Goal: Task Accomplishment & Management: Use online tool/utility

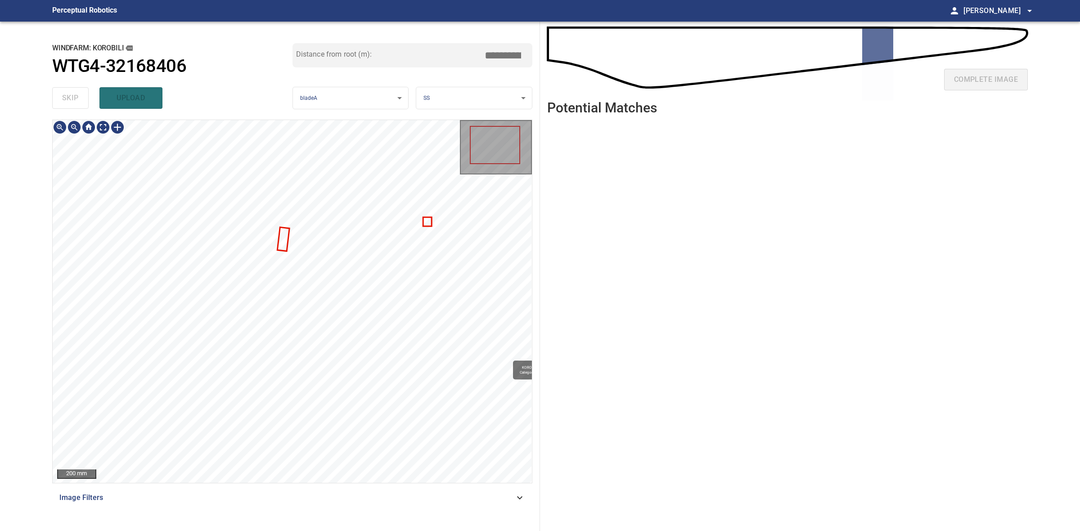
click at [288, 241] on div "KOROBILI/WTG4-32168406/2 Category unclassified unclassified" at bounding box center [292, 301] width 479 height 363
click at [288, 244] on div at bounding box center [292, 301] width 479 height 363
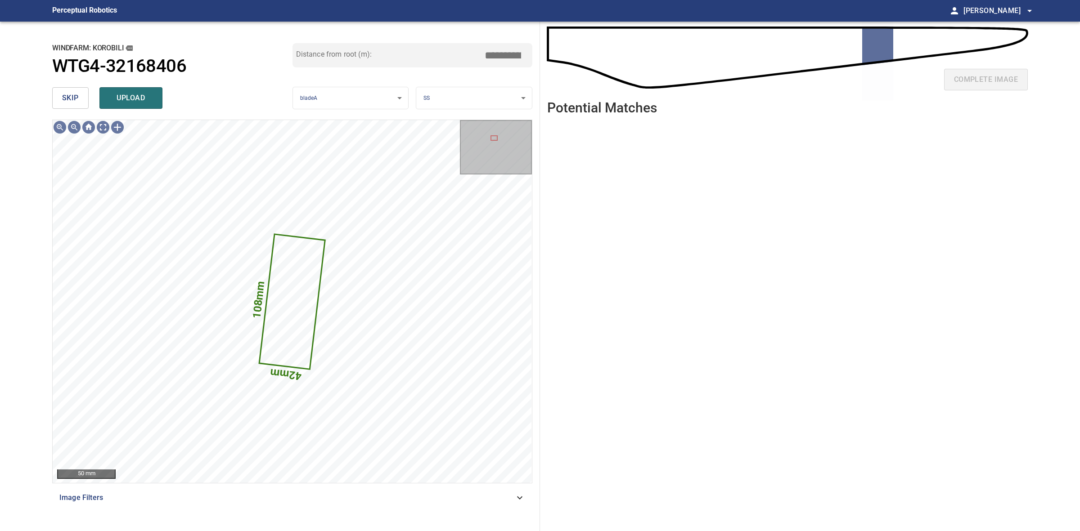
click at [63, 96] on span "skip" at bounding box center [70, 98] width 17 height 13
click at [139, 104] on button "upload" at bounding box center [130, 98] width 63 height 22
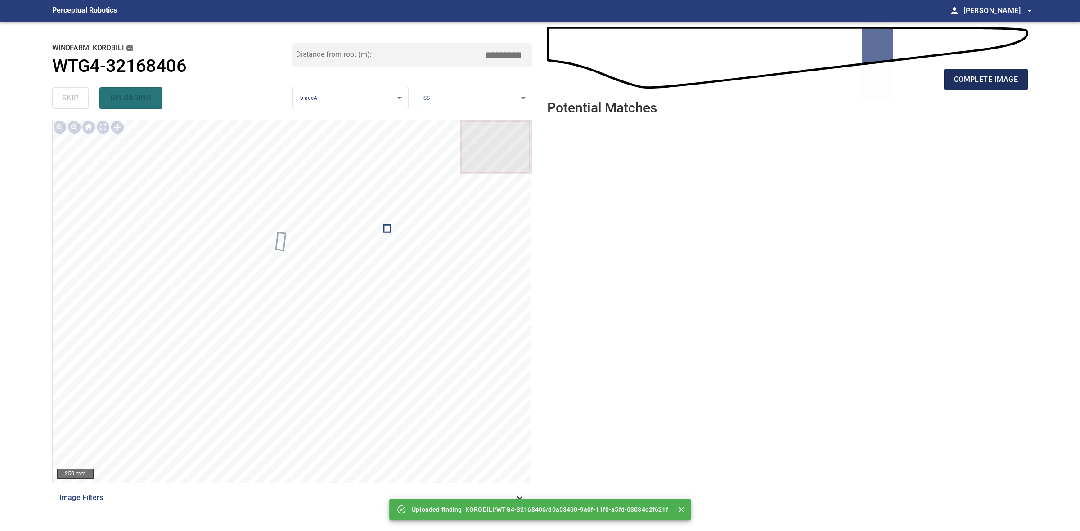
click at [980, 85] on span "complete image" at bounding box center [986, 79] width 64 height 13
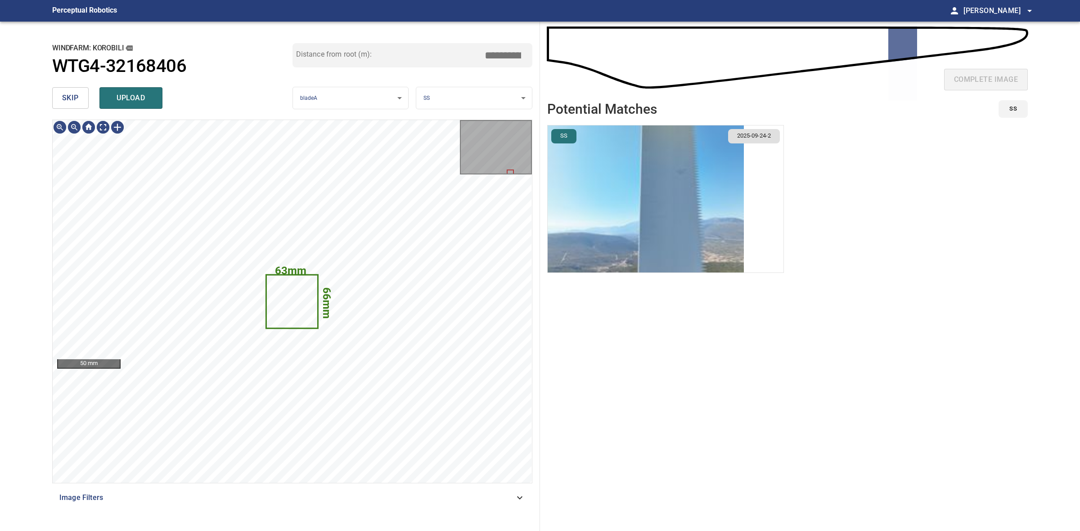
click at [669, 194] on img "button" at bounding box center [646, 199] width 196 height 147
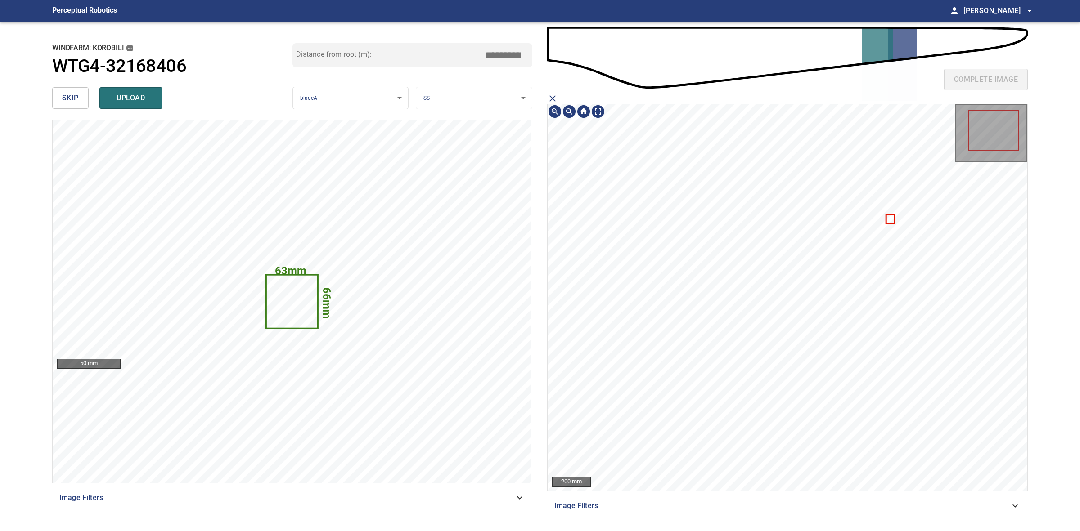
click at [894, 221] on icon at bounding box center [889, 219] width 7 height 8
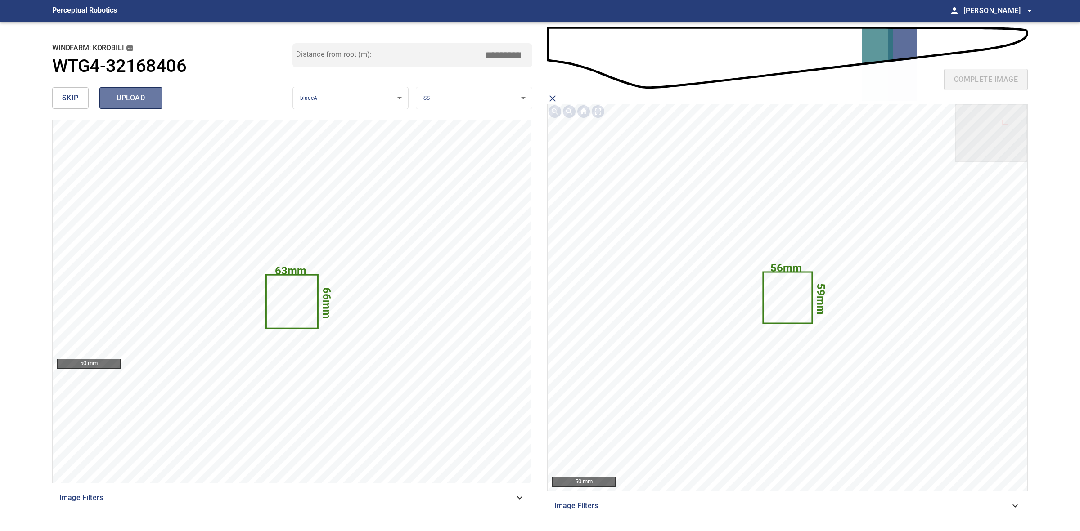
click at [130, 92] on span "upload" at bounding box center [130, 98] width 43 height 13
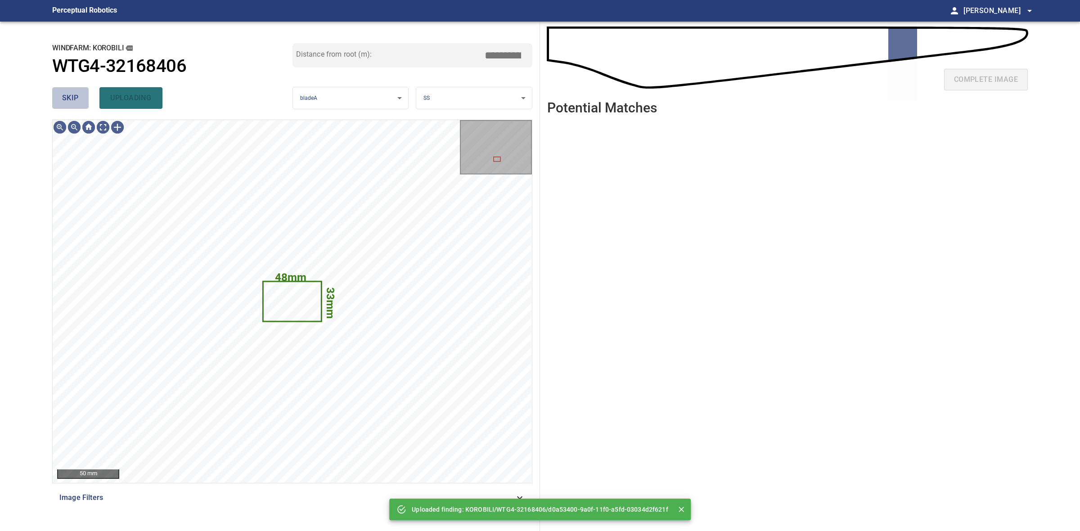
click at [67, 100] on span "skip" at bounding box center [70, 98] width 17 height 13
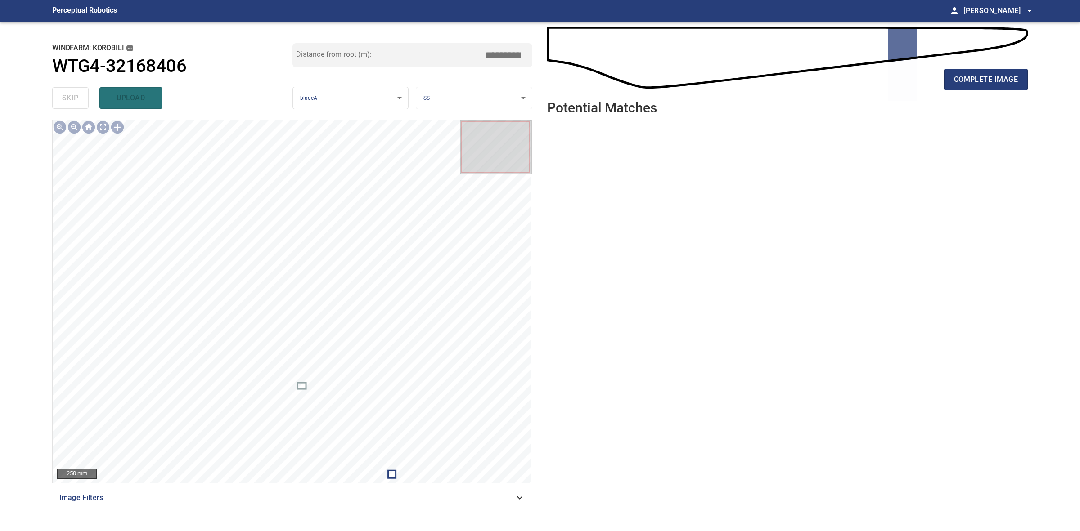
click at [971, 91] on div "complete image" at bounding box center [787, 83] width 481 height 36
click at [967, 85] on span "complete image" at bounding box center [986, 79] width 64 height 13
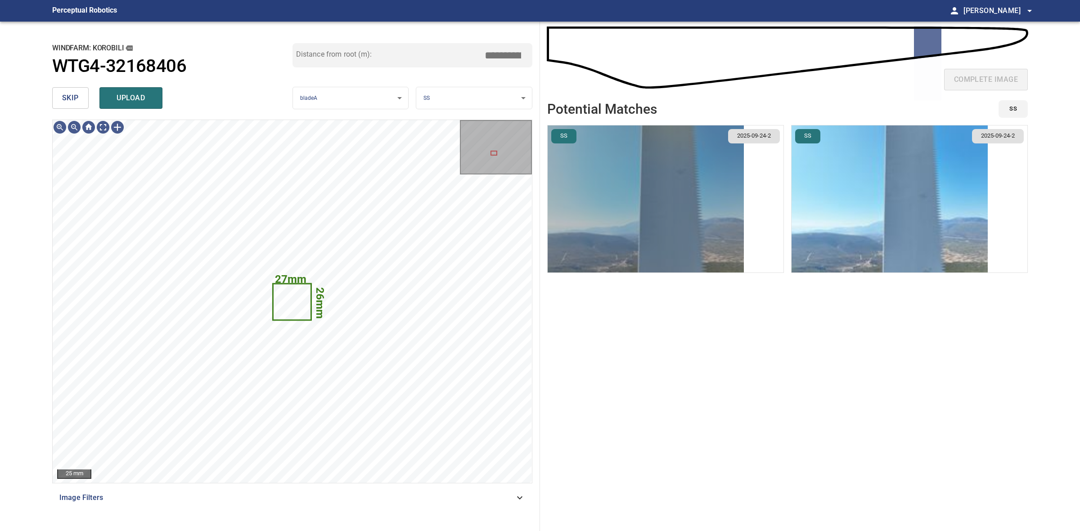
click at [606, 170] on img "button" at bounding box center [646, 199] width 196 height 147
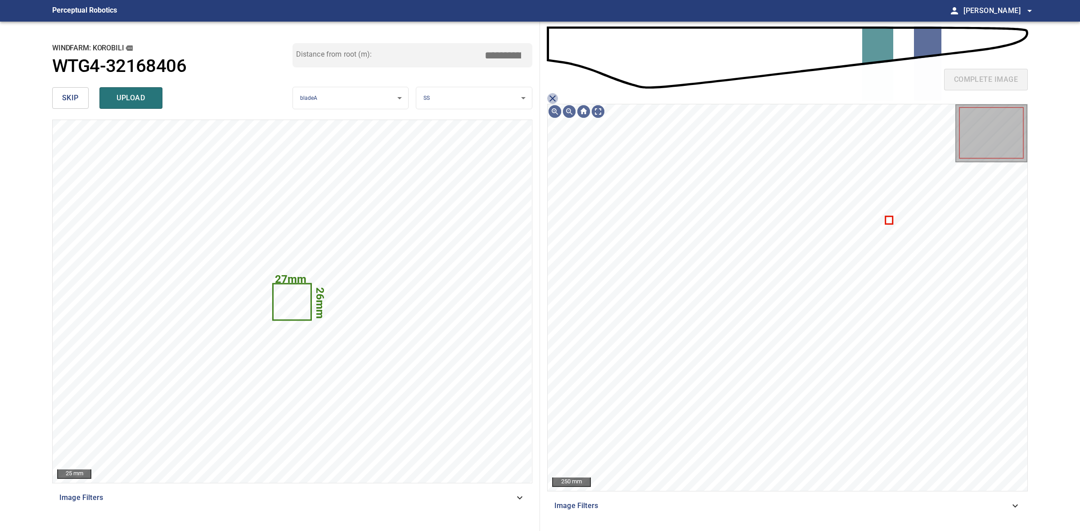
click at [552, 96] on icon "close matching imageResolution:" at bounding box center [552, 98] width 11 height 11
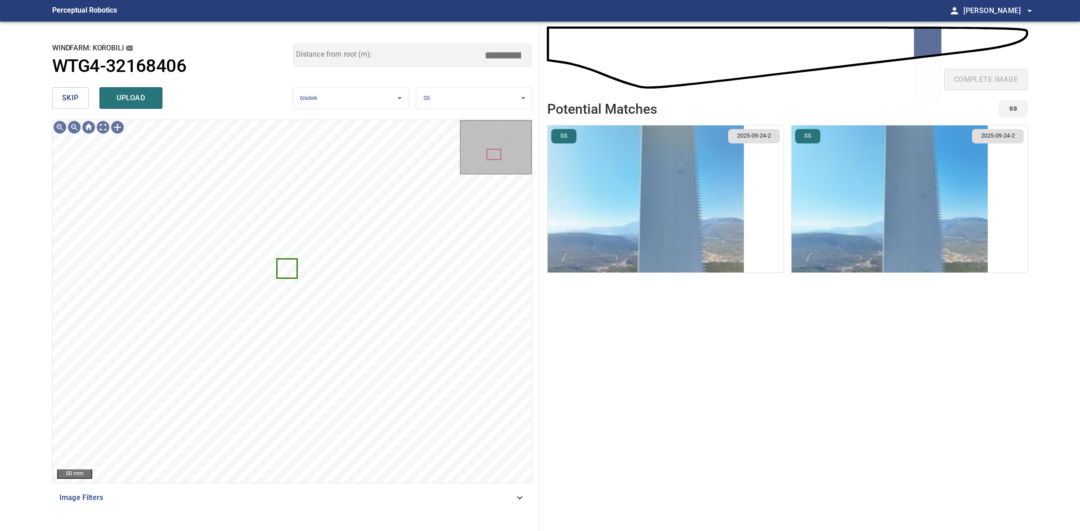
click at [52, 93] on button "skip" at bounding box center [70, 98] width 36 height 22
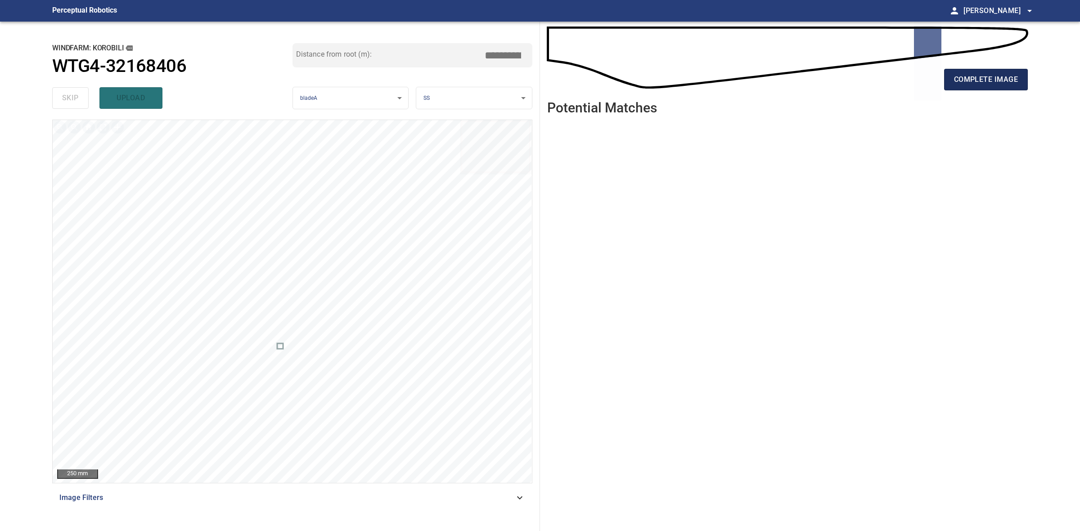
click at [967, 86] on button "complete image" at bounding box center [986, 80] width 84 height 22
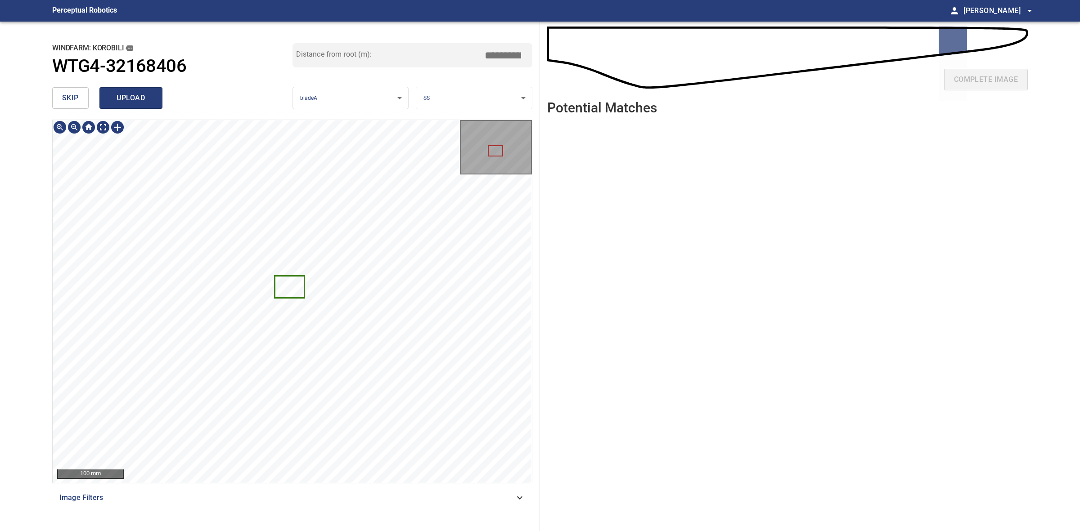
click at [134, 93] on span "upload" at bounding box center [130, 98] width 43 height 13
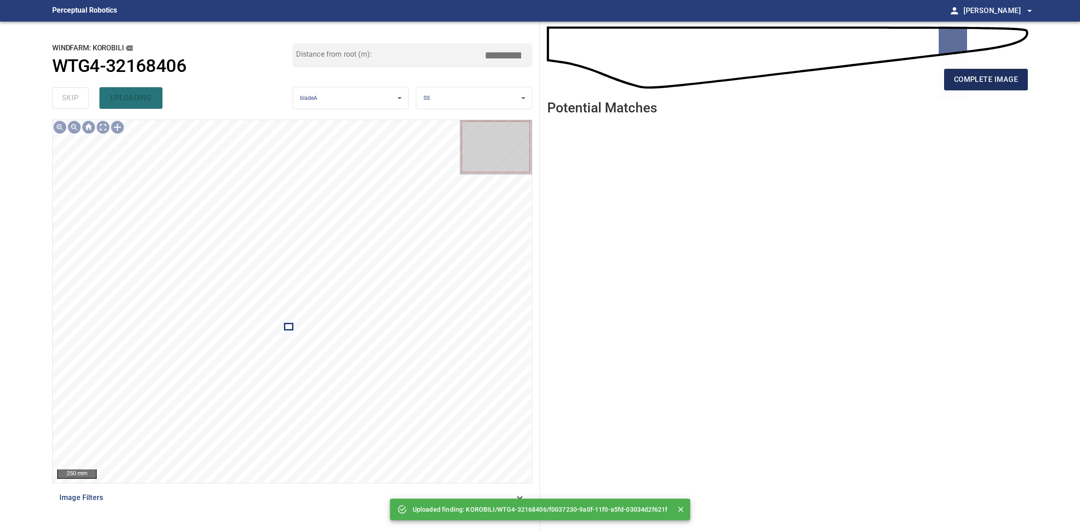
drag, startPoint x: 946, startPoint y: 66, endPoint x: 955, endPoint y: 73, distance: 11.5
click at [949, 68] on div "complete image" at bounding box center [787, 83] width 481 height 36
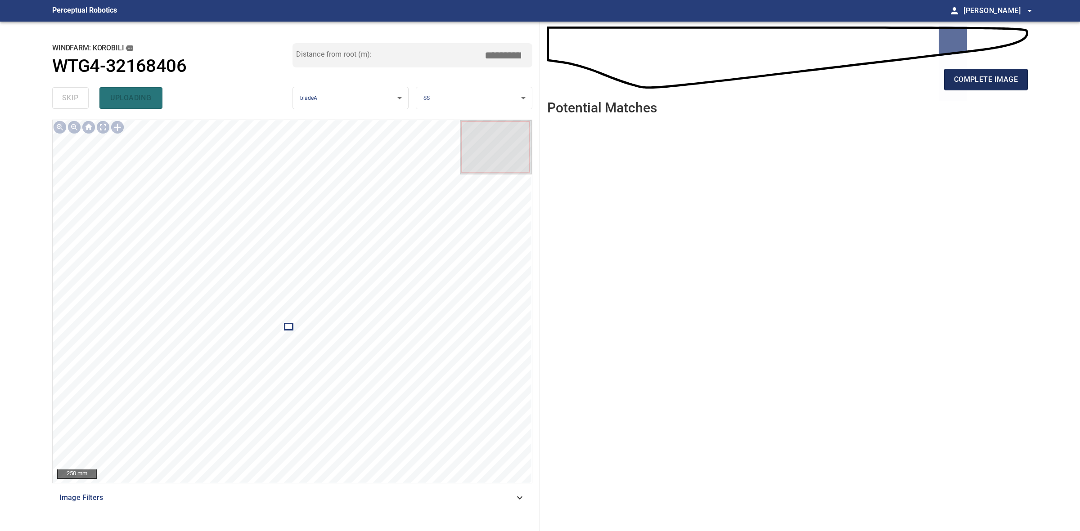
click at [957, 73] on span "complete image" at bounding box center [986, 79] width 64 height 13
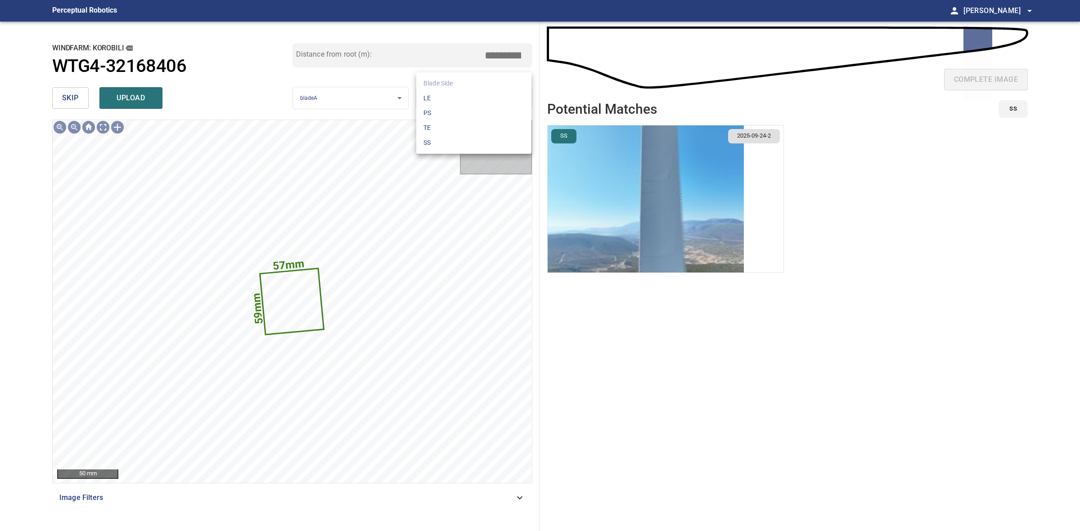
click at [451, 93] on body "**********" at bounding box center [540, 265] width 1080 height 531
click at [451, 93] on li "LE" at bounding box center [473, 98] width 115 height 15
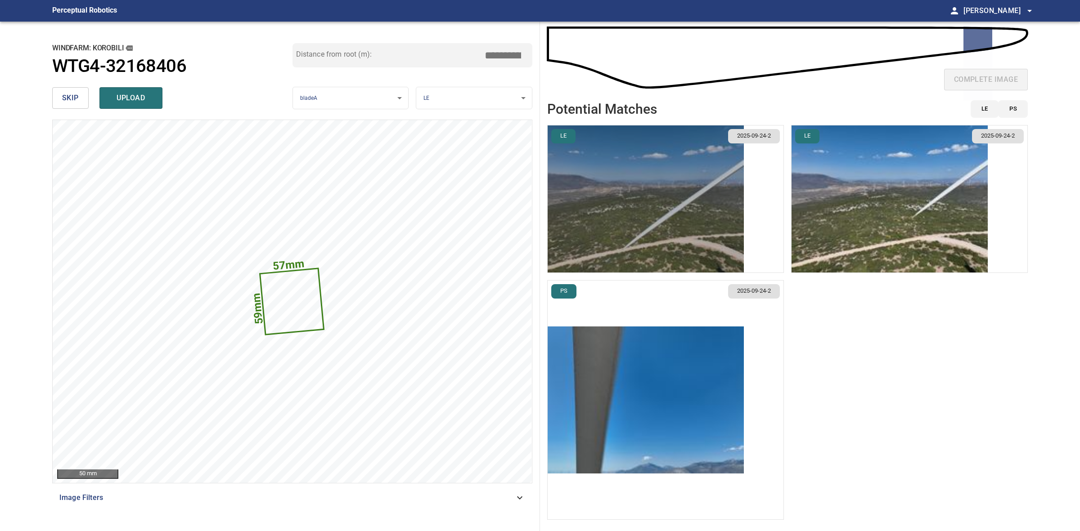
click at [653, 203] on img "button" at bounding box center [646, 199] width 196 height 147
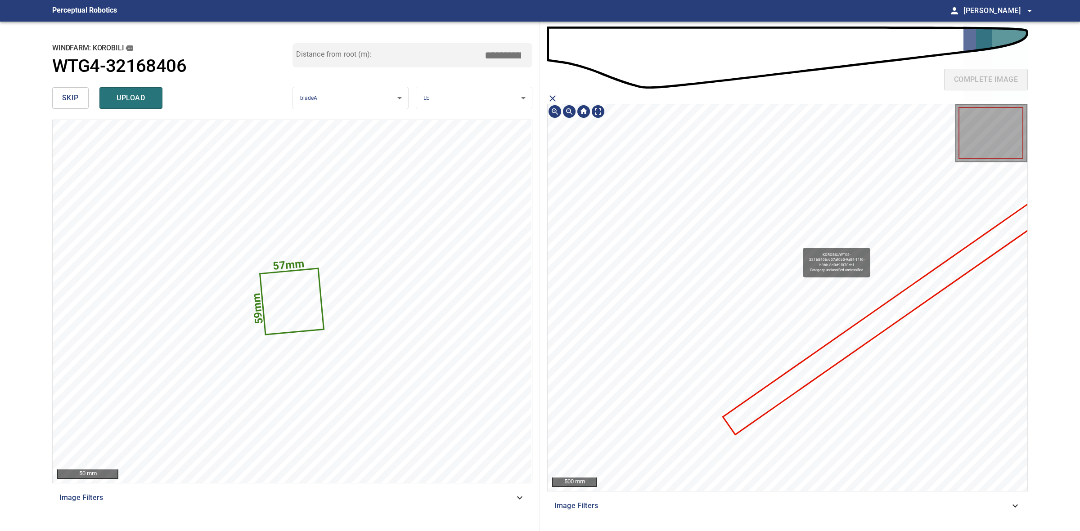
click at [828, 356] on icon at bounding box center [888, 316] width 328 height 238
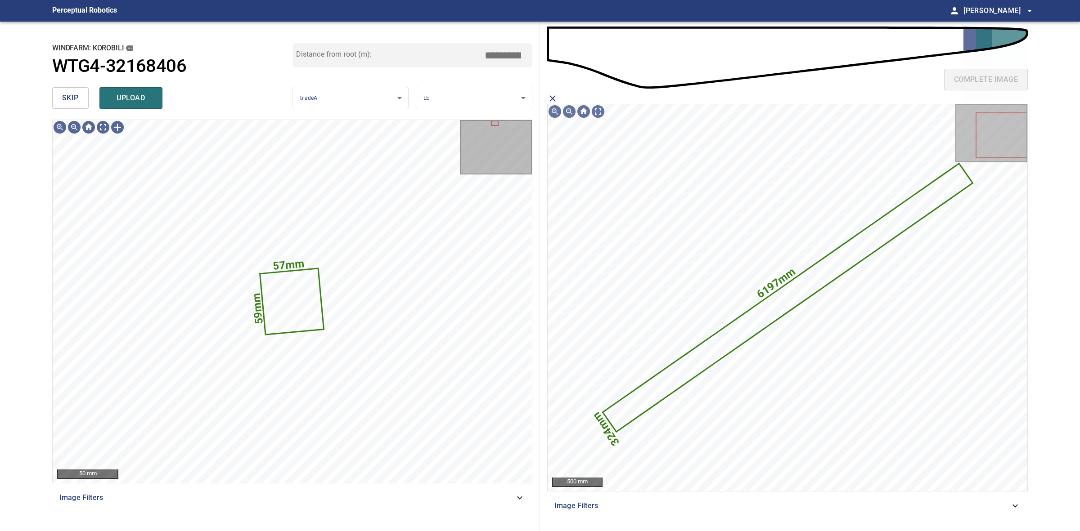
click at [142, 96] on span "upload" at bounding box center [130, 98] width 43 height 13
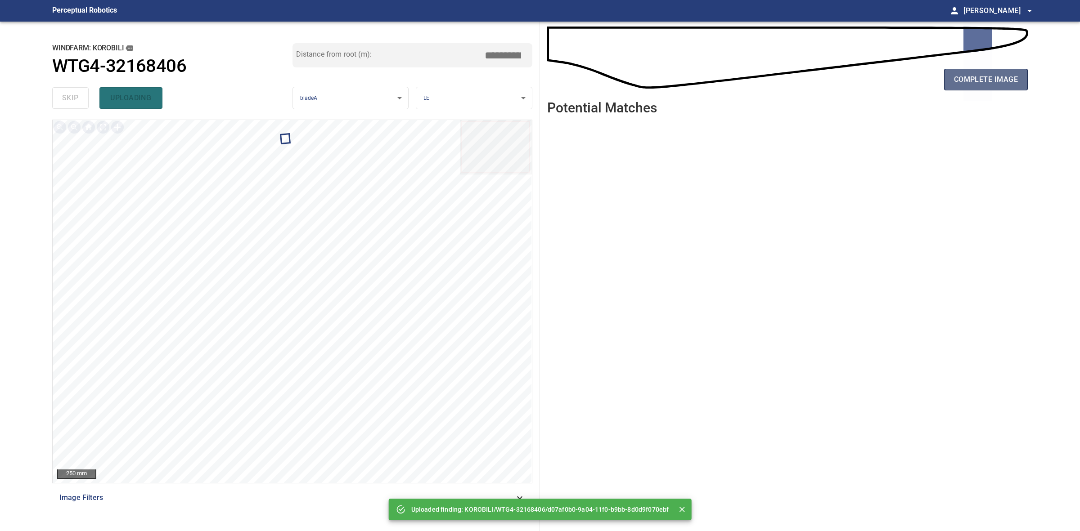
click at [1004, 75] on span "complete image" at bounding box center [986, 79] width 64 height 13
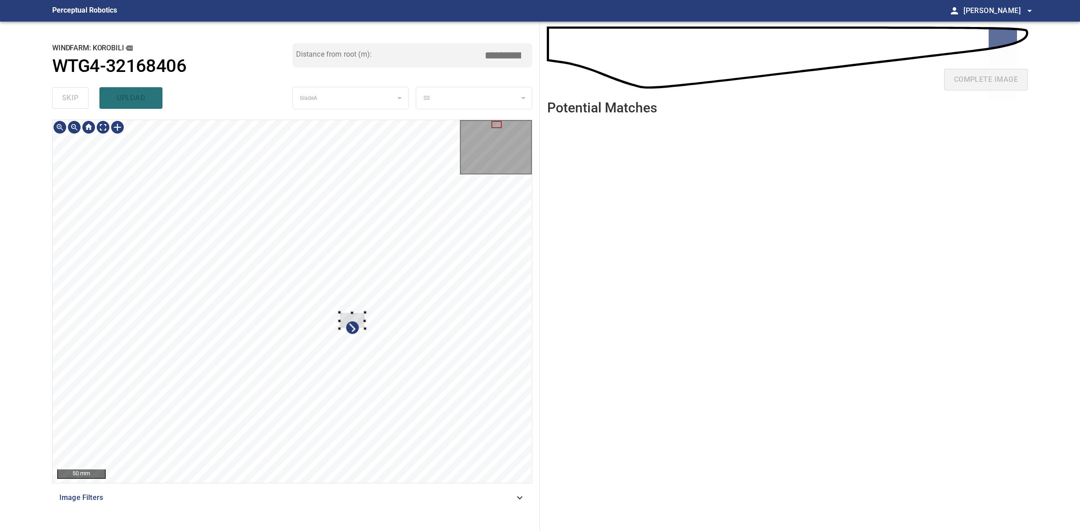
click at [341, 313] on div at bounding box center [353, 321] width 26 height 16
click at [301, 287] on div at bounding box center [309, 290] width 26 height 16
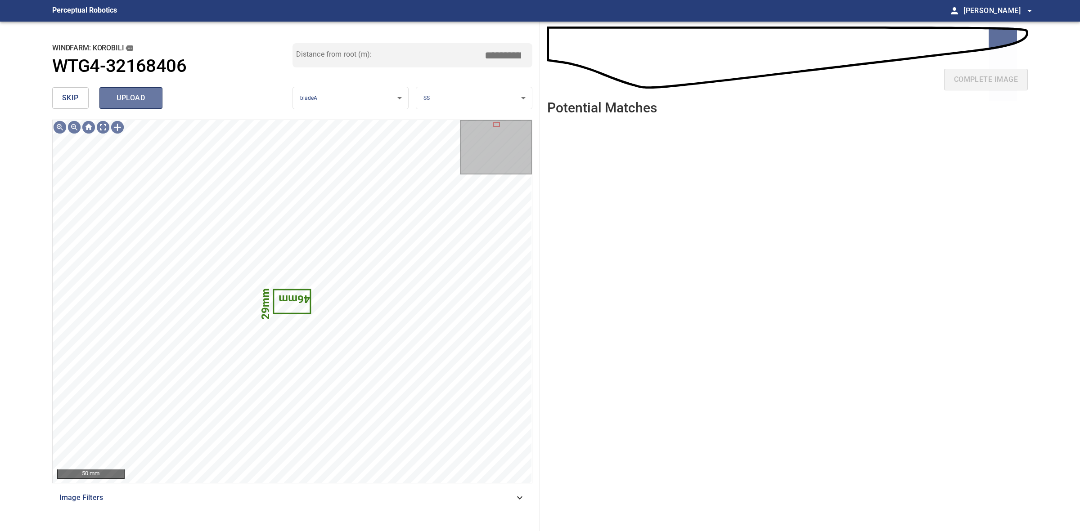
click at [159, 101] on button "upload" at bounding box center [130, 98] width 63 height 22
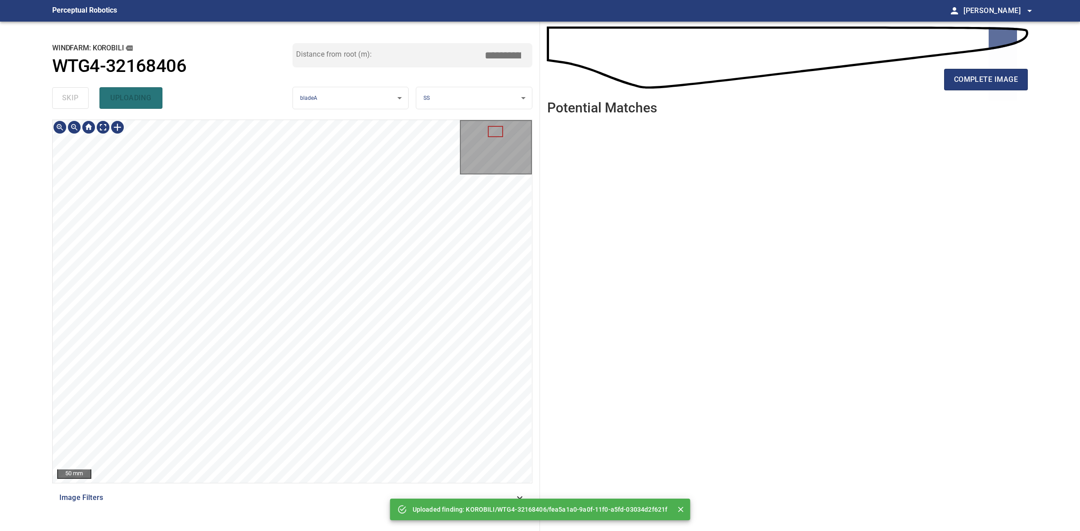
click at [208, 531] on html "**********" at bounding box center [540, 265] width 1080 height 531
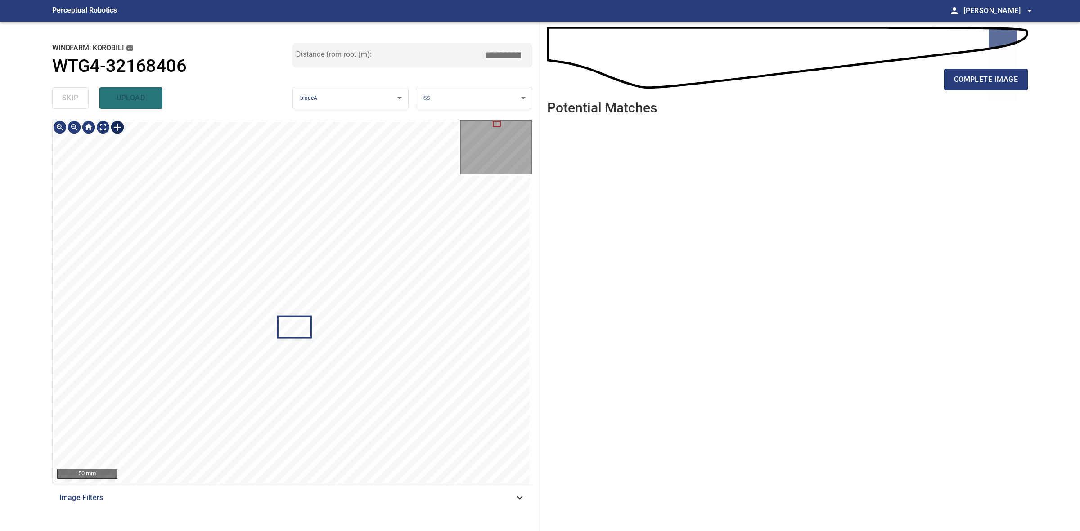
click at [114, 130] on div at bounding box center [117, 127] width 14 height 14
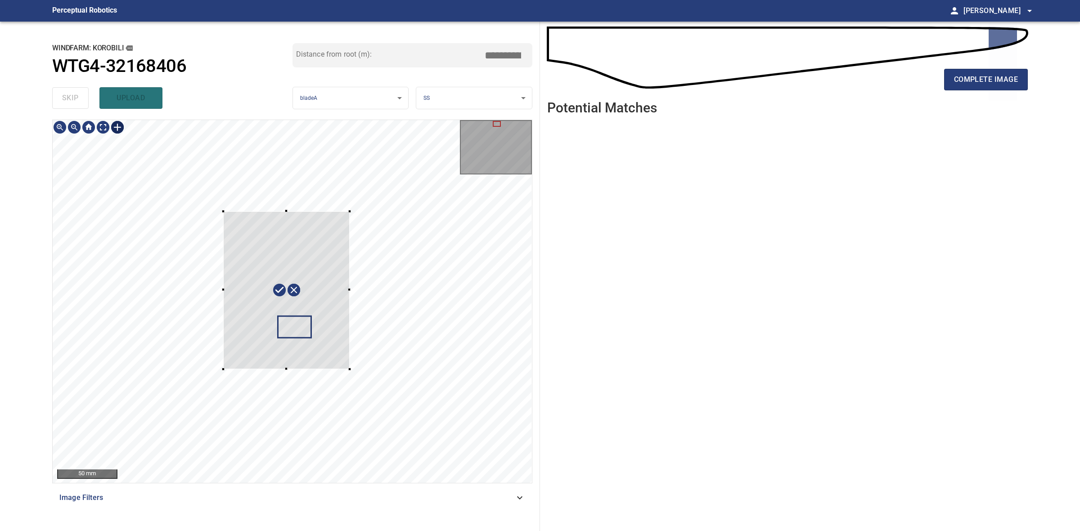
click at [350, 370] on div at bounding box center [292, 301] width 479 height 363
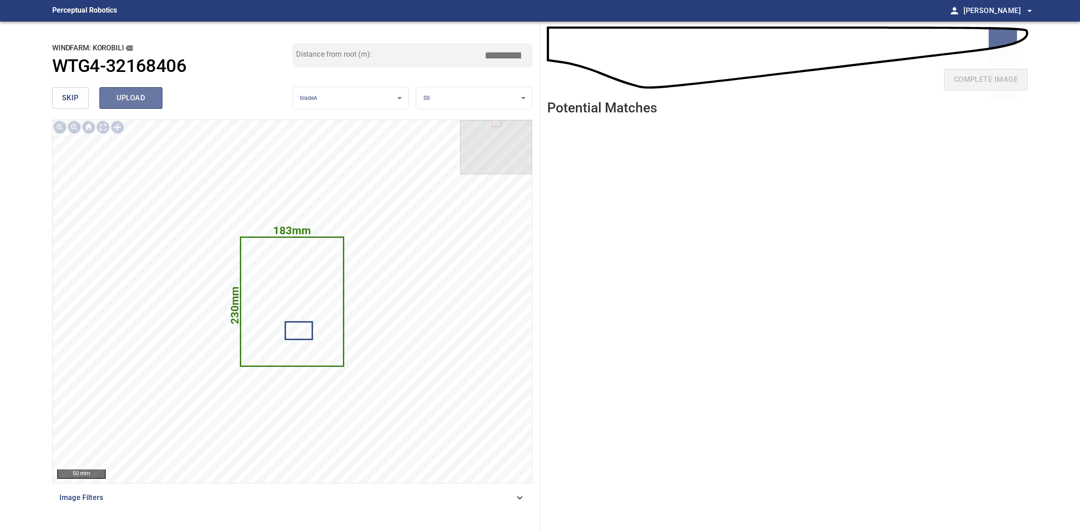
click at [135, 94] on span "upload" at bounding box center [130, 98] width 43 height 13
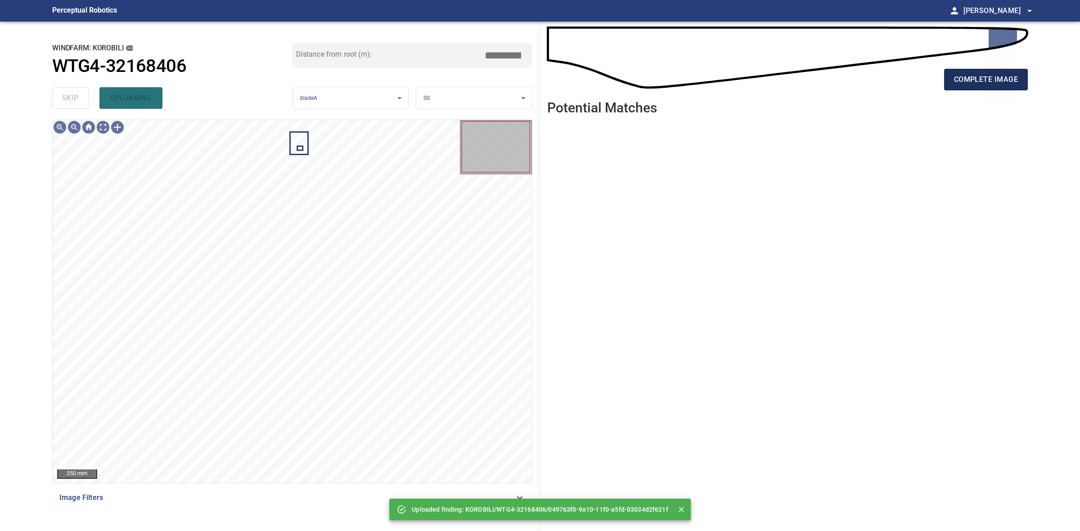
click at [993, 81] on span "complete image" at bounding box center [986, 79] width 64 height 13
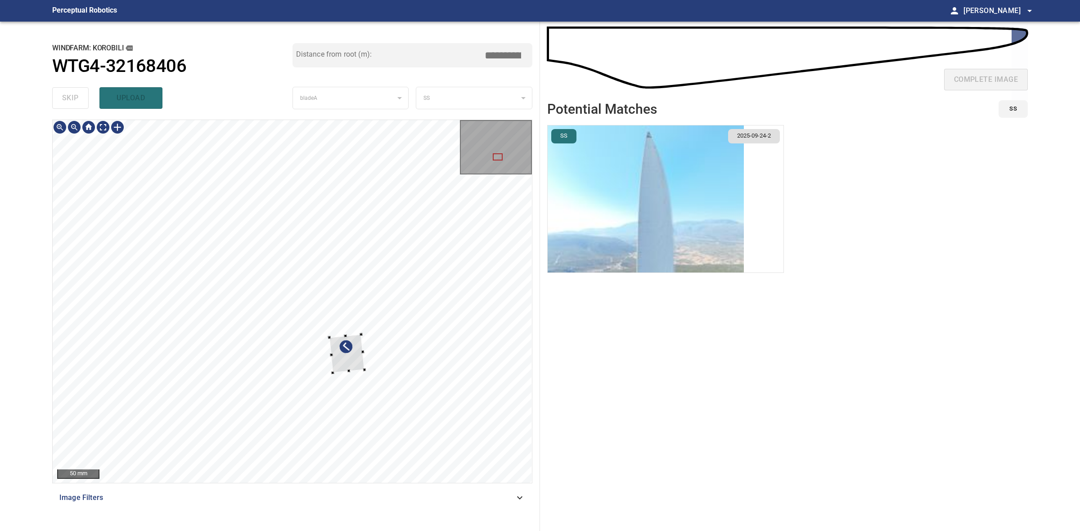
click at [331, 339] on div at bounding box center [347, 354] width 36 height 39
click at [289, 319] on div at bounding box center [302, 330] width 36 height 39
click at [295, 329] on div at bounding box center [306, 337] width 27 height 24
click at [318, 342] on div at bounding box center [309, 337] width 30 height 22
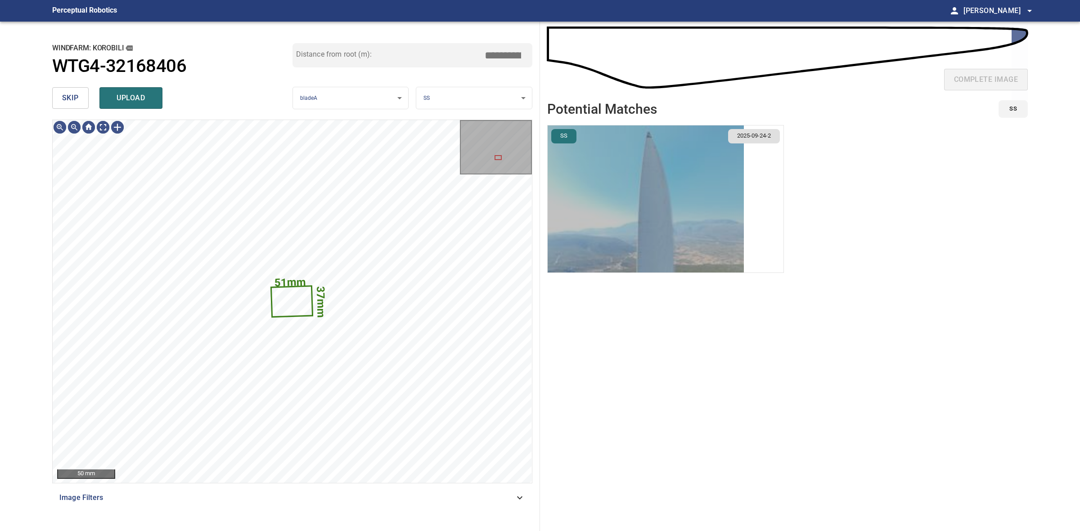
click at [651, 233] on img "button" at bounding box center [646, 199] width 196 height 147
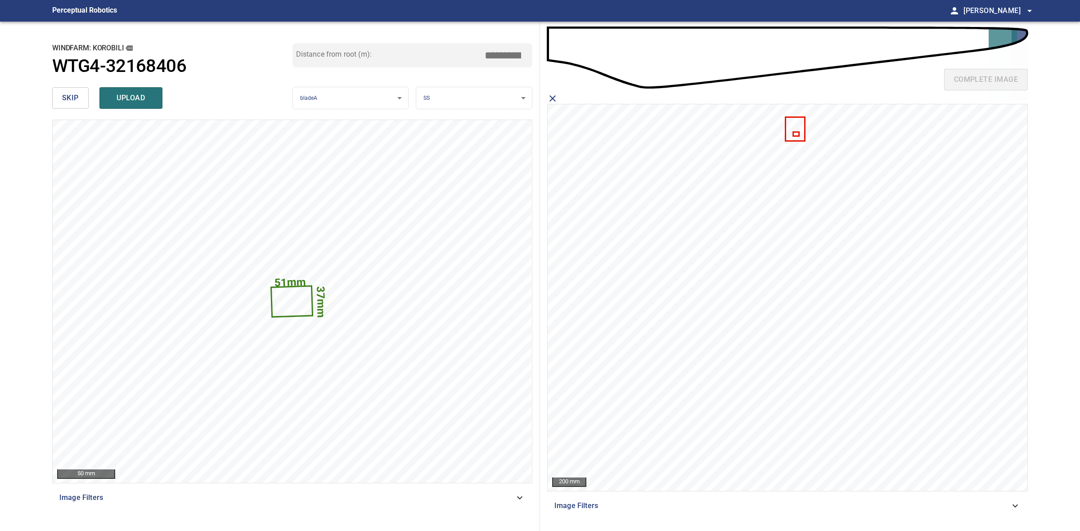
click at [794, 134] on icon at bounding box center [796, 134] width 4 height 3
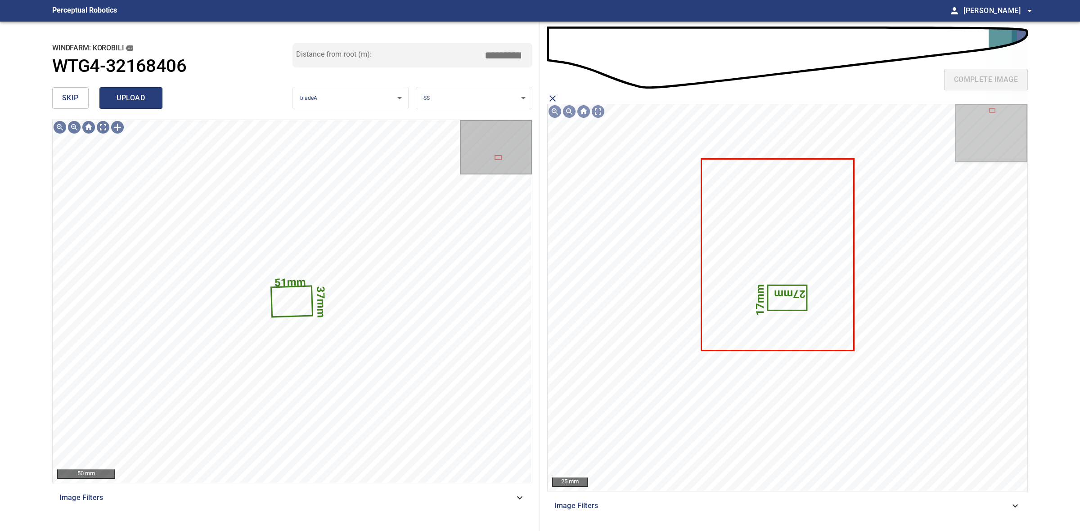
click at [159, 102] on button "upload" at bounding box center [130, 98] width 63 height 22
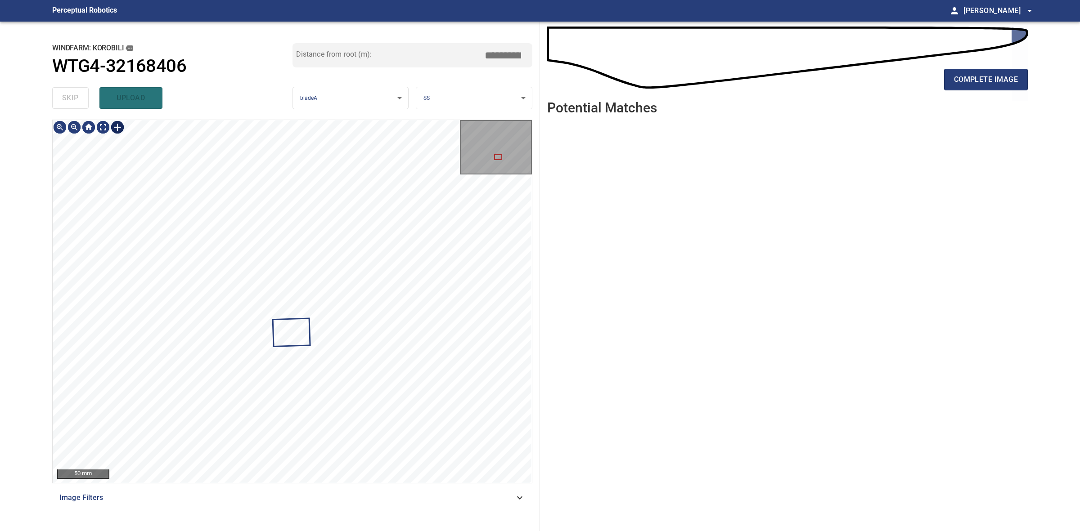
click at [122, 130] on div at bounding box center [117, 127] width 14 height 14
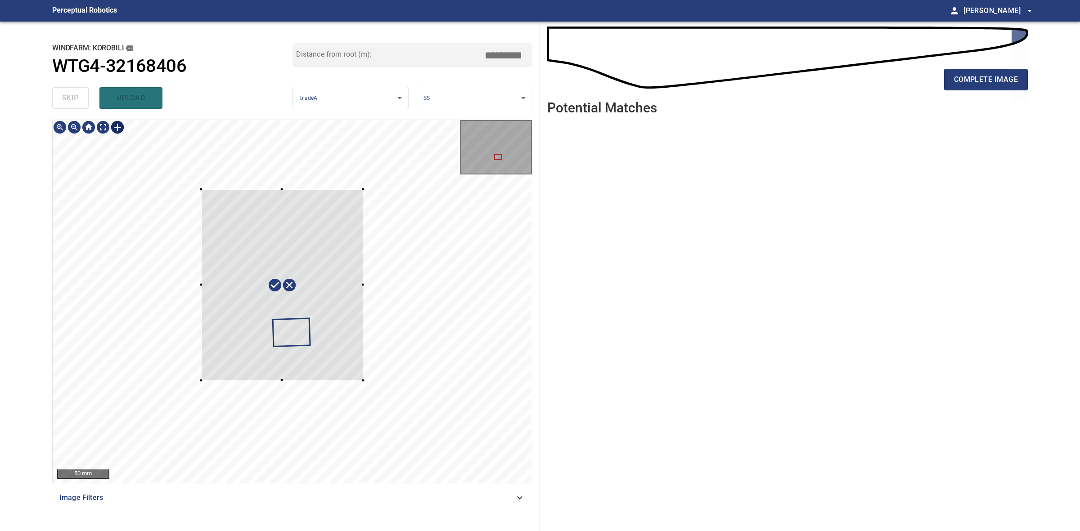
click at [363, 381] on div at bounding box center [292, 301] width 479 height 363
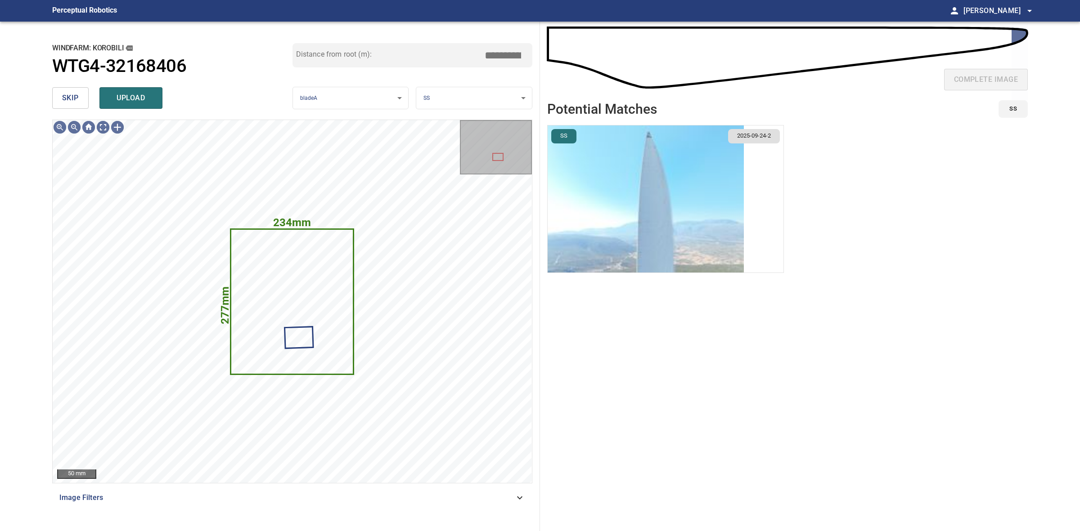
click at [630, 163] on img "button" at bounding box center [646, 199] width 196 height 147
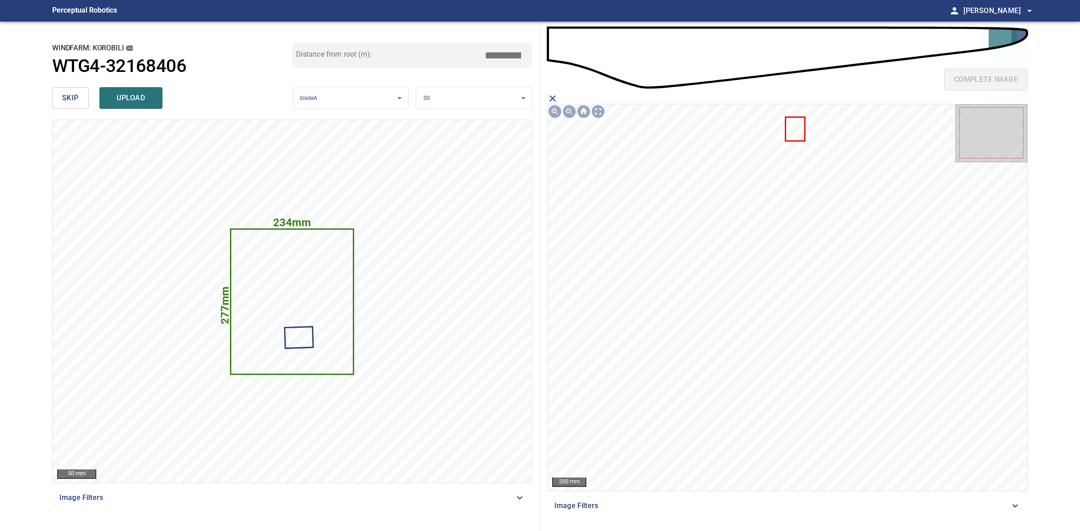
click at [788, 119] on icon at bounding box center [795, 129] width 18 height 22
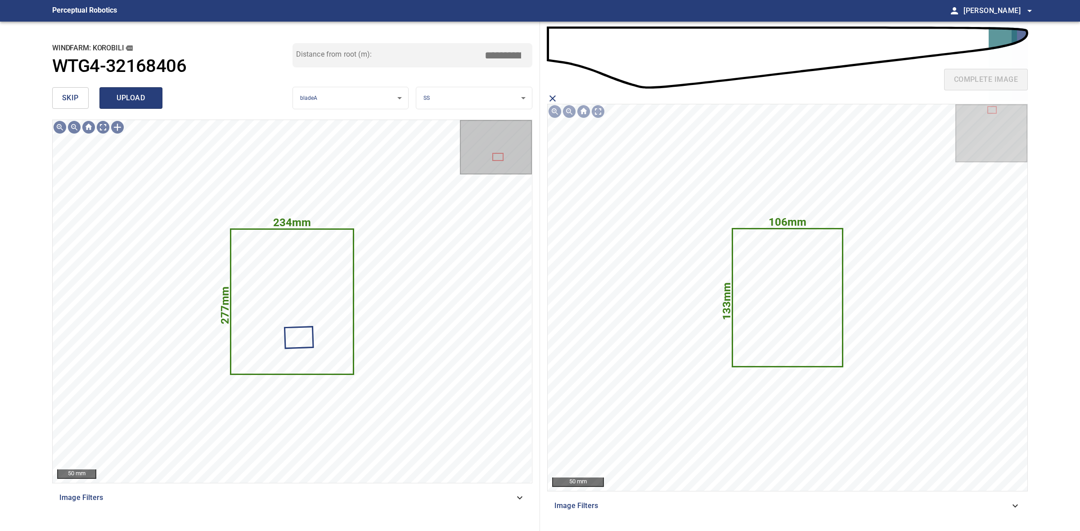
click at [138, 90] on button "upload" at bounding box center [130, 98] width 63 height 22
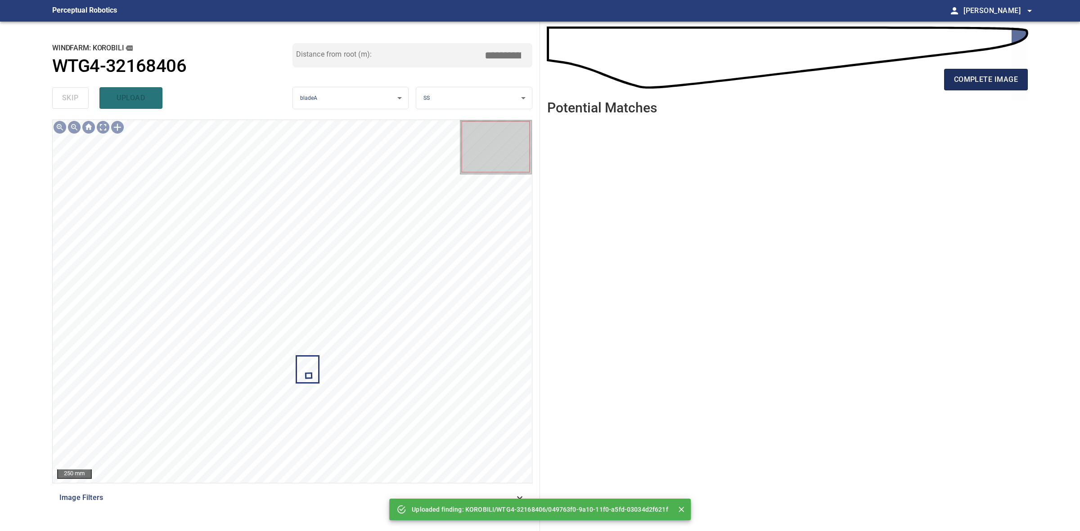
click at [952, 80] on button "complete image" at bounding box center [986, 80] width 84 height 22
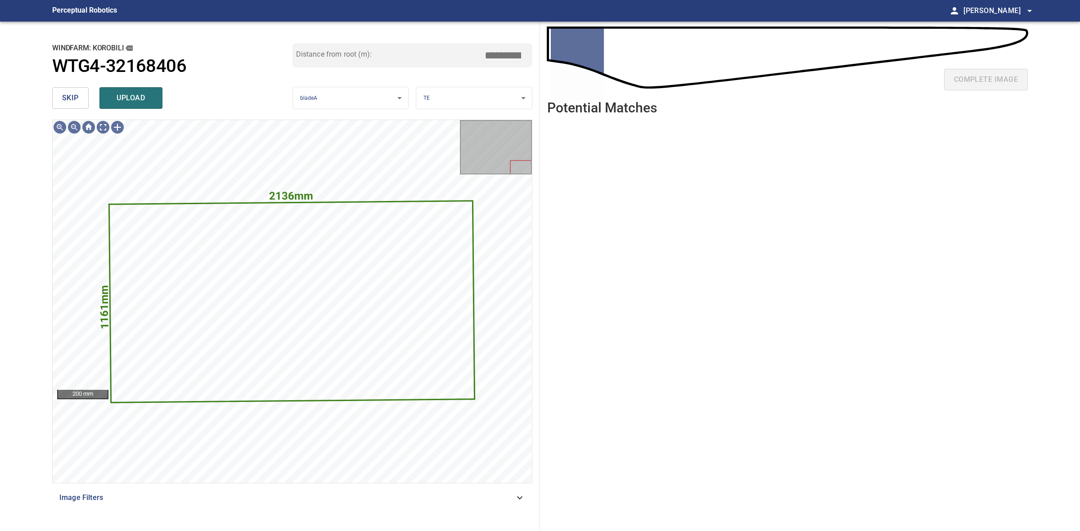
click at [70, 103] on span "skip" at bounding box center [70, 98] width 17 height 13
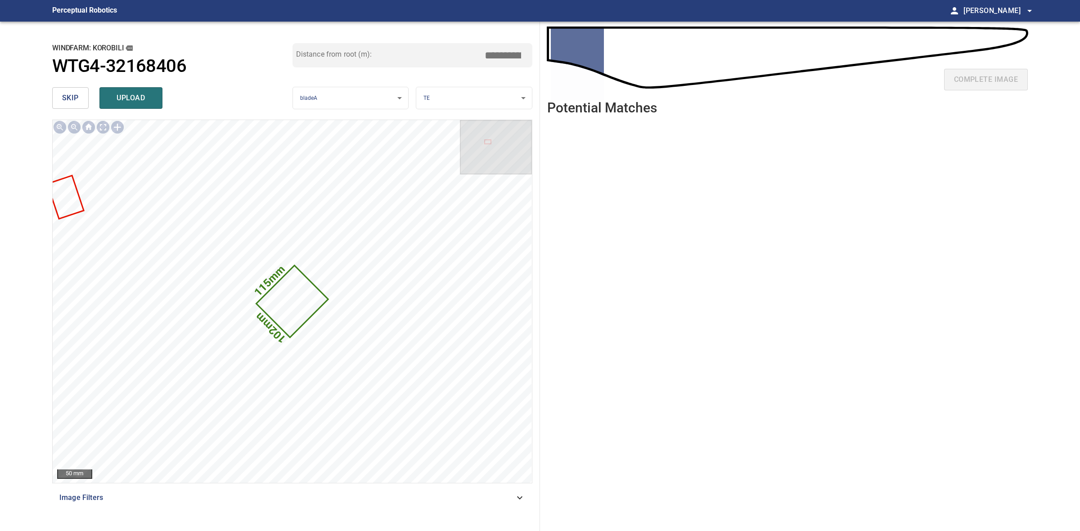
click at [73, 95] on span "skip" at bounding box center [70, 98] width 17 height 13
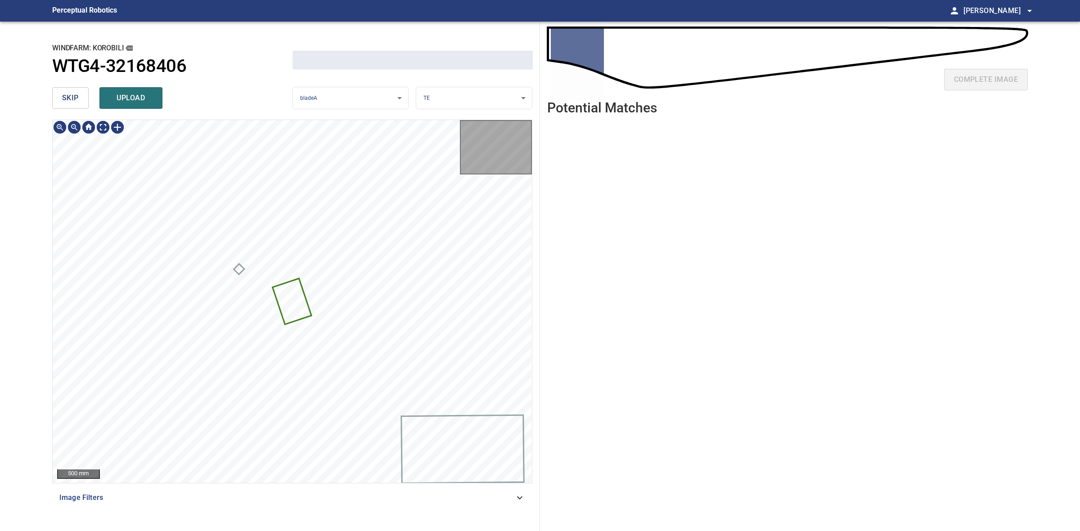
click at [73, 95] on span "skip" at bounding box center [70, 98] width 17 height 13
click at [73, 95] on div "skip upload" at bounding box center [172, 98] width 240 height 29
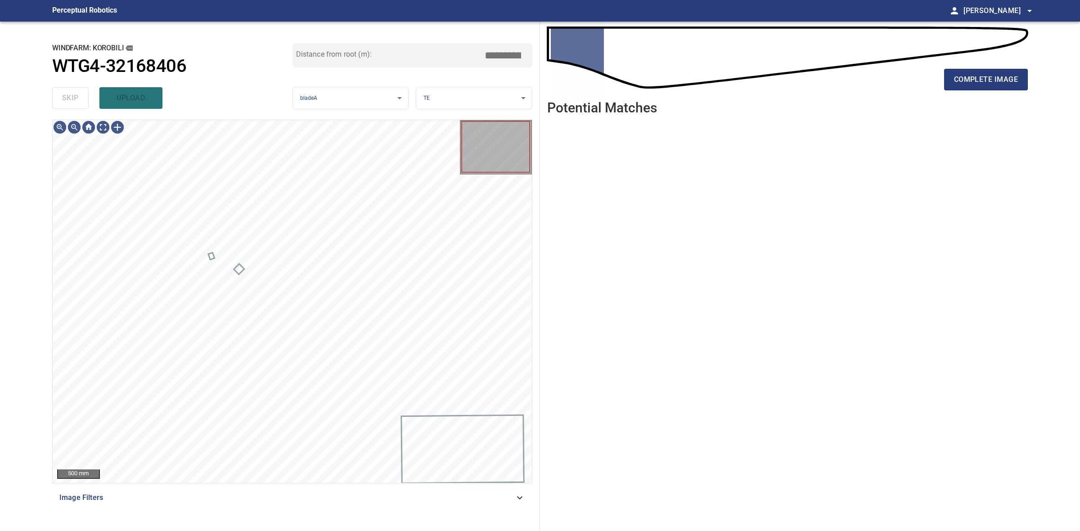
click at [73, 95] on div "skip upload" at bounding box center [172, 98] width 240 height 29
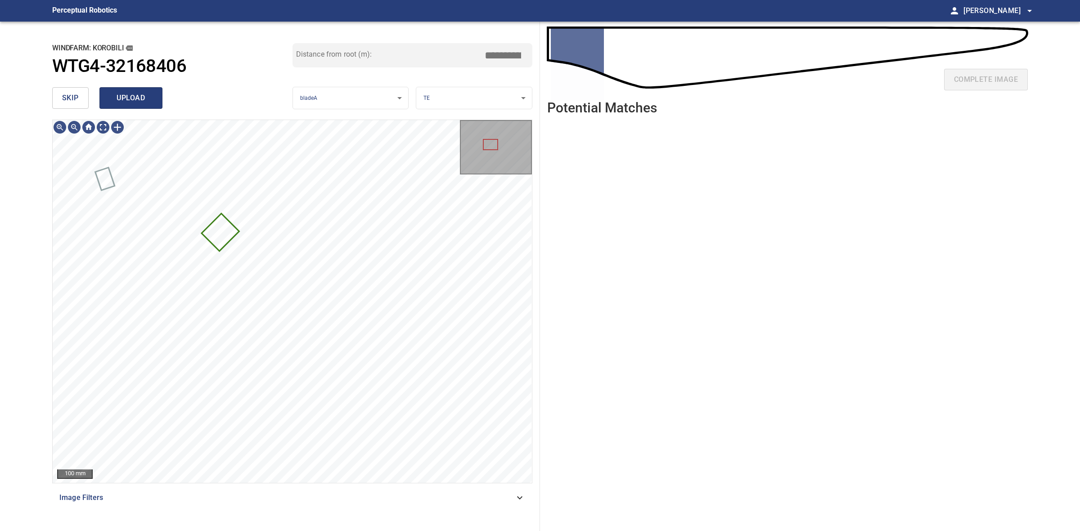
click at [120, 102] on span "upload" at bounding box center [130, 98] width 43 height 13
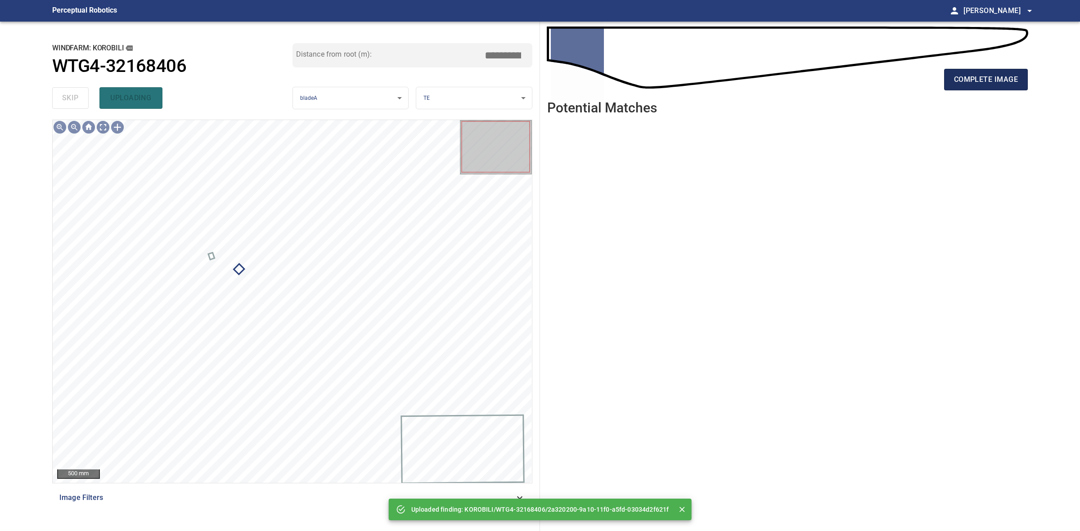
click at [952, 82] on button "complete image" at bounding box center [986, 80] width 84 height 22
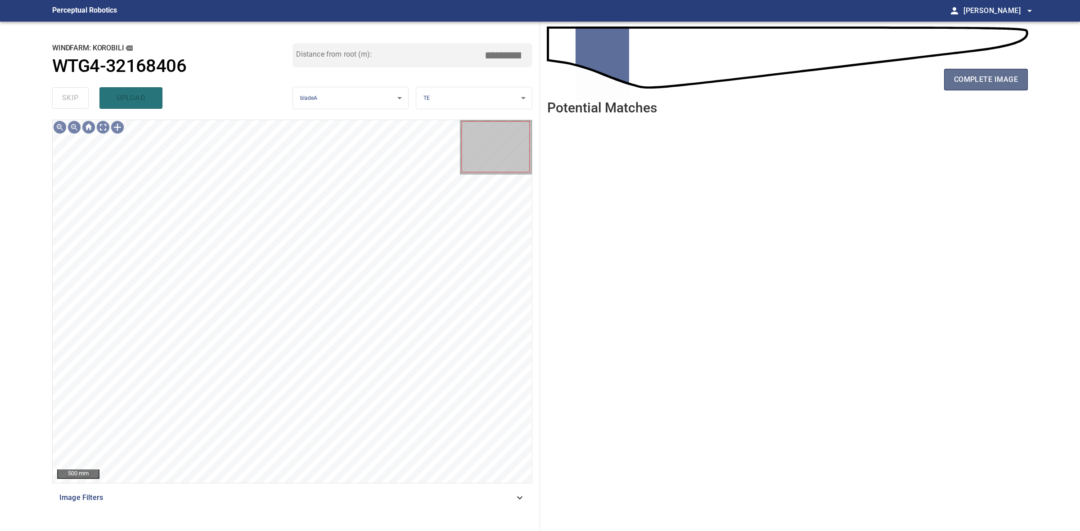
click at [959, 84] on span "complete image" at bounding box center [986, 79] width 64 height 13
click at [974, 82] on span "complete image" at bounding box center [986, 79] width 64 height 13
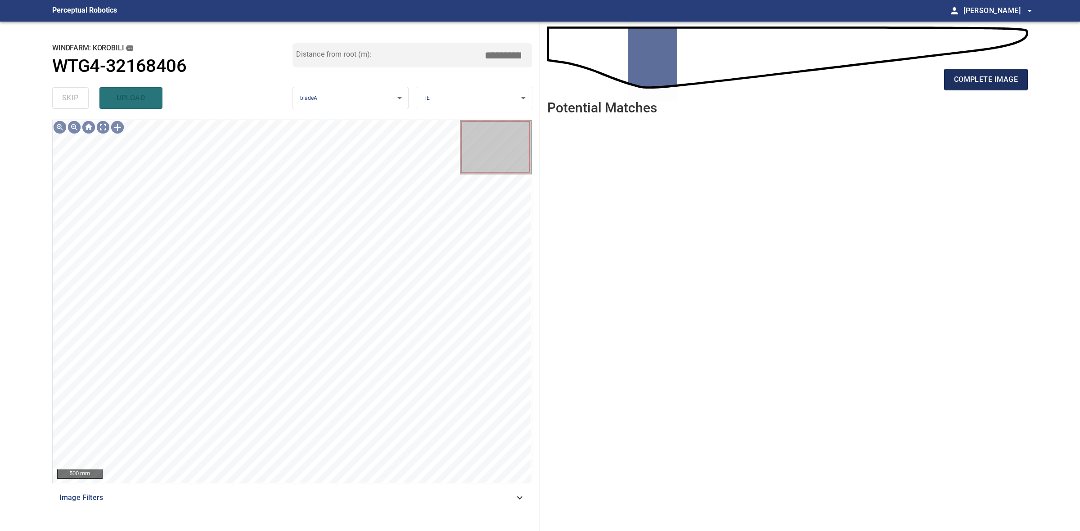
click at [979, 82] on span "complete image" at bounding box center [986, 79] width 64 height 13
click at [967, 76] on span "complete image" at bounding box center [986, 79] width 64 height 13
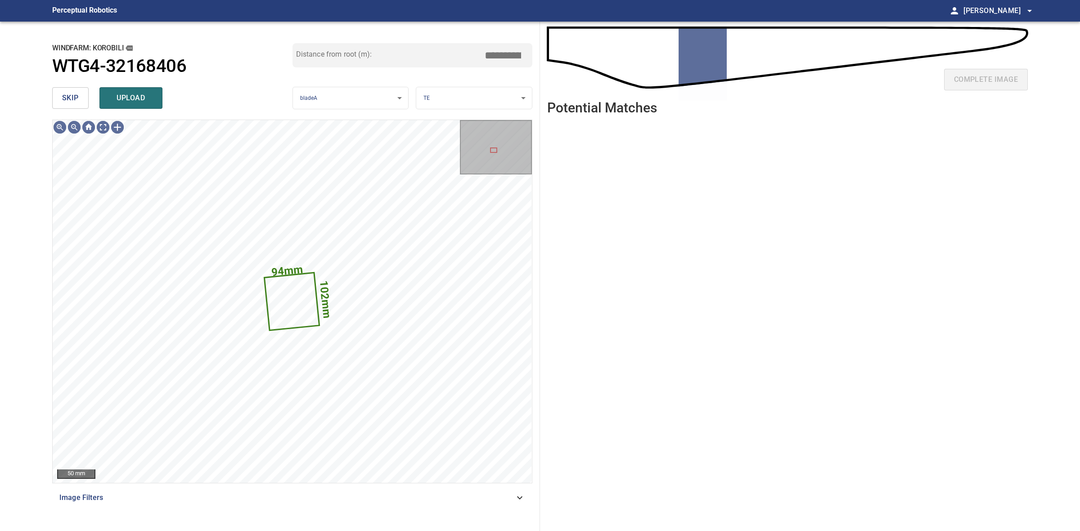
click at [68, 108] on button "skip" at bounding box center [70, 98] width 36 height 22
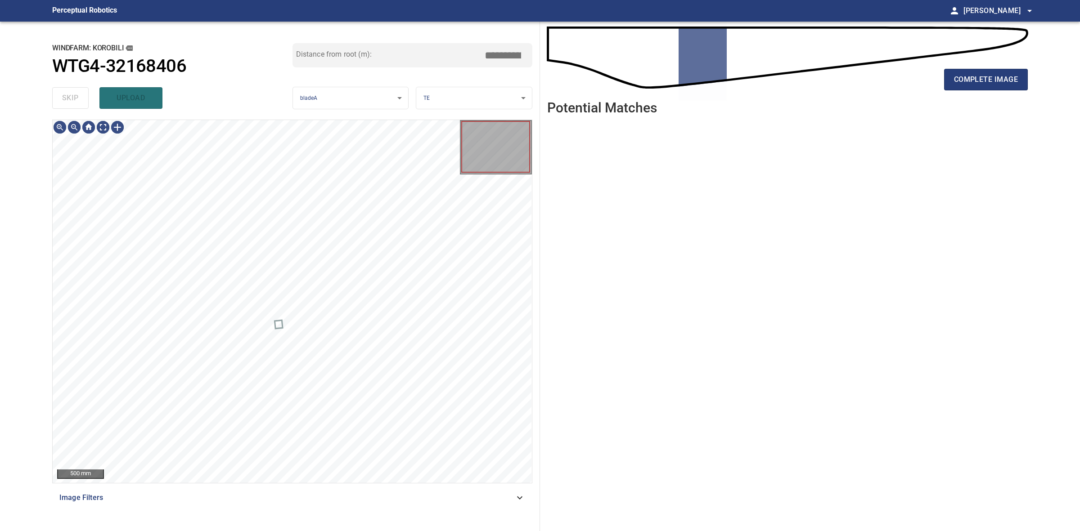
click at [68, 108] on div "skip upload" at bounding box center [172, 98] width 240 height 29
click at [976, 90] on div "complete image" at bounding box center [787, 83] width 481 height 36
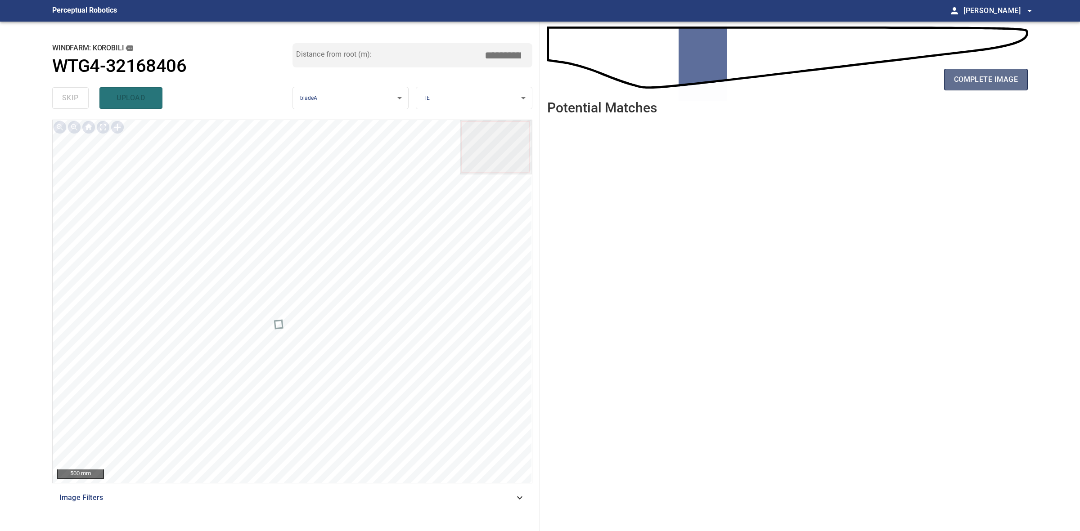
click at [976, 87] on button "complete image" at bounding box center [986, 80] width 84 height 22
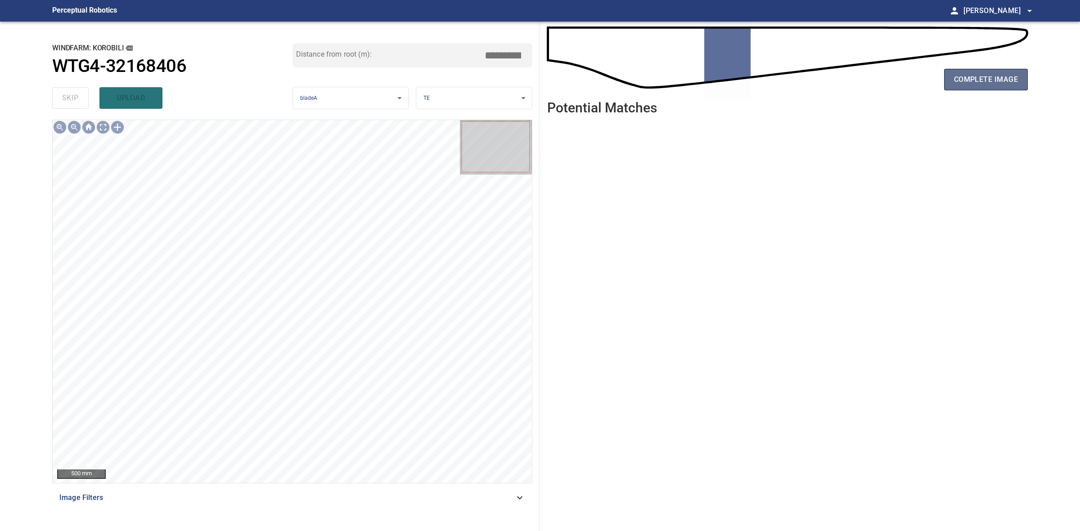
click at [966, 72] on button "complete image" at bounding box center [986, 80] width 84 height 22
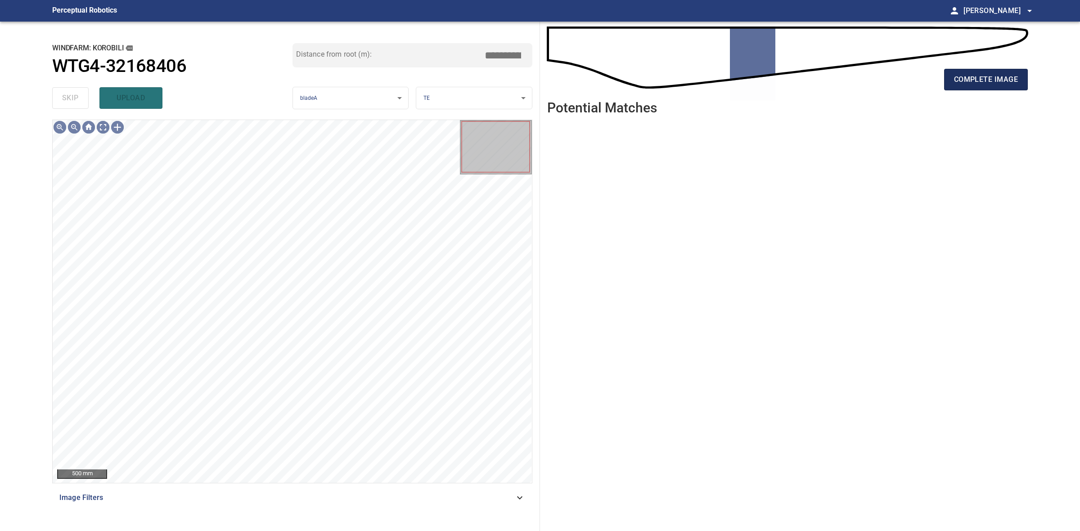
click at [958, 81] on span "complete image" at bounding box center [986, 79] width 64 height 13
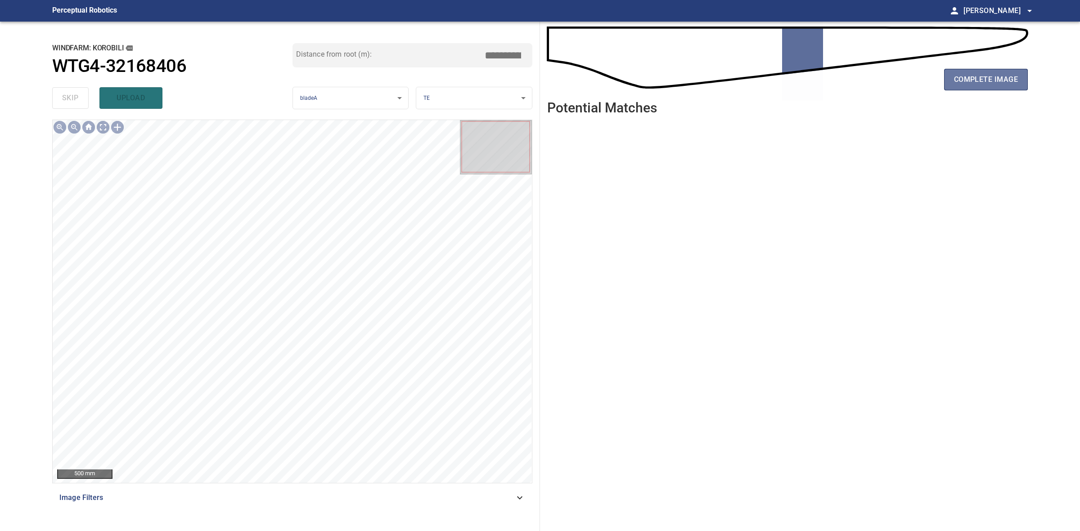
click at [958, 81] on span "complete image" at bounding box center [986, 79] width 64 height 13
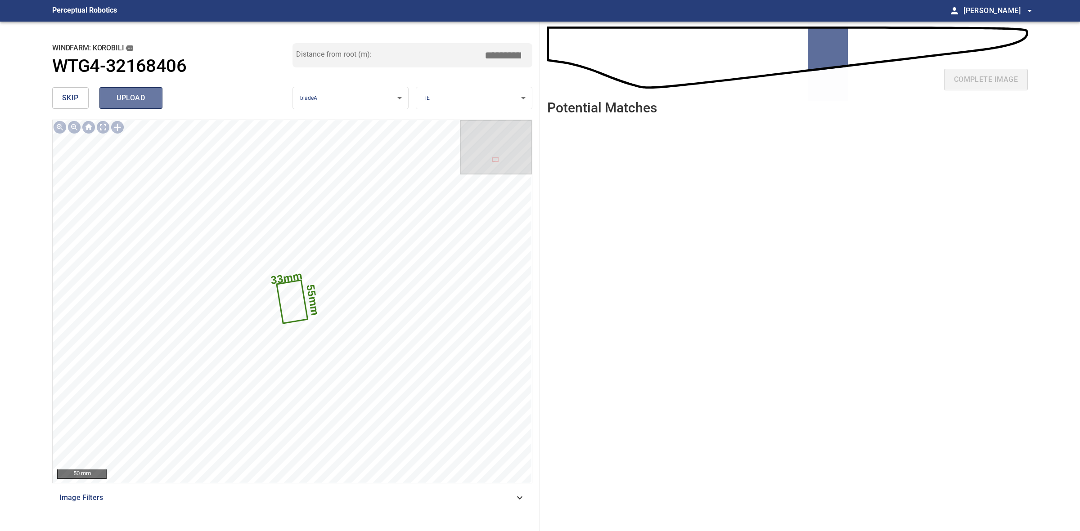
click at [149, 102] on span "upload" at bounding box center [130, 98] width 43 height 13
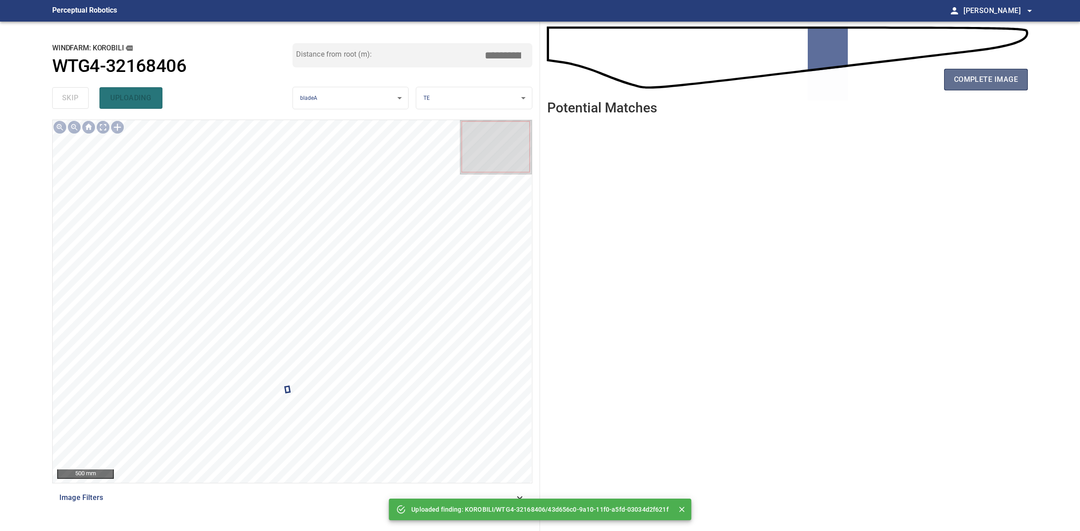
click at [1011, 90] on button "complete image" at bounding box center [986, 80] width 84 height 22
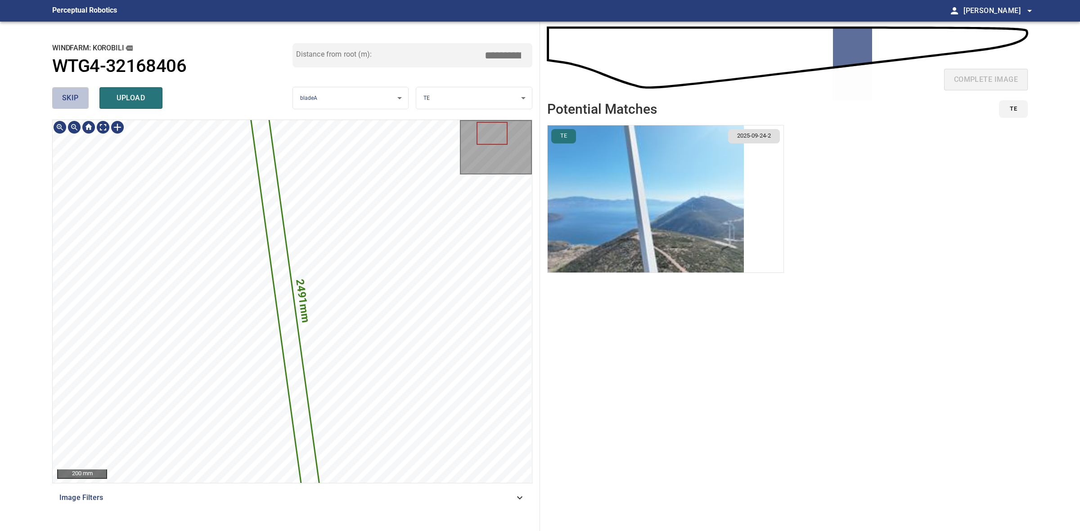
click at [57, 97] on button "skip" at bounding box center [70, 98] width 36 height 22
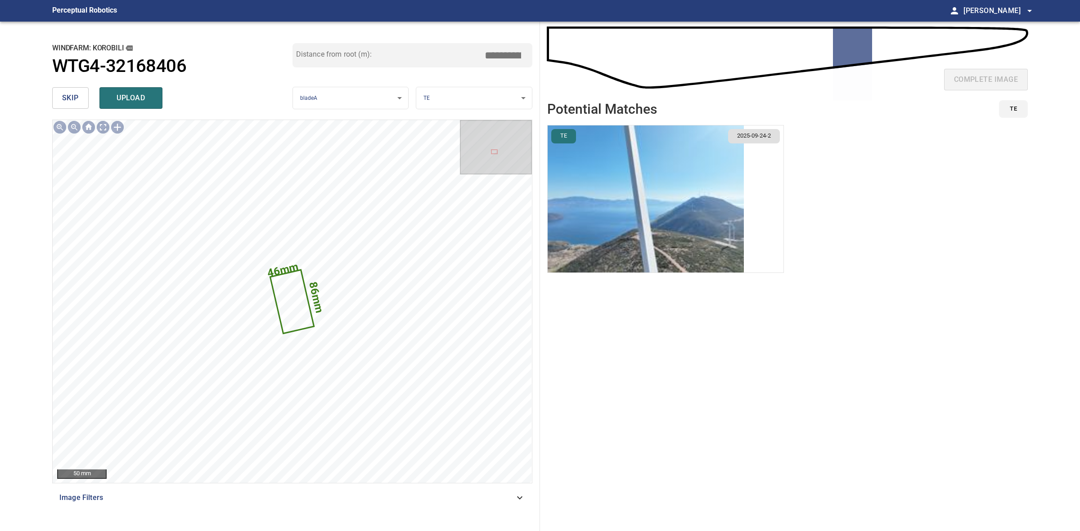
click at [57, 97] on button "skip" at bounding box center [70, 98] width 36 height 22
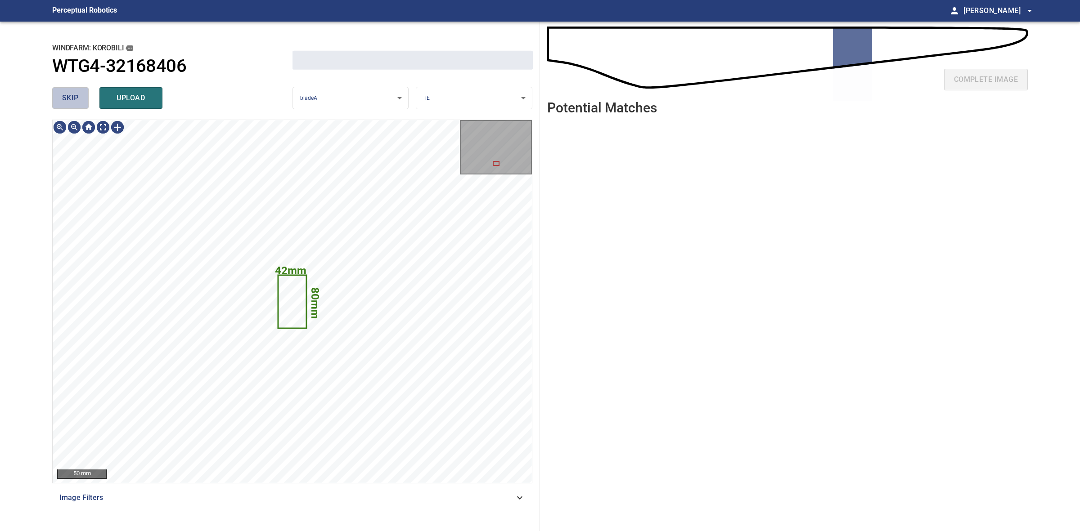
click at [57, 97] on button "skip" at bounding box center [70, 98] width 36 height 22
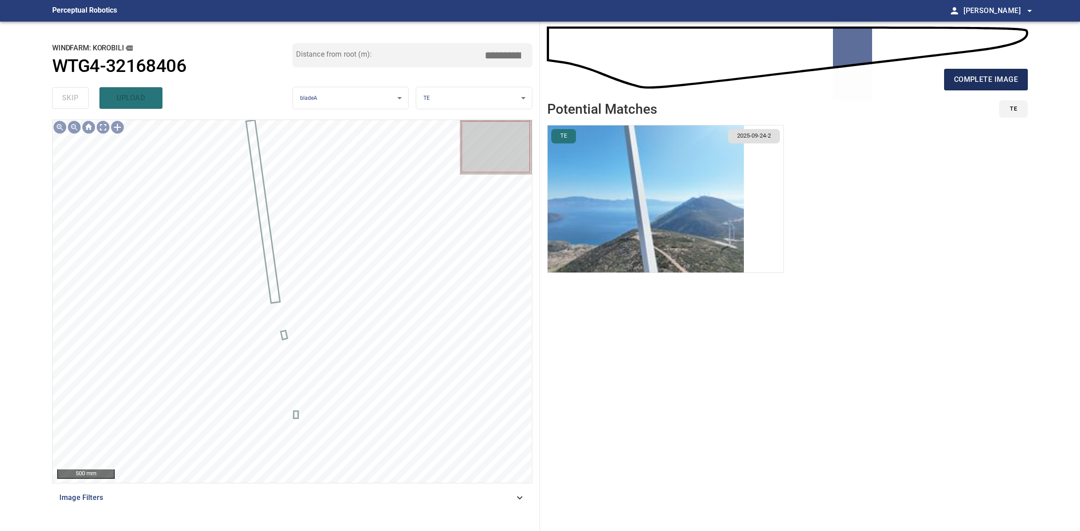
click at [972, 80] on span "complete image" at bounding box center [986, 79] width 64 height 13
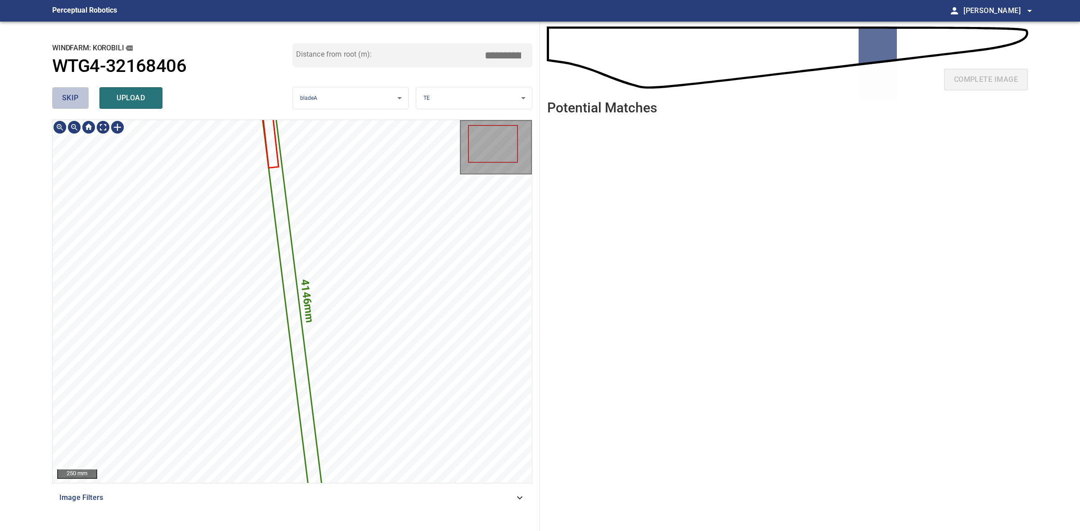
click at [71, 93] on span "skip" at bounding box center [70, 98] width 17 height 13
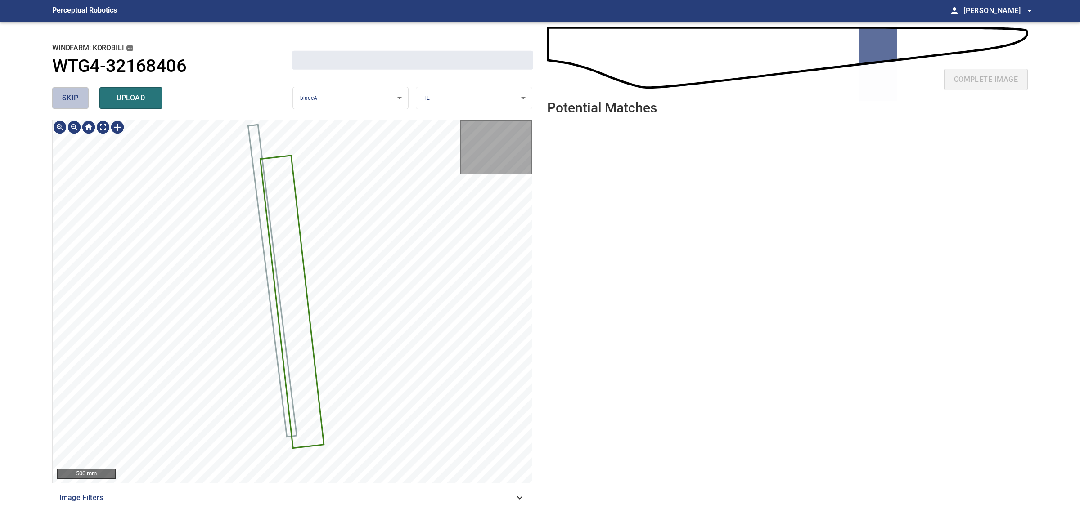
click at [71, 93] on span "skip" at bounding box center [70, 98] width 17 height 13
click at [71, 93] on div "skip upload" at bounding box center [172, 98] width 240 height 29
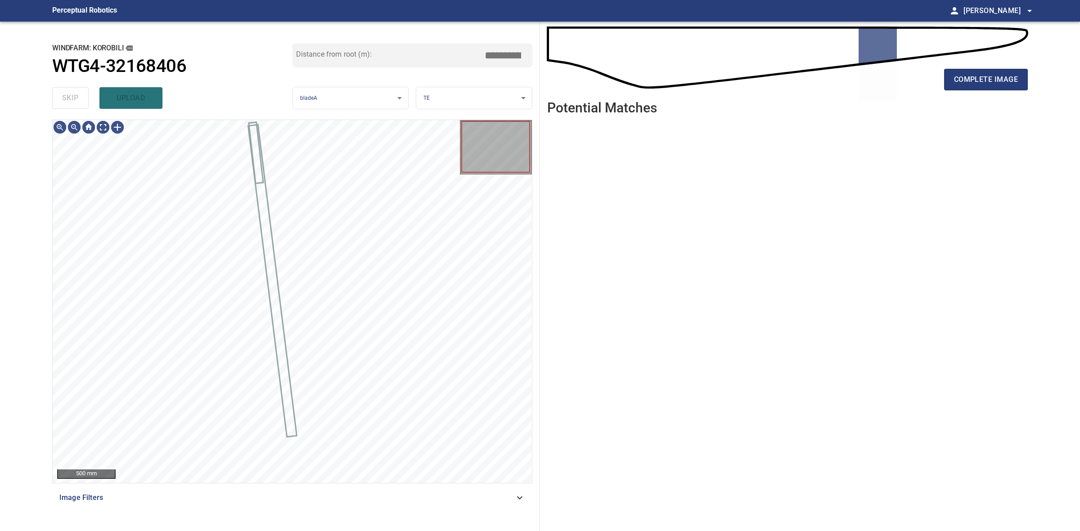
click at [70, 92] on div "skip upload" at bounding box center [172, 98] width 240 height 29
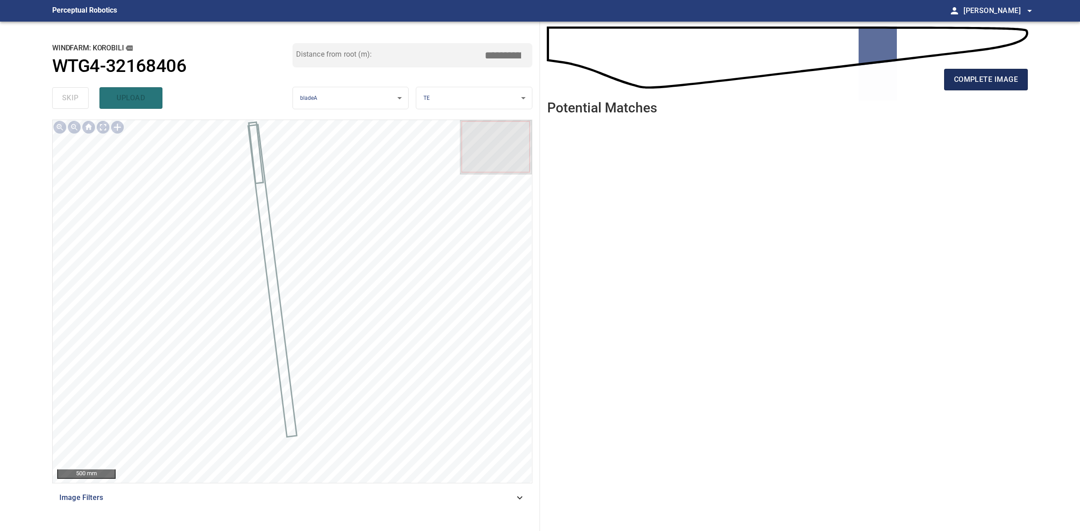
click at [1021, 79] on button "complete image" at bounding box center [986, 80] width 84 height 22
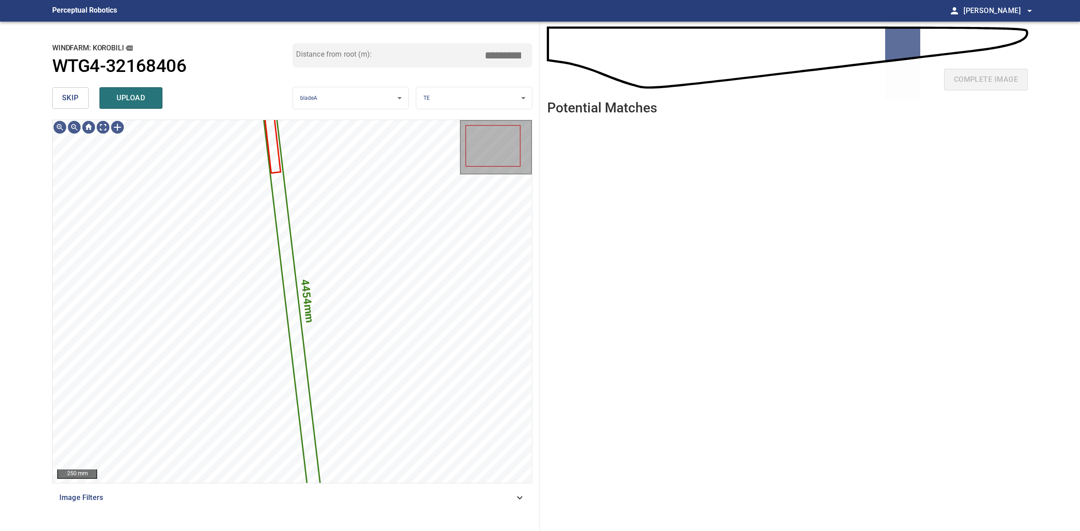
click at [50, 100] on div "**********" at bounding box center [292, 277] width 495 height 510
click at [53, 99] on button "skip" at bounding box center [70, 98] width 36 height 22
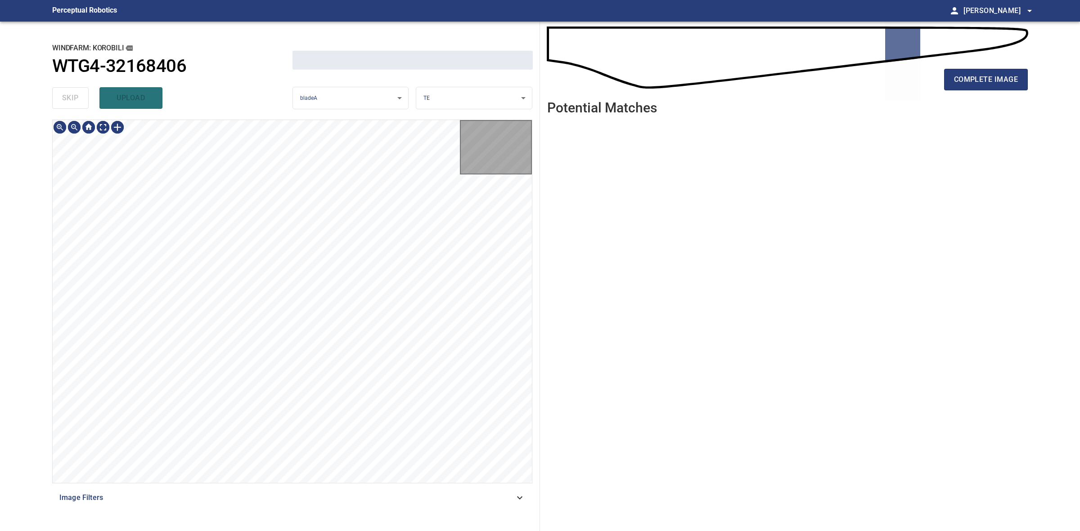
click at [53, 99] on div "skip upload" at bounding box center [172, 98] width 240 height 29
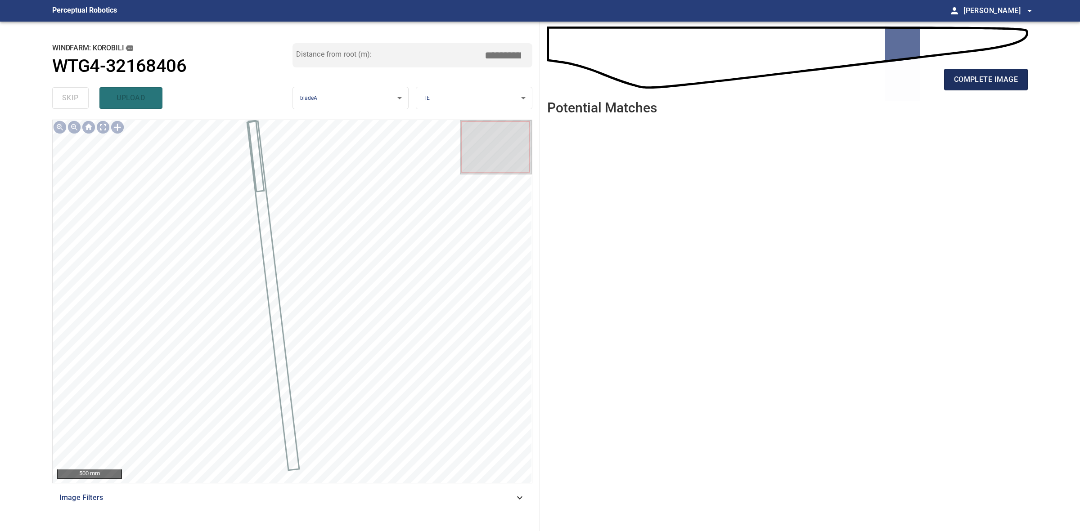
click at [1018, 75] on button "complete image" at bounding box center [986, 80] width 84 height 22
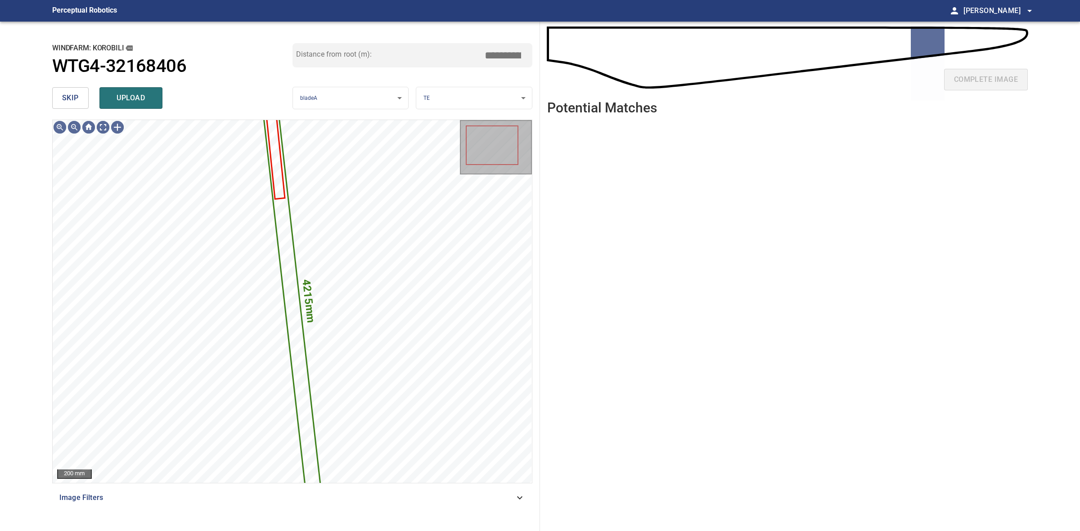
click at [85, 97] on button "skip" at bounding box center [70, 98] width 36 height 22
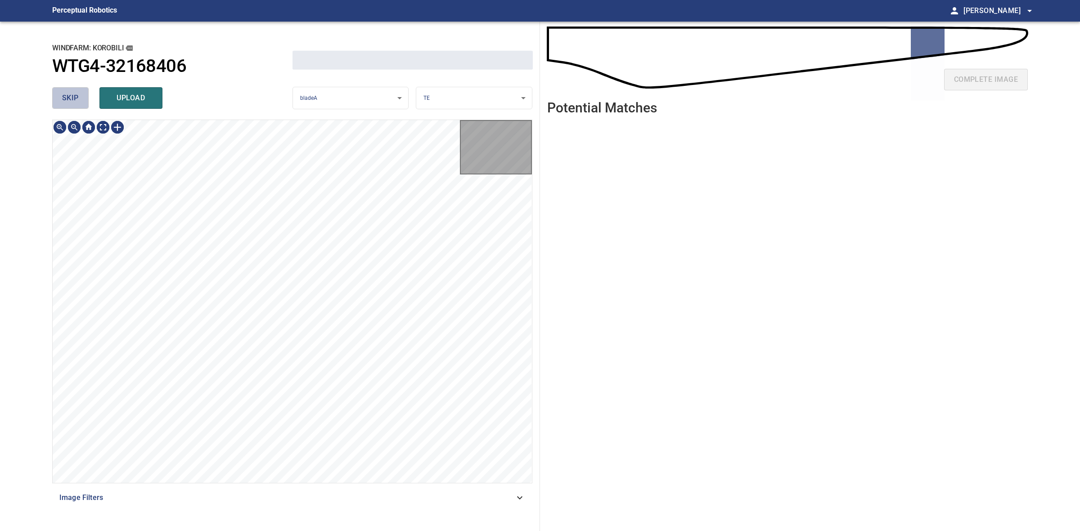
click at [85, 97] on button "skip" at bounding box center [70, 98] width 36 height 22
click at [85, 97] on div "skip upload" at bounding box center [172, 98] width 240 height 29
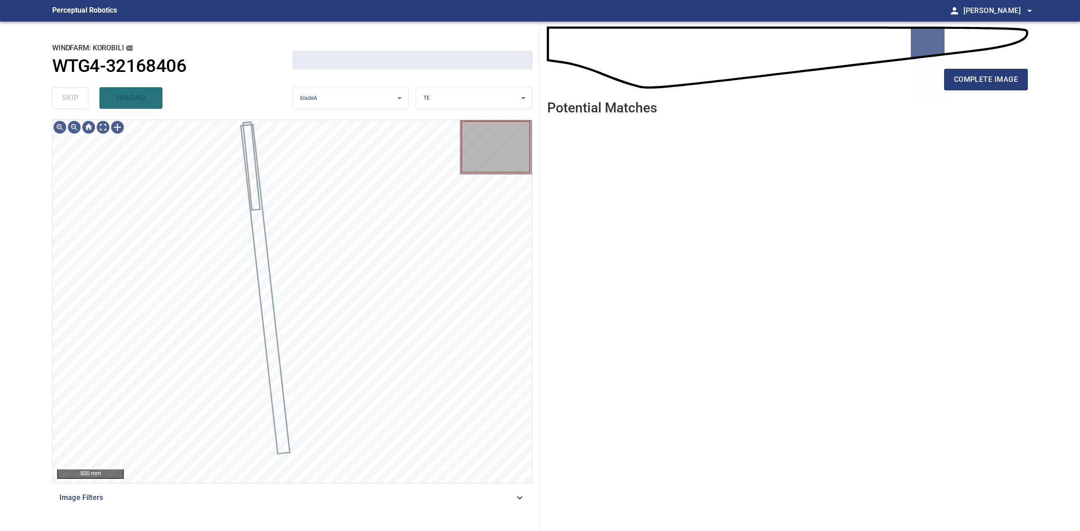
click at [85, 97] on div "skip upload" at bounding box center [172, 98] width 240 height 29
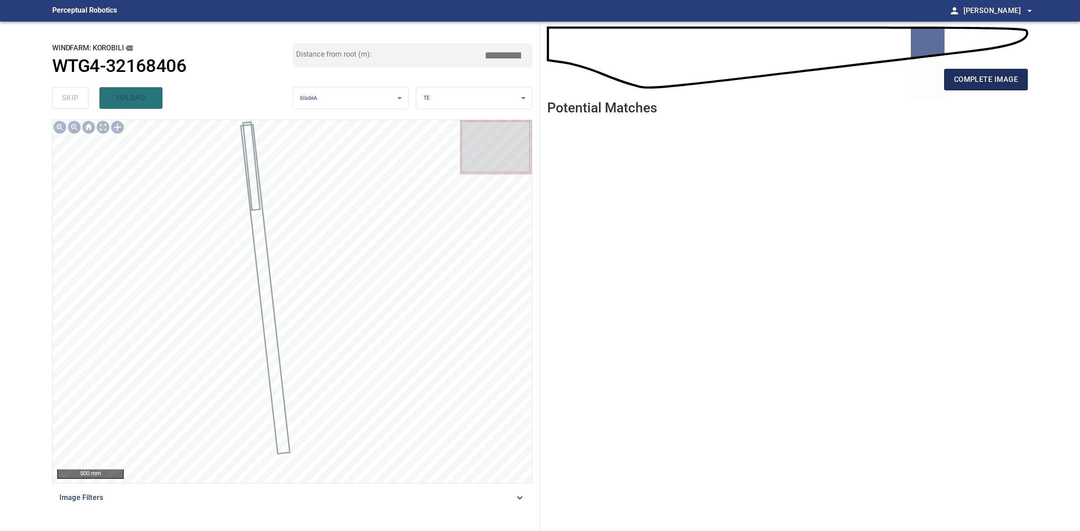
click at [977, 79] on span "complete image" at bounding box center [986, 79] width 64 height 13
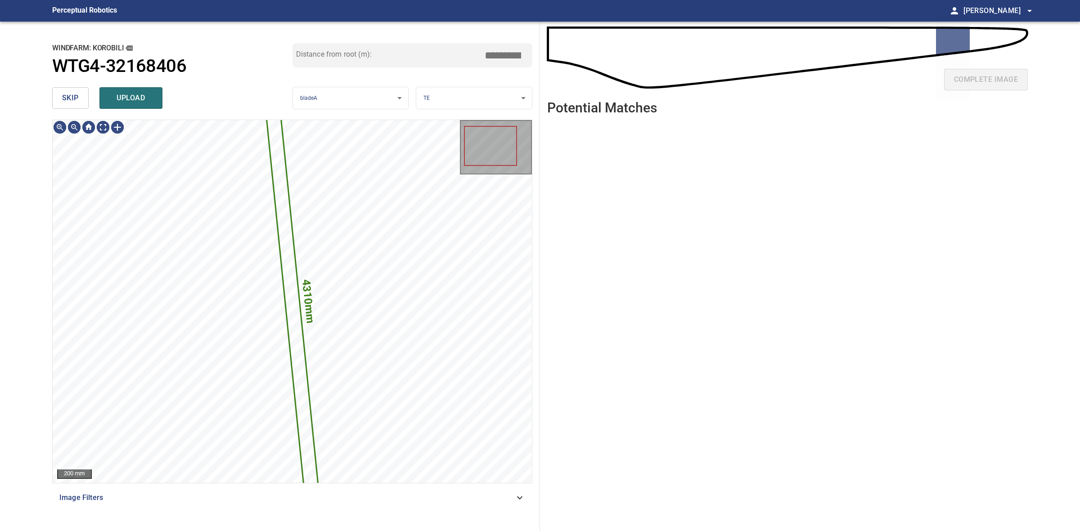
click at [61, 103] on button "skip" at bounding box center [70, 98] width 36 height 22
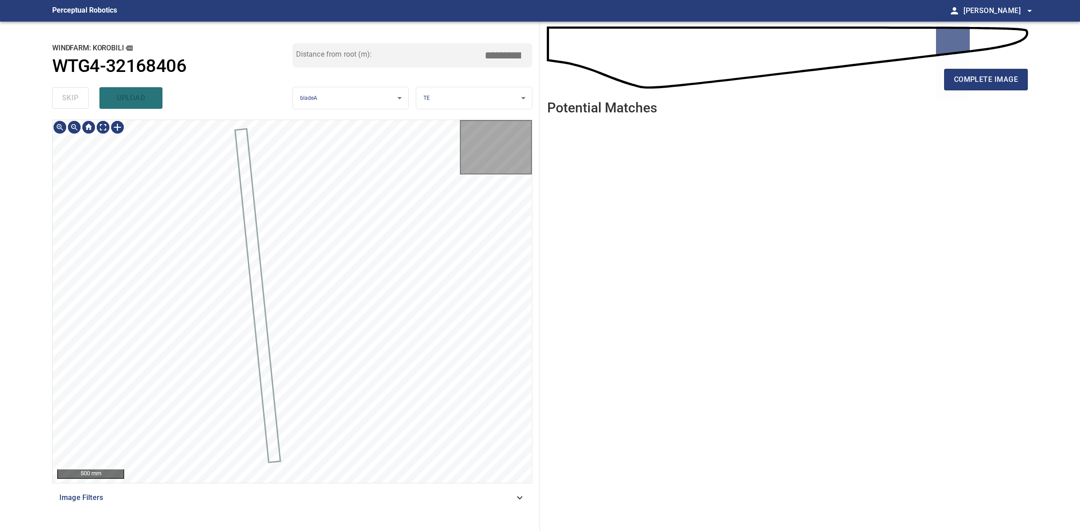
click at [61, 103] on div "skip upload" at bounding box center [172, 98] width 240 height 29
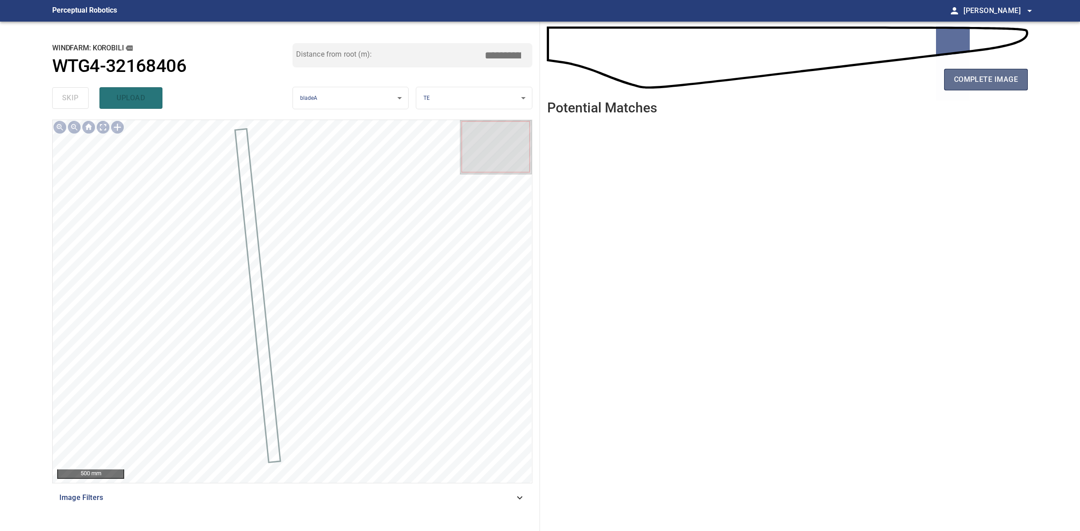
click at [1003, 81] on span "complete image" at bounding box center [986, 79] width 64 height 13
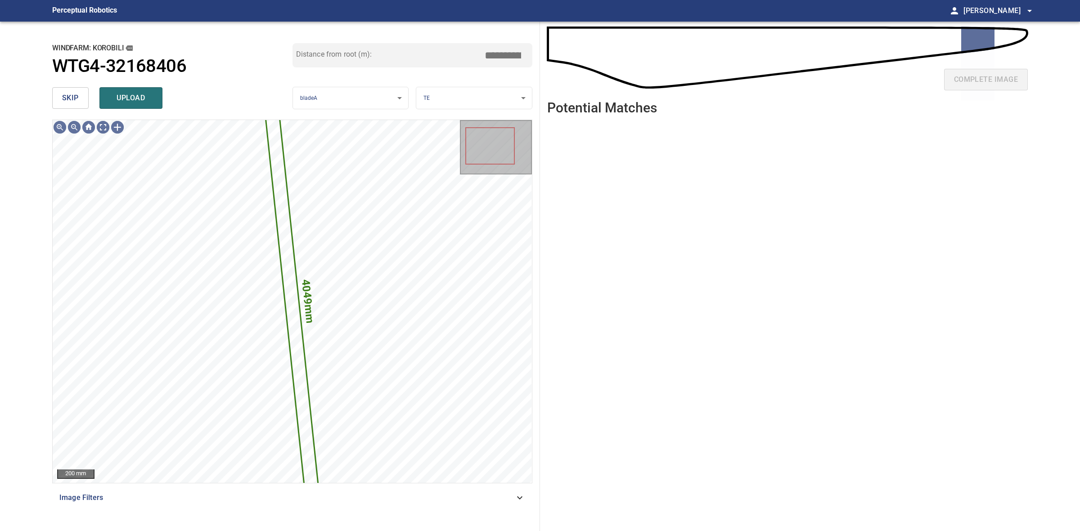
click at [72, 101] on span "skip" at bounding box center [70, 98] width 17 height 13
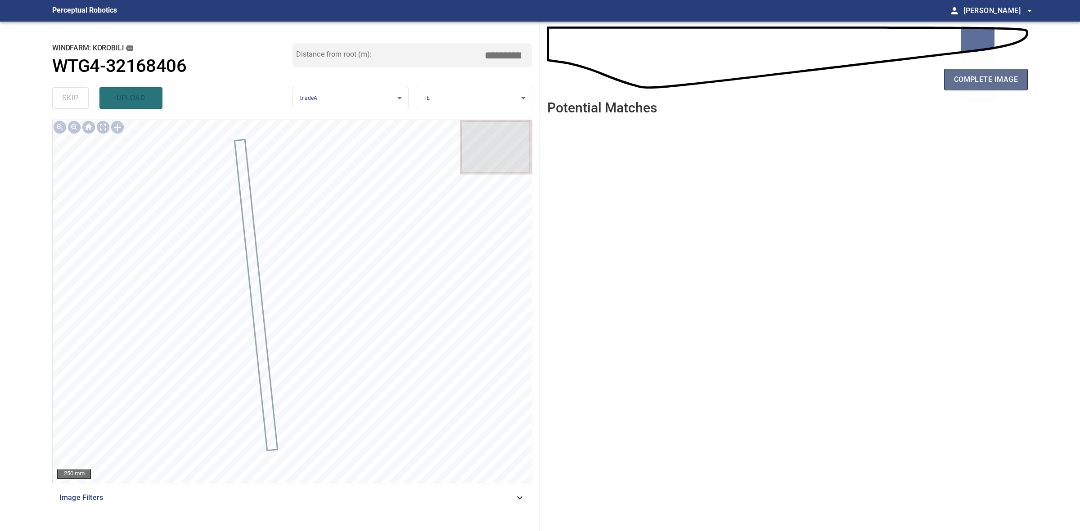
click at [1018, 78] on button "complete image" at bounding box center [986, 80] width 84 height 22
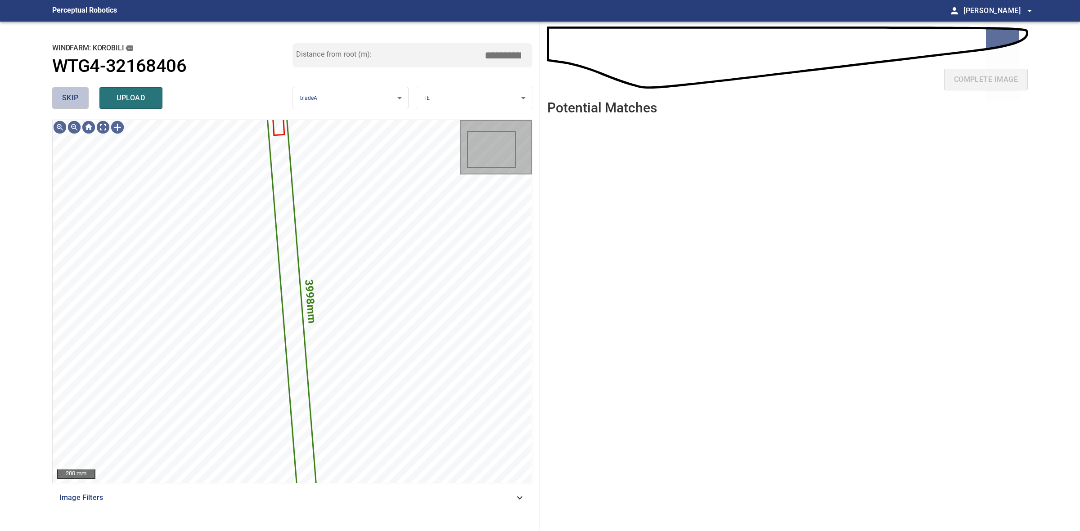
click at [57, 107] on button "skip" at bounding box center [70, 98] width 36 height 22
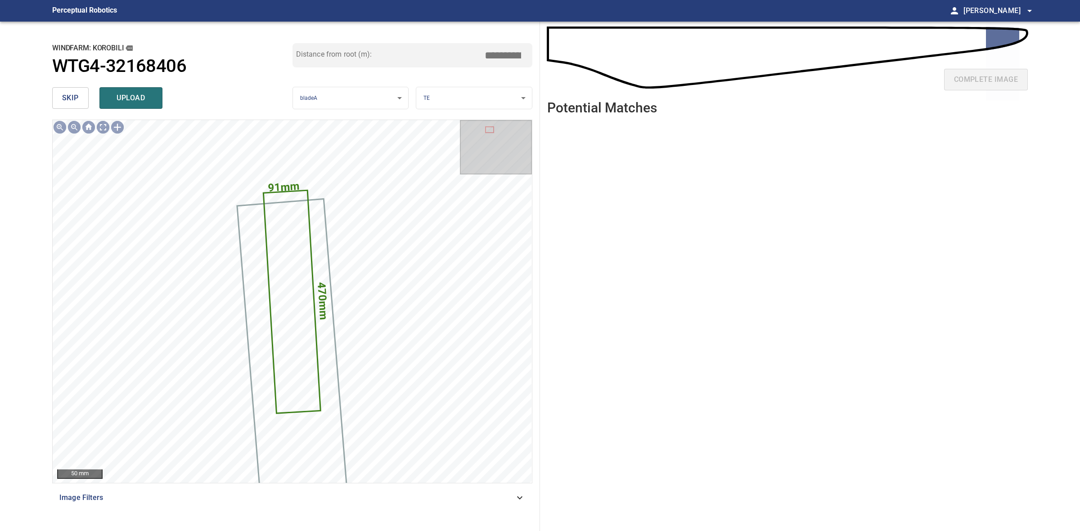
click at [66, 93] on span "skip" at bounding box center [70, 98] width 17 height 13
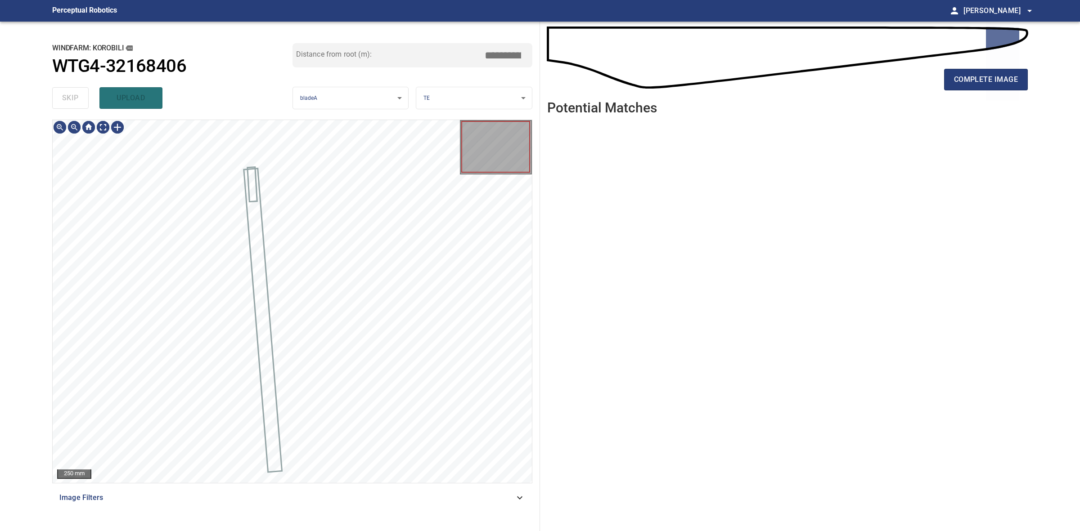
click at [66, 93] on div "skip upload" at bounding box center [172, 98] width 240 height 29
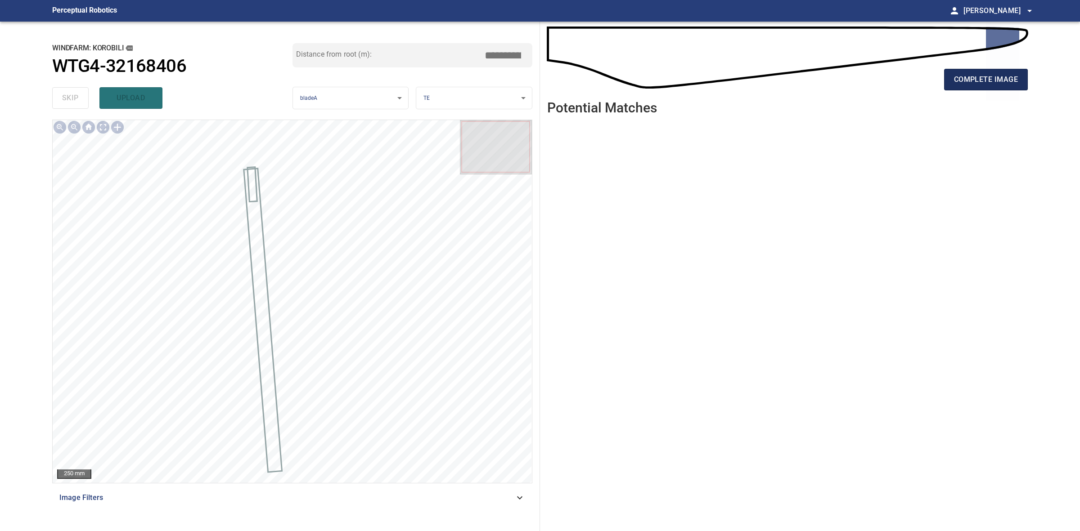
click at [961, 81] on span "complete image" at bounding box center [986, 79] width 64 height 13
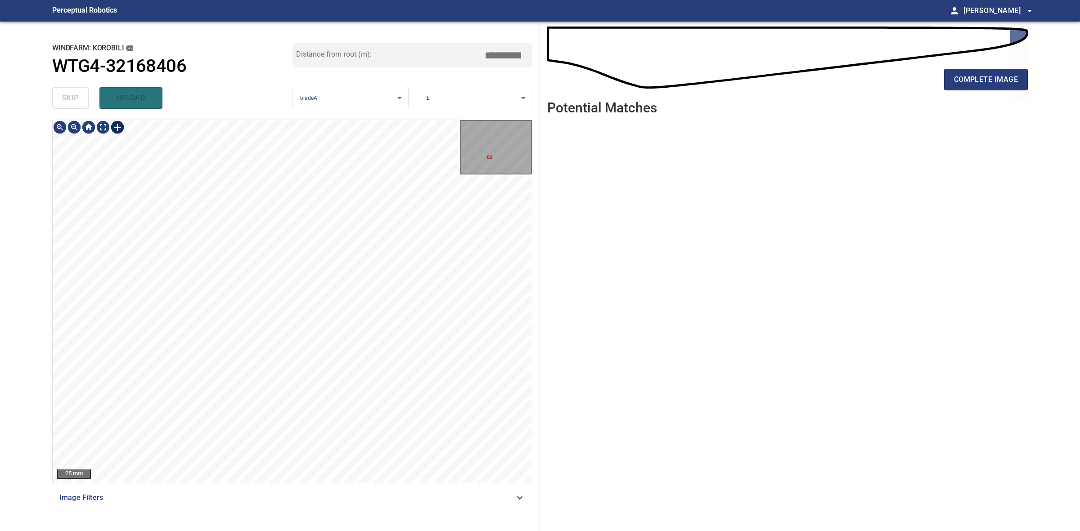
click at [117, 126] on div at bounding box center [117, 127] width 14 height 14
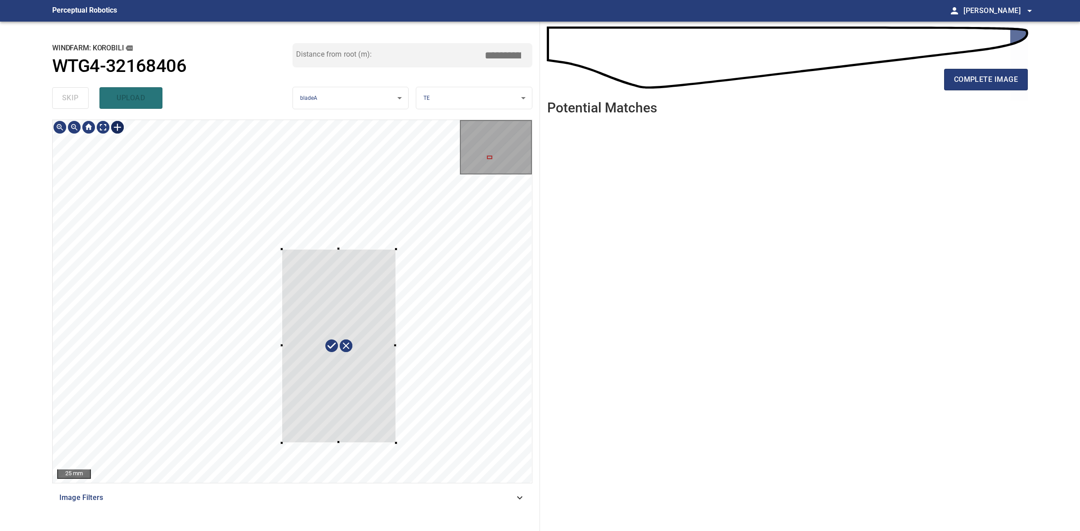
click at [398, 443] on div at bounding box center [292, 301] width 479 height 363
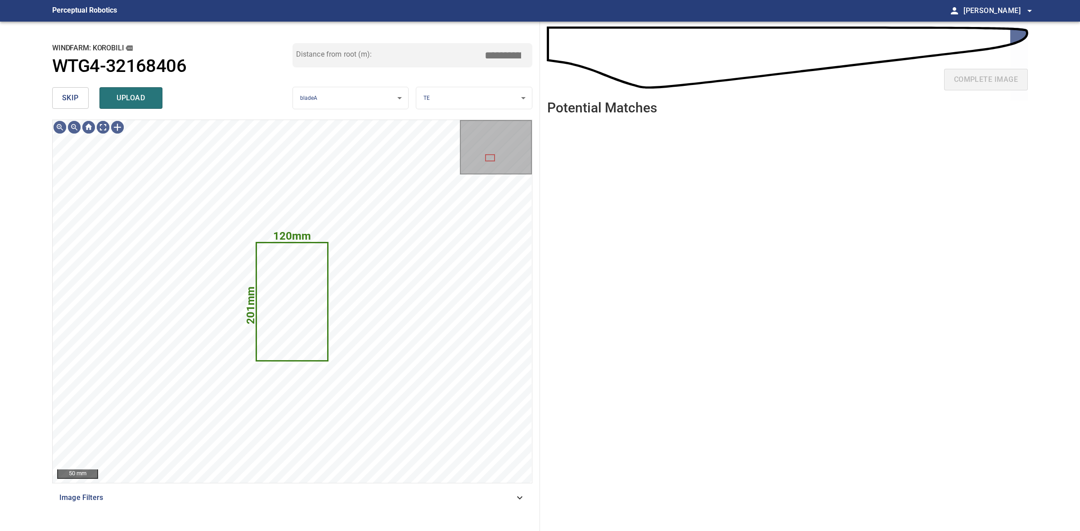
click at [451, 91] on body "**********" at bounding box center [540, 265] width 1080 height 531
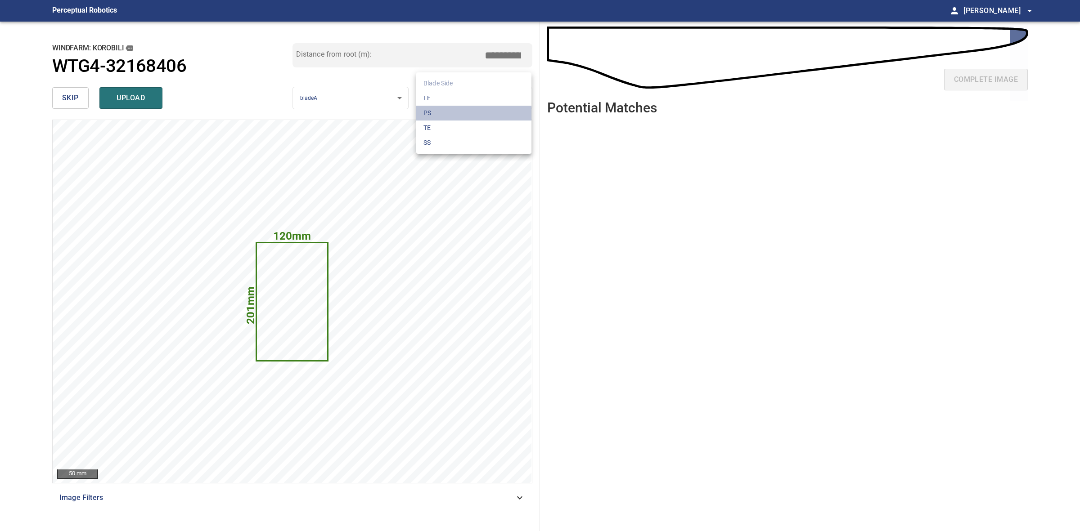
click at [466, 117] on li "PS" at bounding box center [473, 113] width 115 height 15
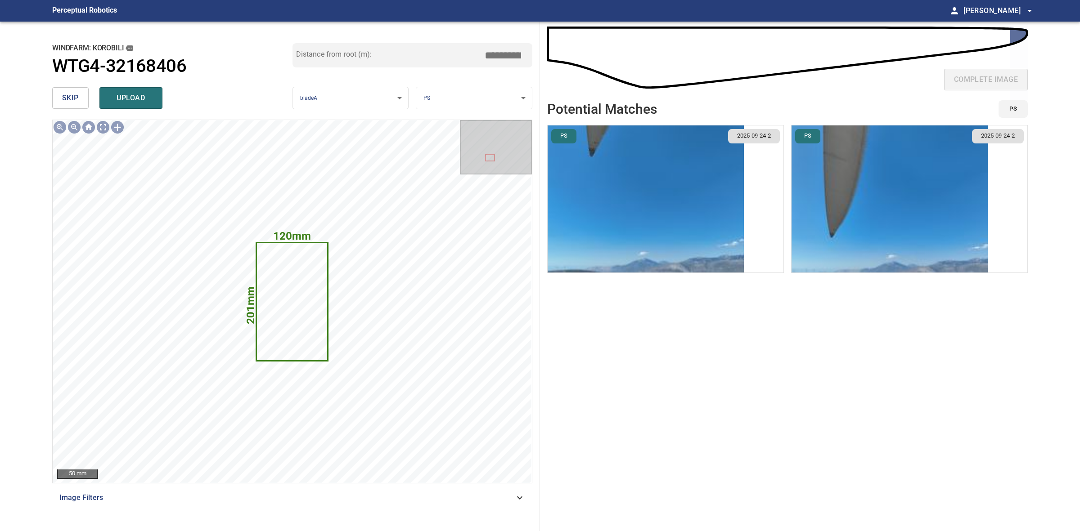
click at [711, 180] on img "button" at bounding box center [646, 199] width 196 height 147
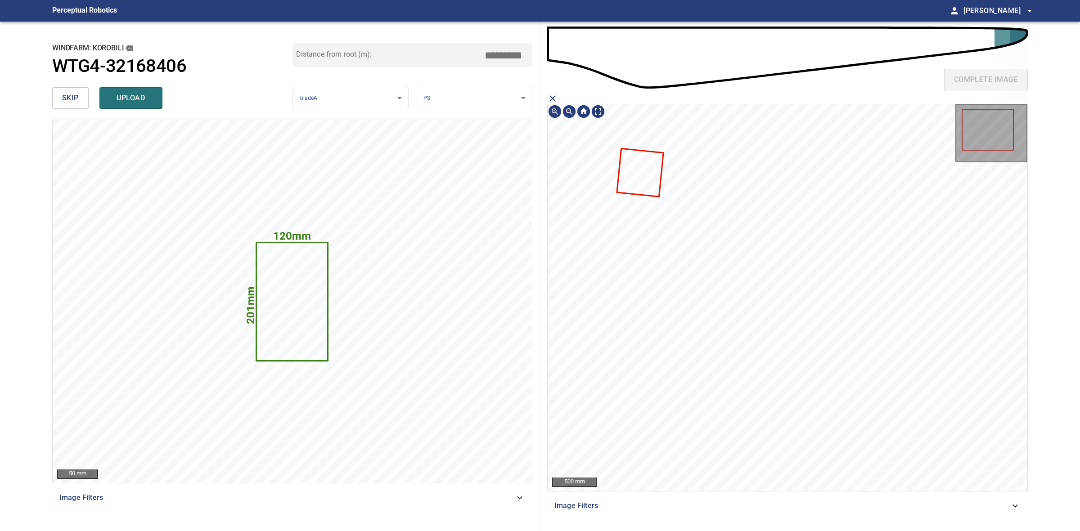
click at [655, 175] on icon at bounding box center [640, 172] width 45 height 47
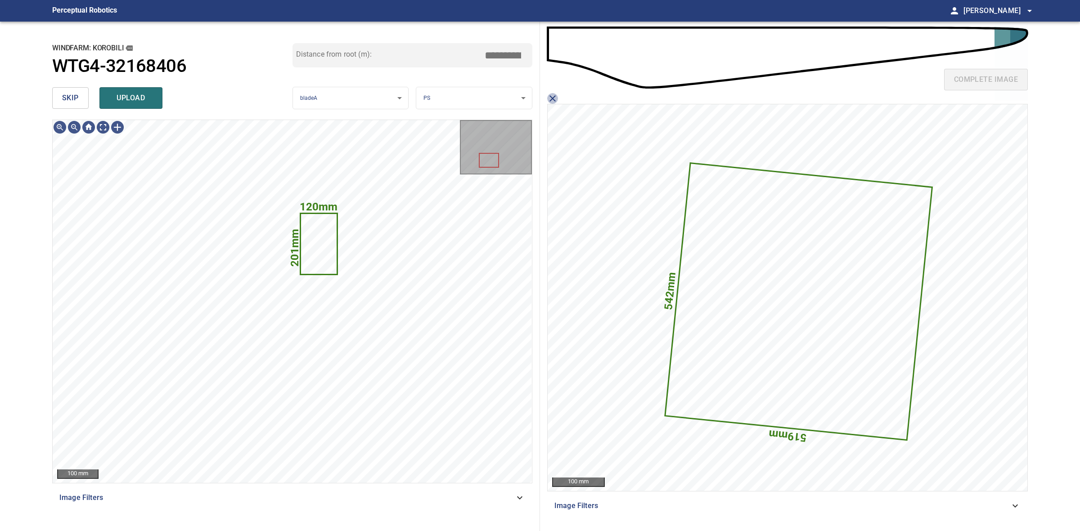
drag, startPoint x: 556, startPoint y: 98, endPoint x: 561, endPoint y: 100, distance: 5.0
click at [557, 98] on icon "close matching imageResolution:" at bounding box center [552, 98] width 11 height 11
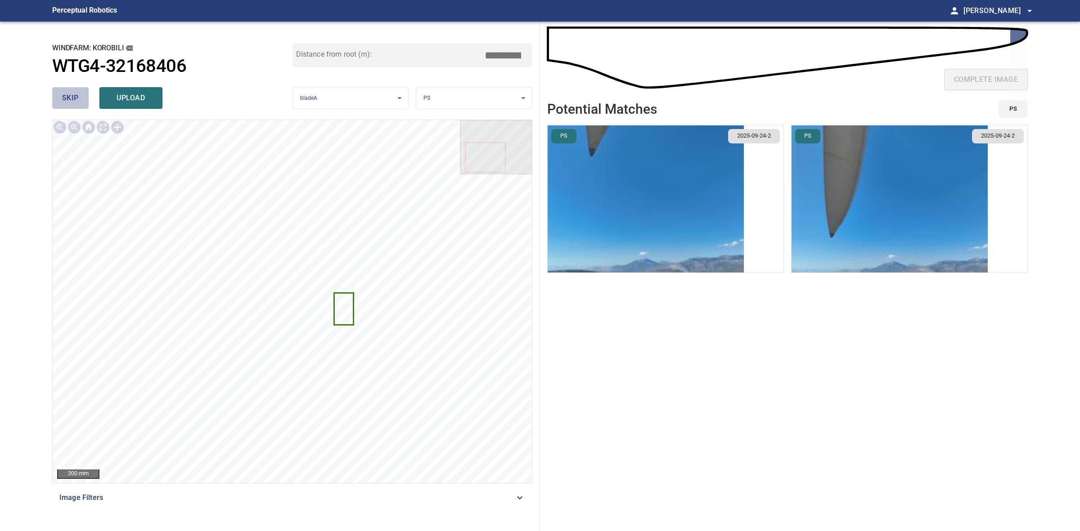
click at [59, 94] on button "skip" at bounding box center [70, 98] width 36 height 22
click at [59, 94] on div "skip upload" at bounding box center [172, 98] width 240 height 29
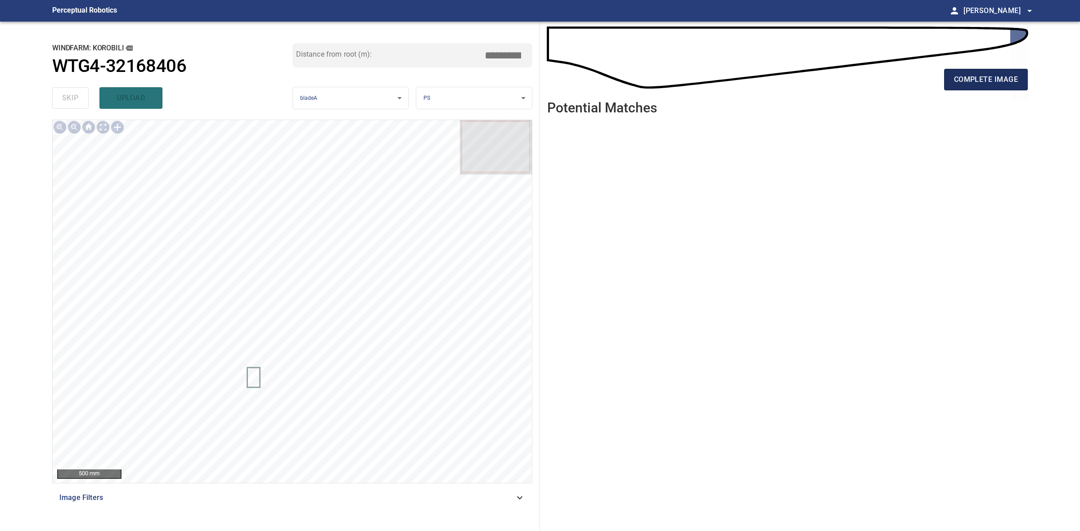
click at [952, 86] on button "complete image" at bounding box center [986, 80] width 84 height 22
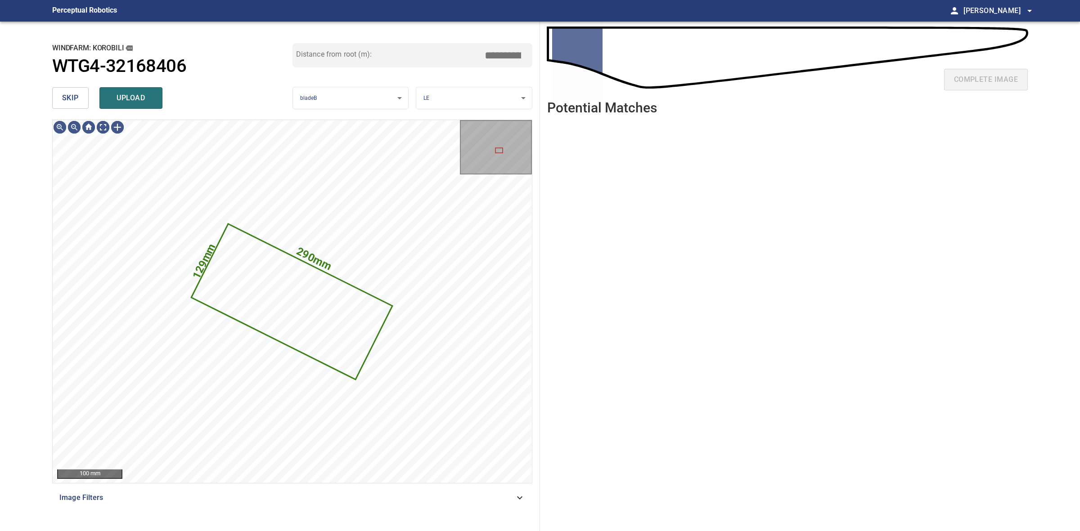
click at [68, 99] on span "skip" at bounding box center [70, 98] width 17 height 13
click at [68, 99] on div "skip upload" at bounding box center [172, 98] width 240 height 29
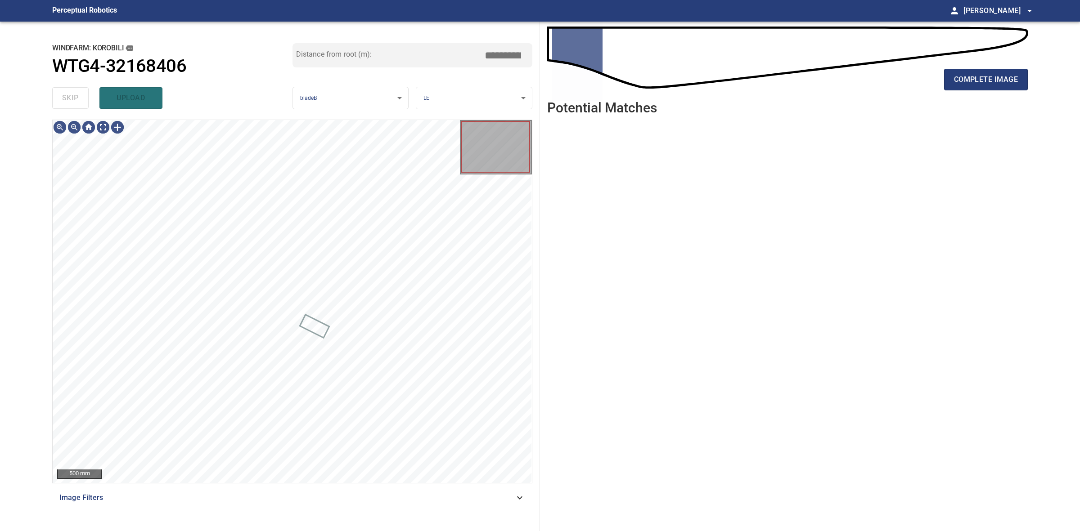
click at [68, 99] on div "skip upload" at bounding box center [172, 98] width 240 height 29
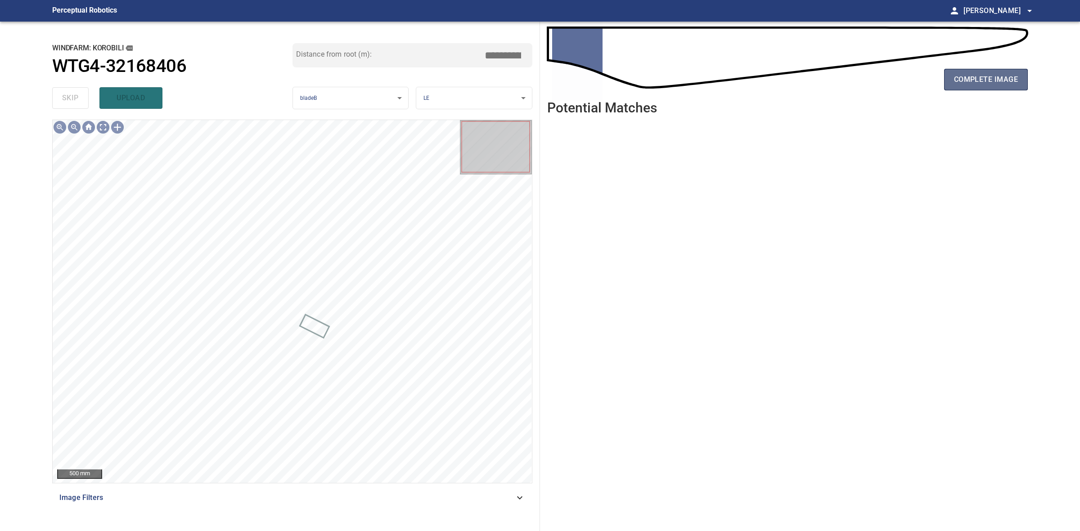
click at [958, 76] on span "complete image" at bounding box center [986, 79] width 64 height 13
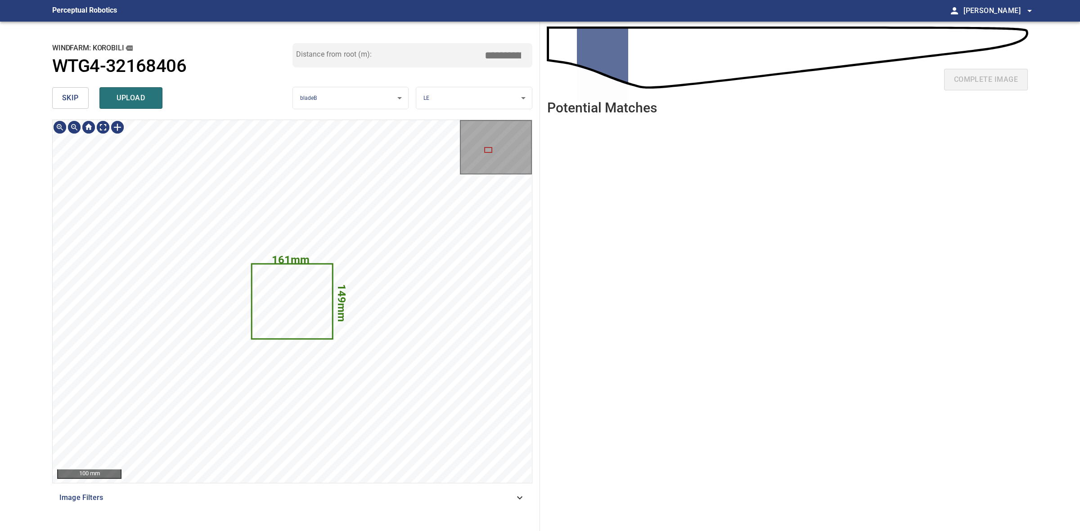
click at [77, 100] on span "skip" at bounding box center [70, 98] width 17 height 13
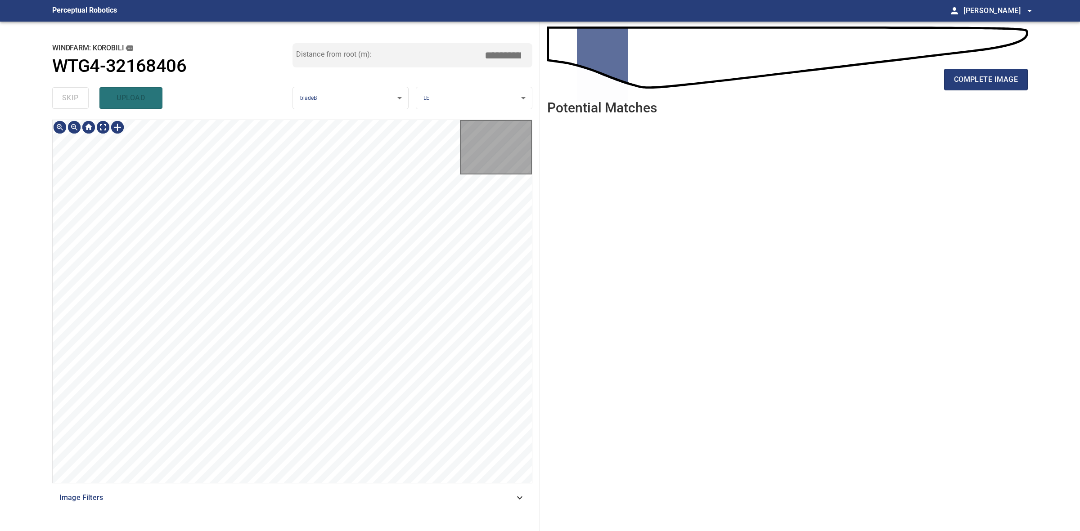
click at [77, 100] on div "skip upload" at bounding box center [172, 98] width 240 height 29
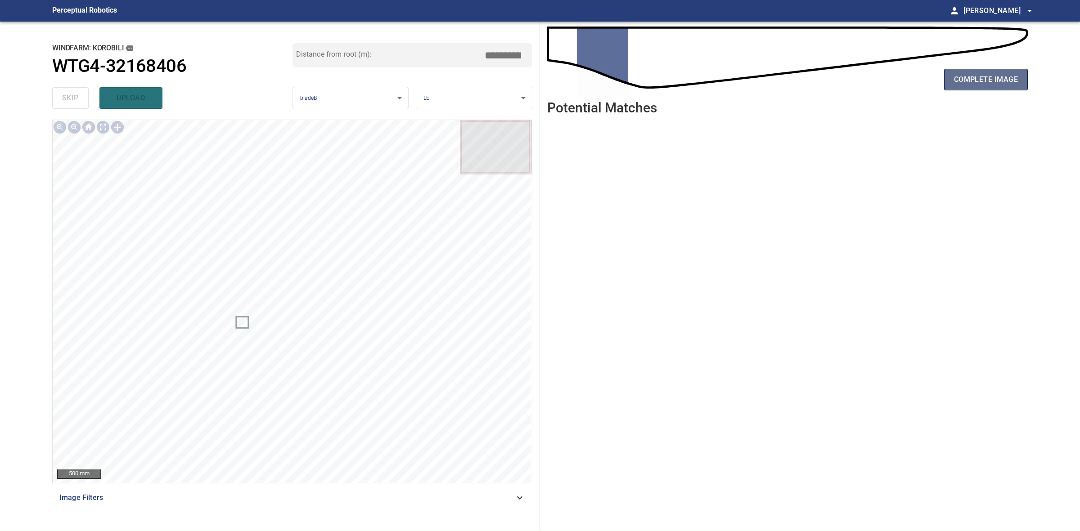
click at [1003, 82] on span "complete image" at bounding box center [986, 79] width 64 height 13
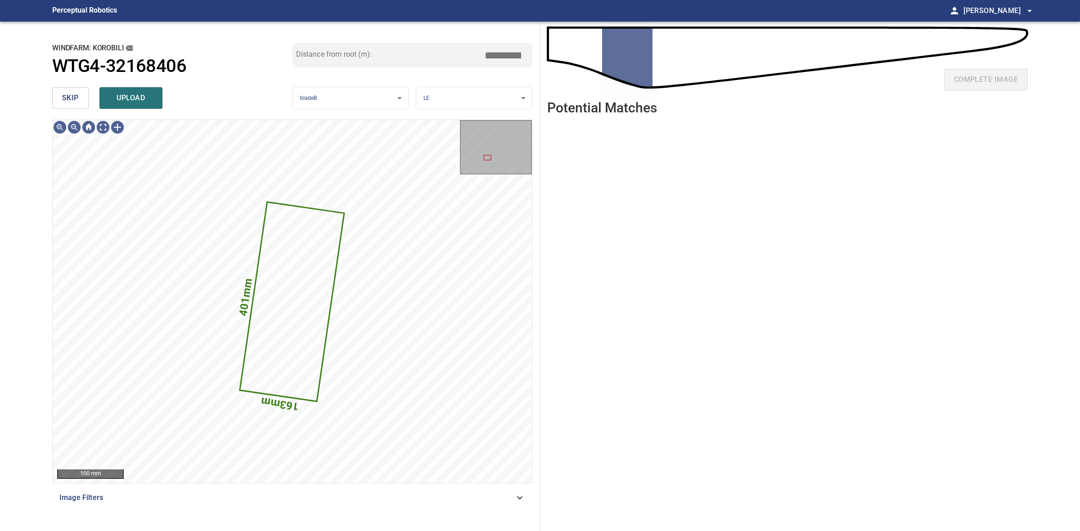
click at [75, 93] on span "skip" at bounding box center [70, 98] width 17 height 13
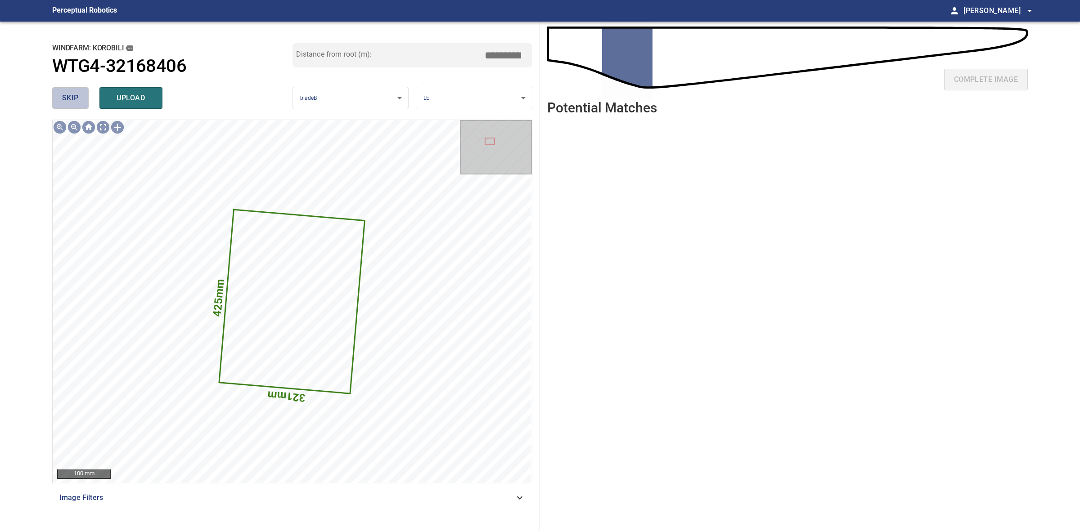
click at [75, 93] on span "skip" at bounding box center [70, 98] width 17 height 13
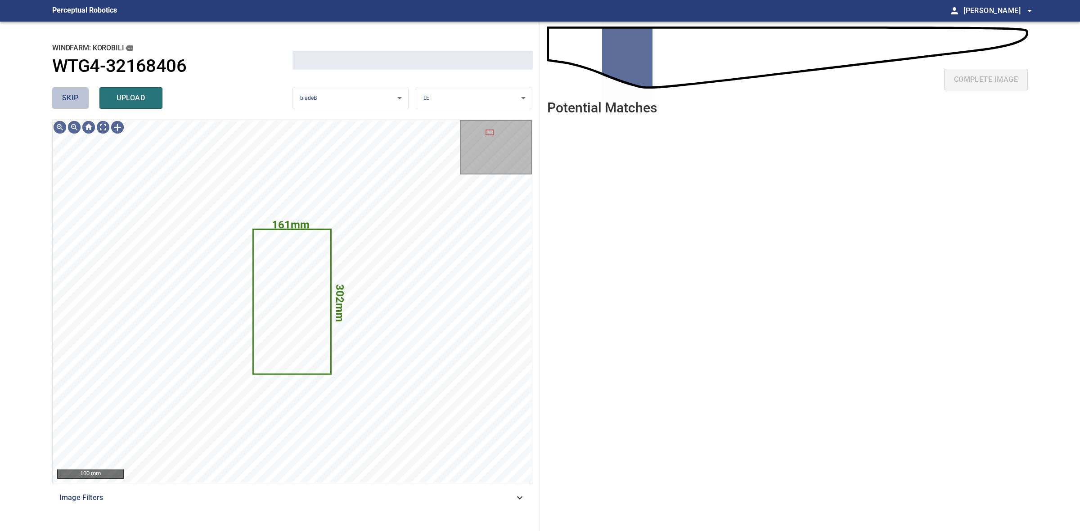
click at [75, 93] on span "skip" at bounding box center [70, 98] width 17 height 13
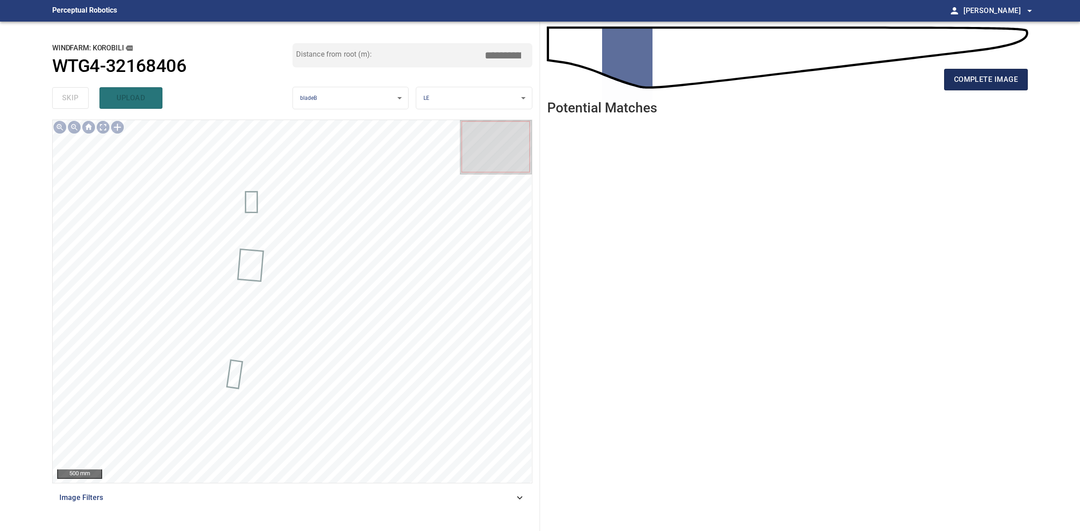
click at [977, 89] on button "complete image" at bounding box center [986, 80] width 84 height 22
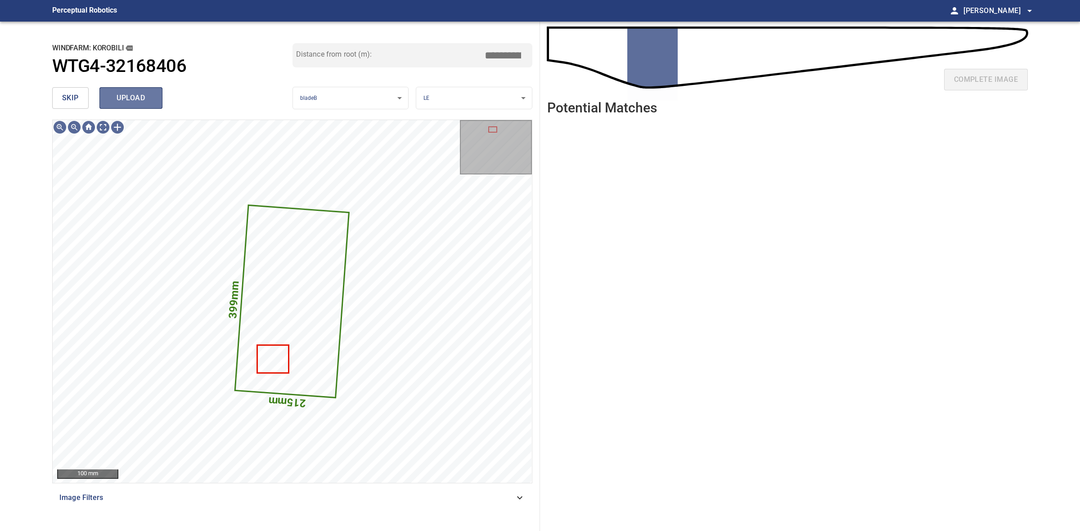
click at [142, 106] on button "upload" at bounding box center [130, 98] width 63 height 22
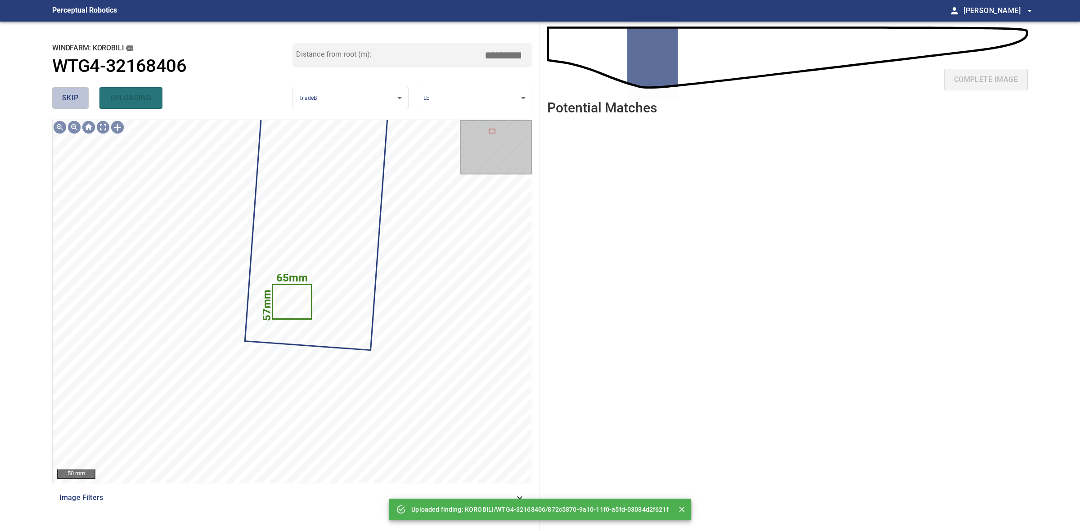
click at [53, 94] on button "skip" at bounding box center [70, 98] width 36 height 22
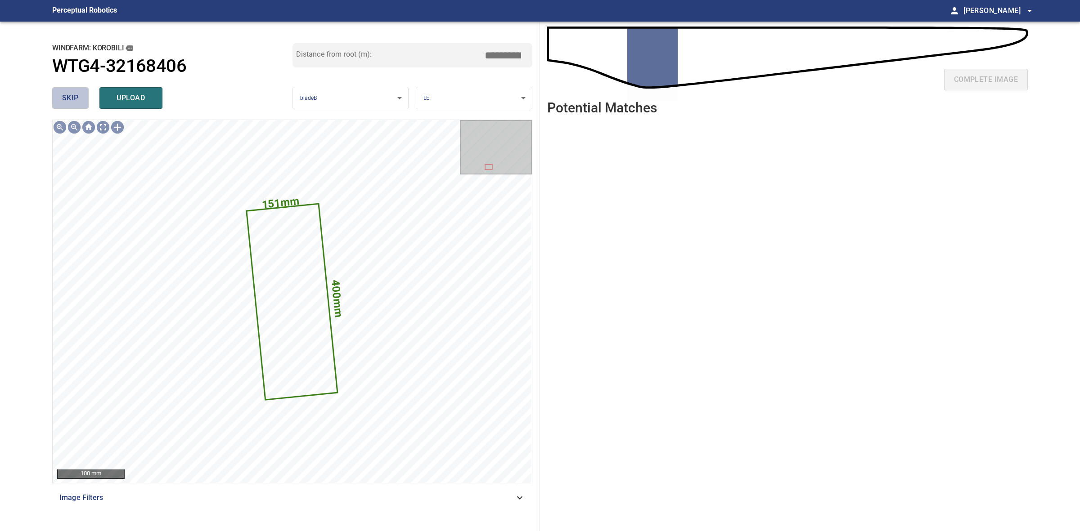
click at [71, 95] on span "skip" at bounding box center [70, 98] width 17 height 13
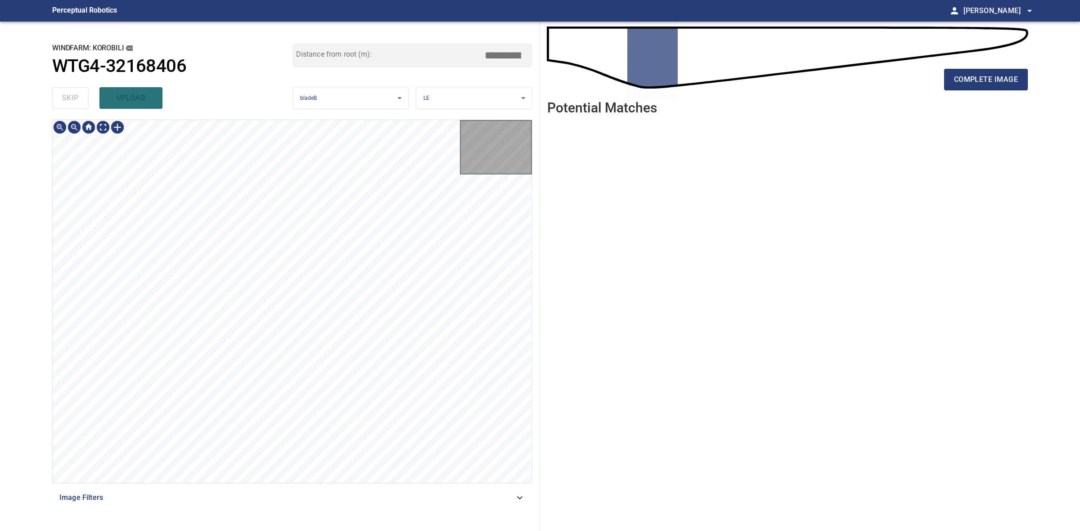
click at [71, 95] on div "skip upload" at bounding box center [172, 98] width 240 height 29
drag, startPoint x: 71, startPoint y: 95, endPoint x: 110, endPoint y: 97, distance: 39.6
click at [72, 95] on div "skip upload" at bounding box center [172, 98] width 240 height 29
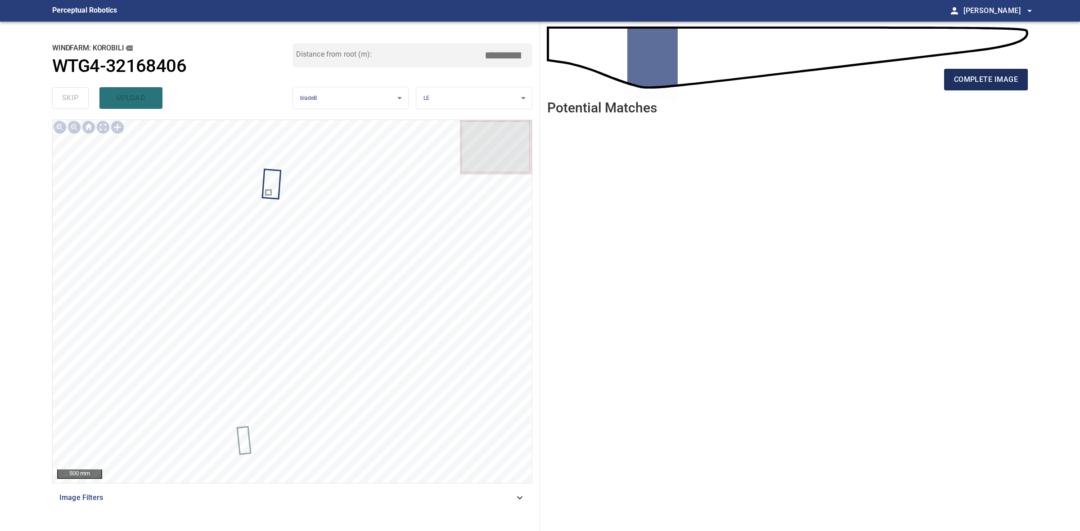
click at [993, 81] on span "complete image" at bounding box center [986, 79] width 64 height 13
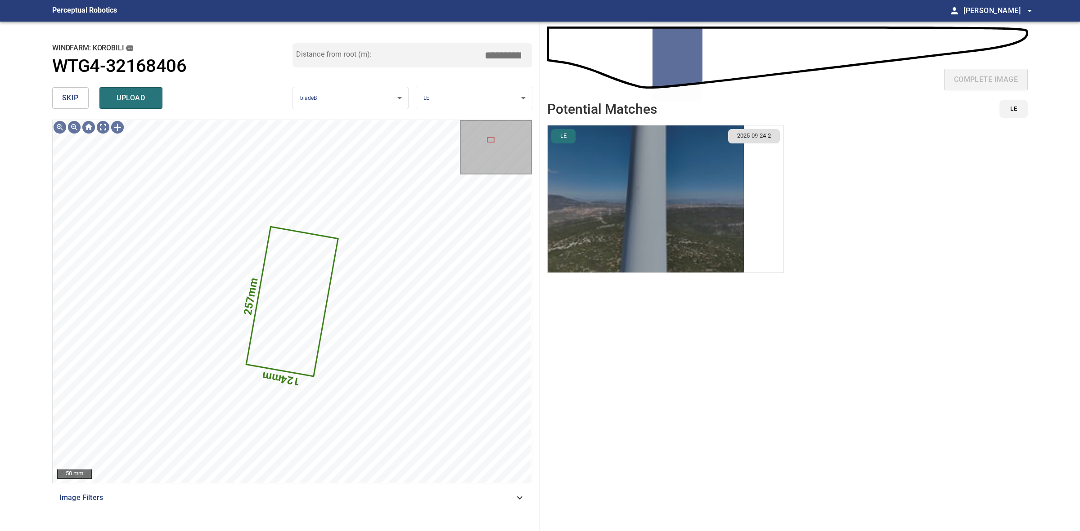
click at [646, 225] on img "button" at bounding box center [646, 199] width 196 height 147
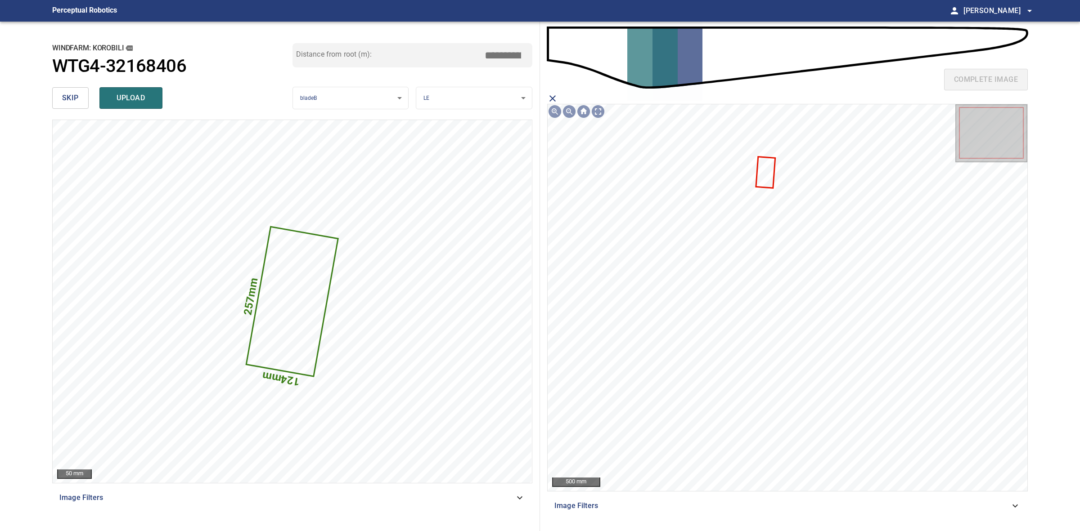
click at [552, 99] on icon "close matching imageResolution:" at bounding box center [552, 98] width 11 height 11
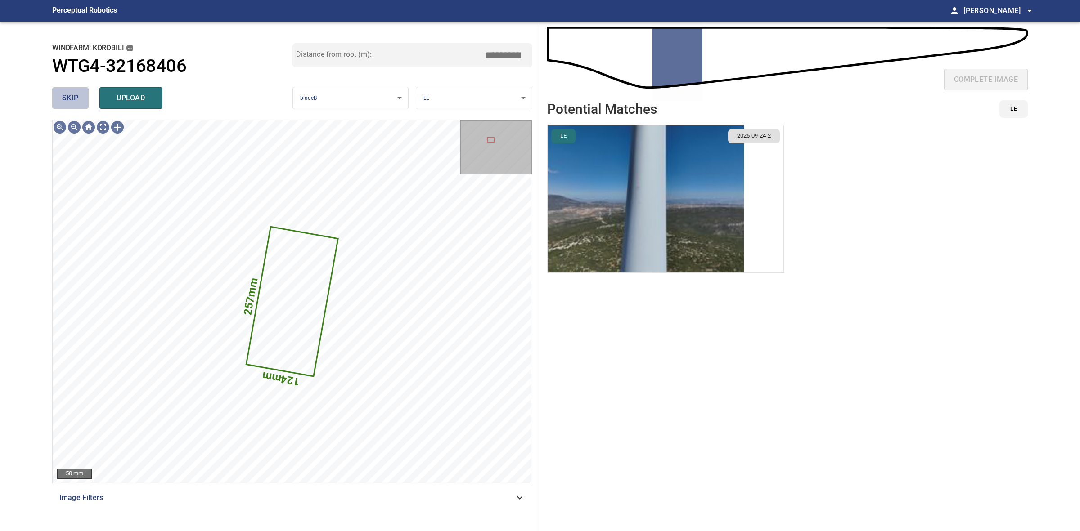
click at [79, 100] on button "skip" at bounding box center [70, 98] width 36 height 22
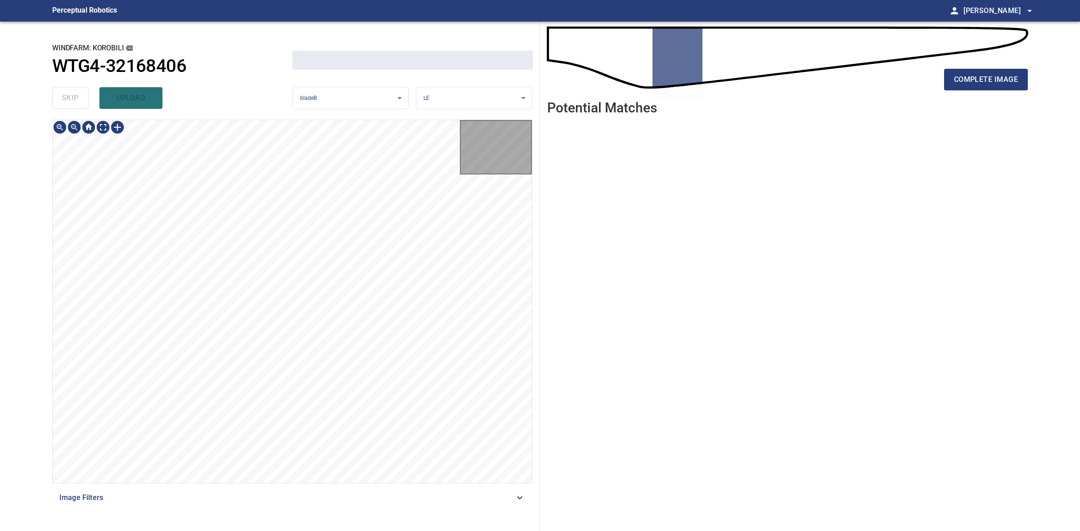
drag, startPoint x: 79, startPoint y: 100, endPoint x: 737, endPoint y: 85, distance: 657.6
click at [79, 99] on div "skip upload" at bounding box center [172, 98] width 240 height 29
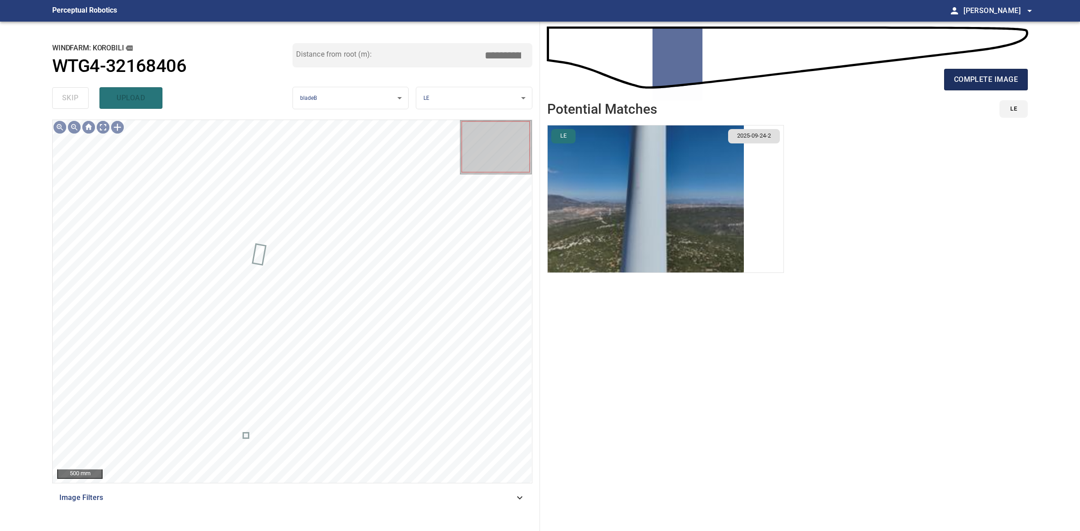
click at [973, 77] on span "complete image" at bounding box center [986, 79] width 64 height 13
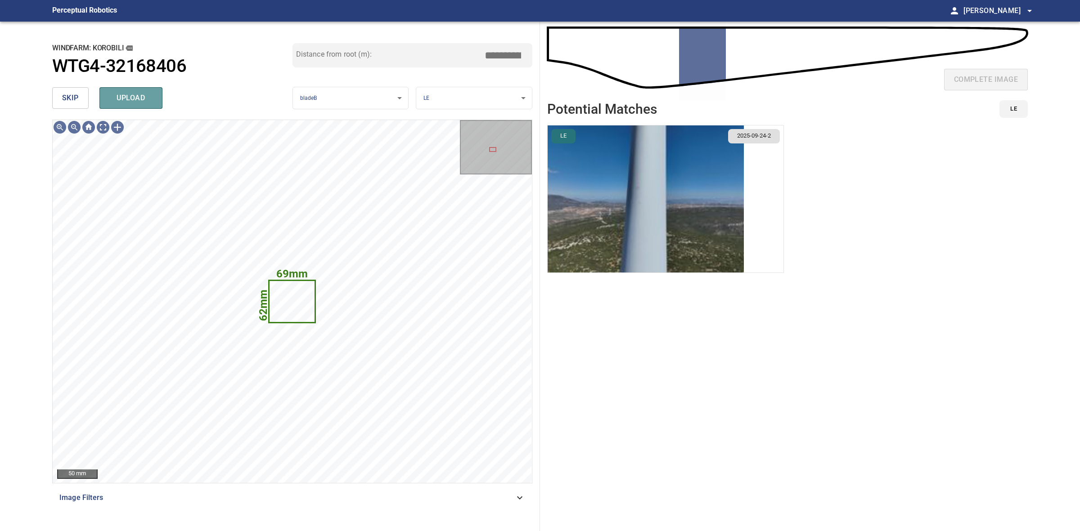
drag, startPoint x: 159, startPoint y: 101, endPoint x: 140, endPoint y: 101, distance: 18.4
click at [158, 101] on button "upload" at bounding box center [130, 98] width 63 height 22
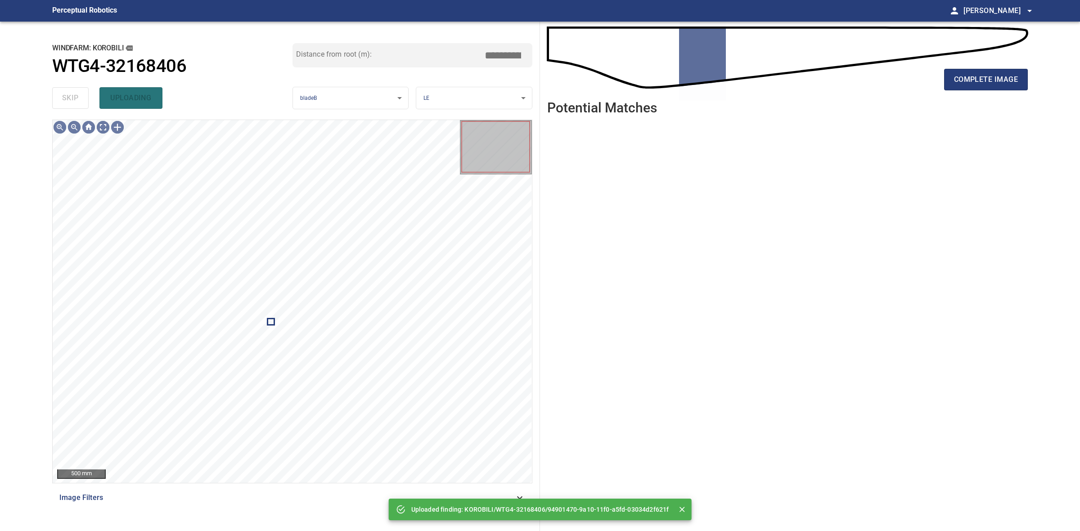
click at [79, 100] on div "skip uploading" at bounding box center [172, 98] width 240 height 29
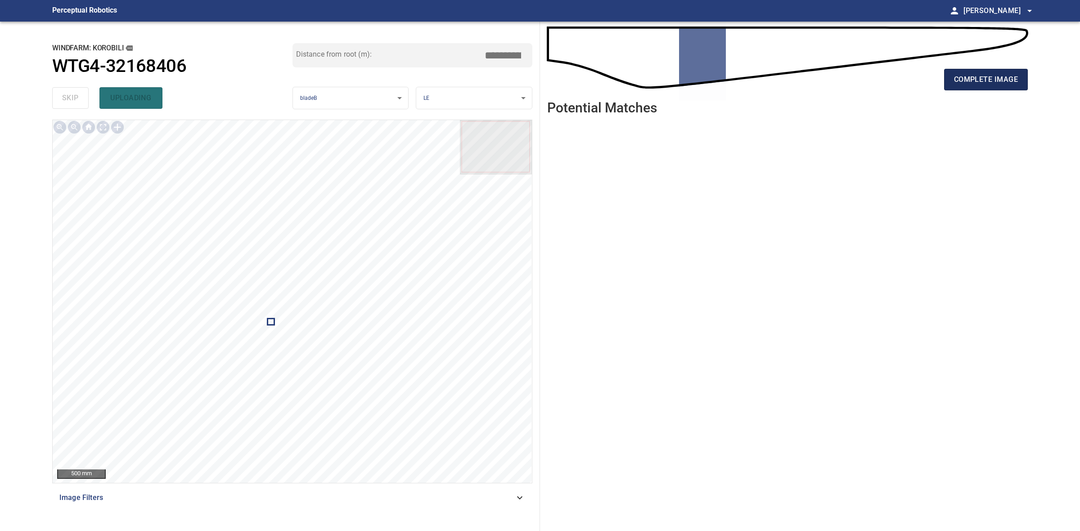
click at [971, 79] on span "complete image" at bounding box center [986, 79] width 64 height 13
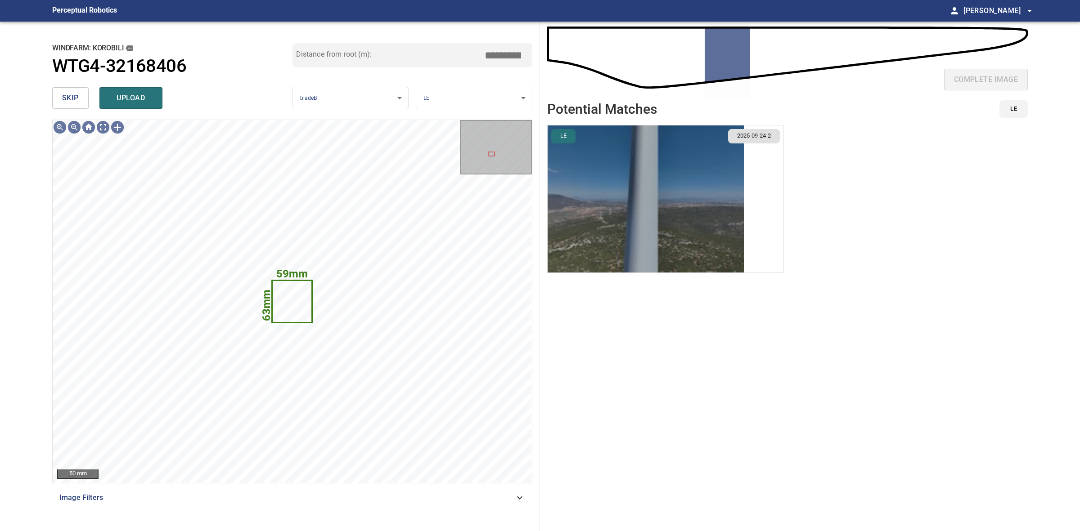
click at [711, 205] on img "button" at bounding box center [646, 199] width 196 height 147
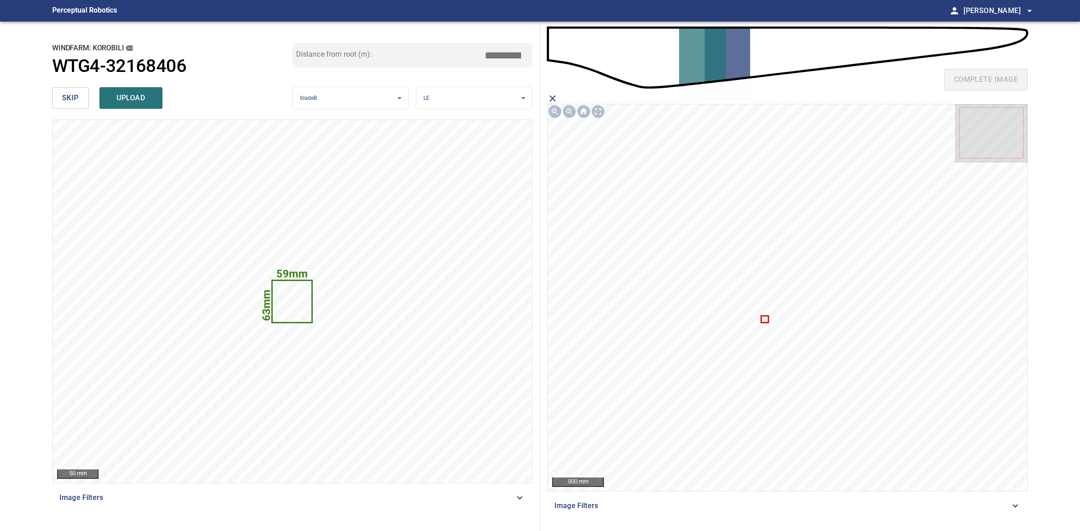
click at [766, 320] on icon at bounding box center [765, 319] width 6 height 5
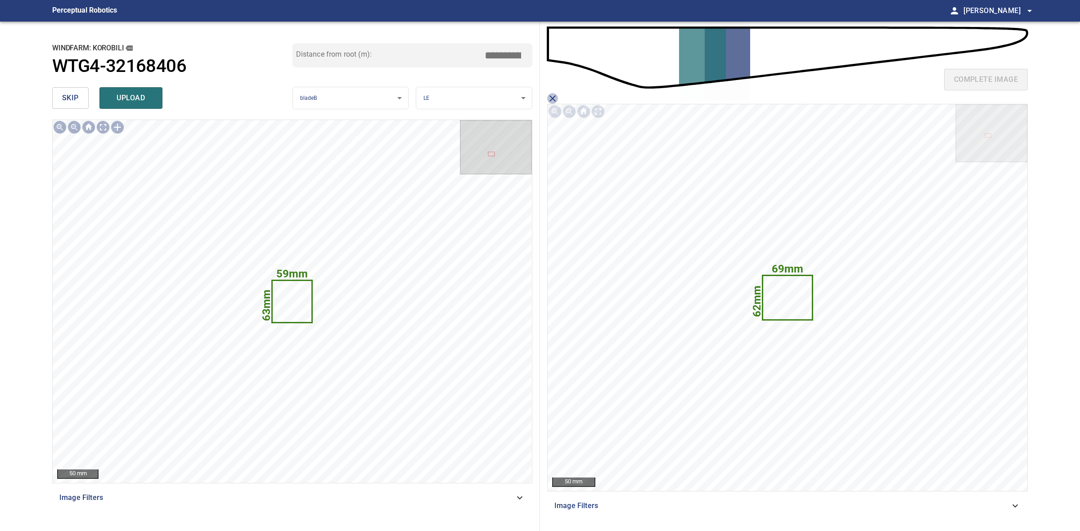
click at [557, 99] on icon "close matching imageResolution:" at bounding box center [552, 98] width 11 height 11
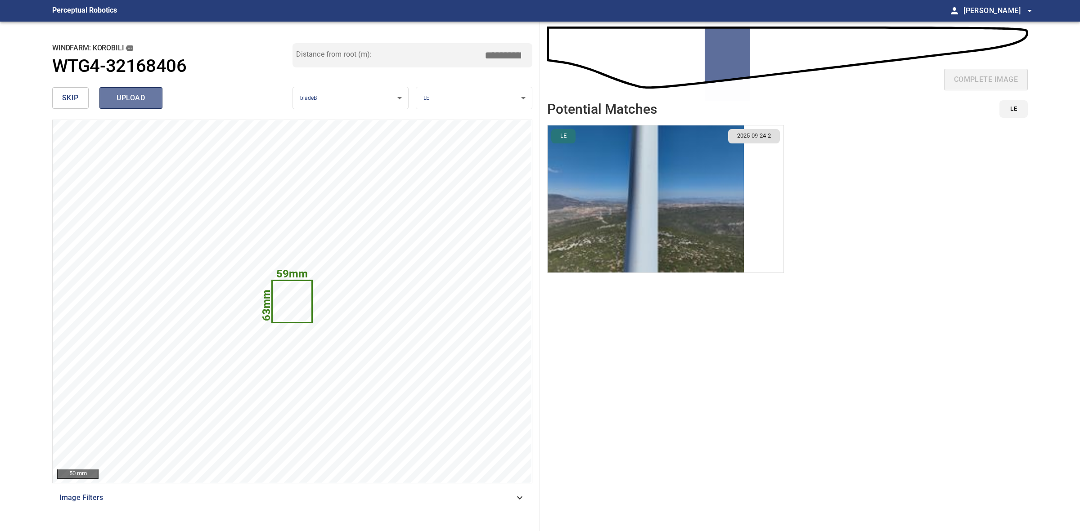
click at [132, 99] on span "upload" at bounding box center [130, 98] width 43 height 13
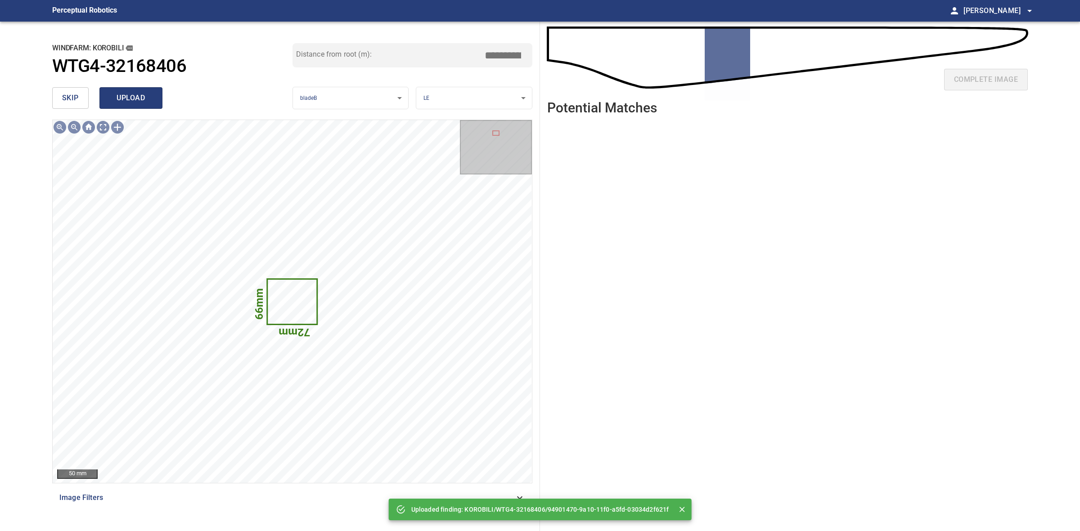
click at [151, 98] on span "upload" at bounding box center [130, 98] width 43 height 13
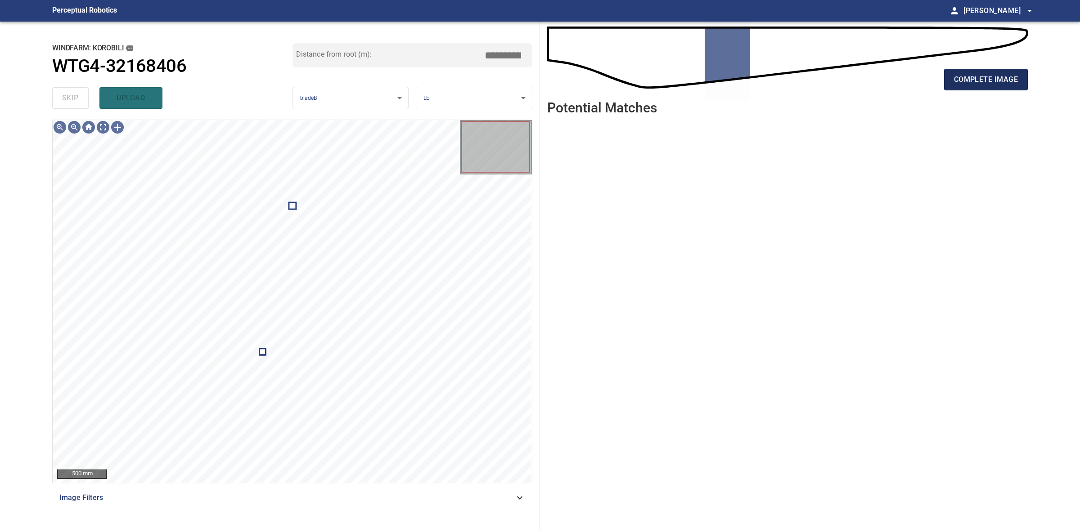
click at [1001, 72] on button "complete image" at bounding box center [986, 80] width 84 height 22
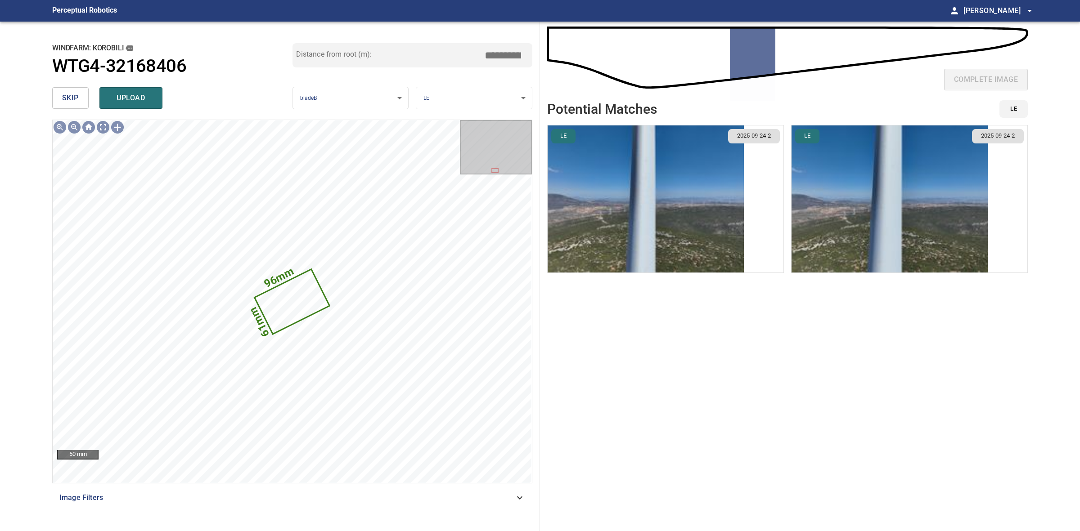
click at [59, 92] on button "skip" at bounding box center [70, 98] width 36 height 22
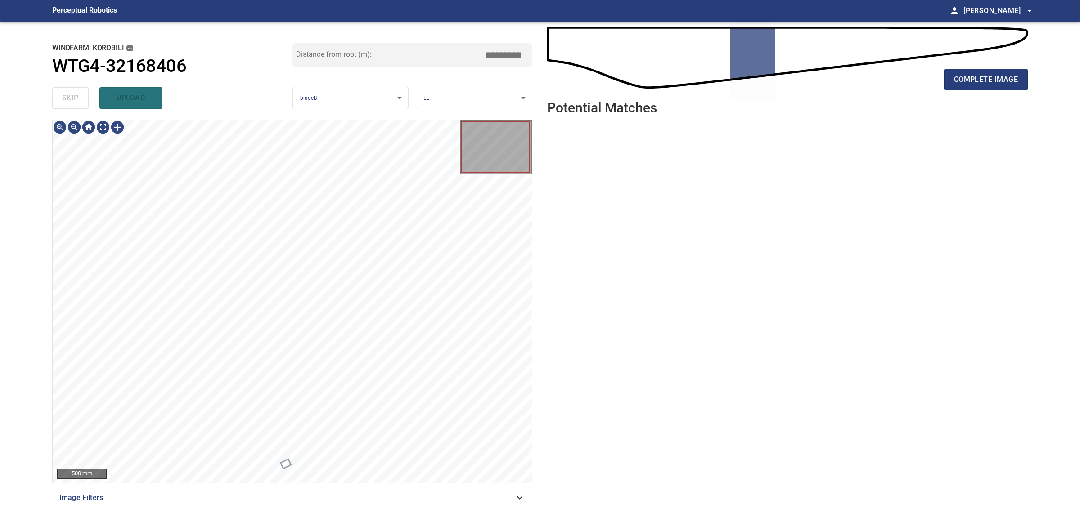
click at [59, 92] on div "skip upload" at bounding box center [172, 98] width 240 height 29
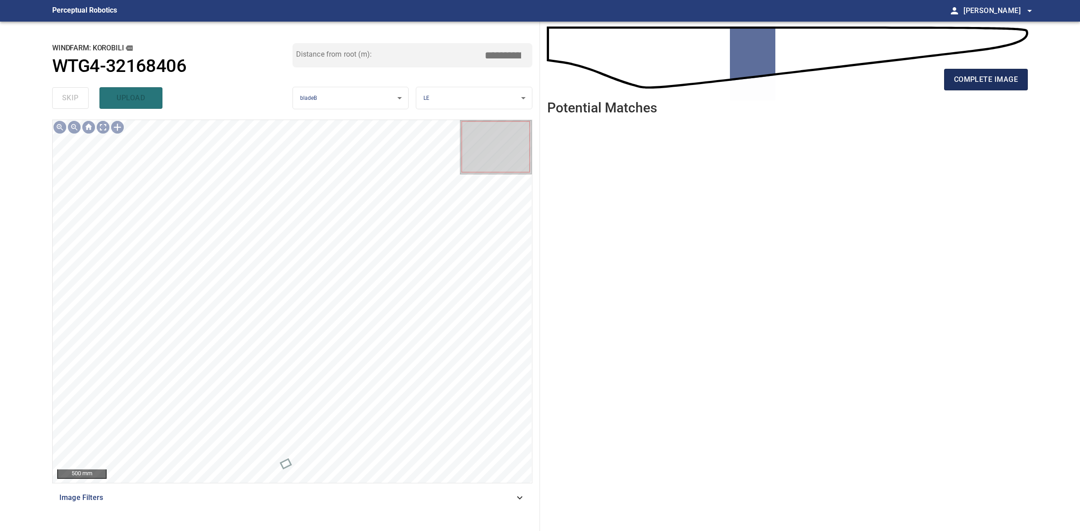
drag, startPoint x: 980, startPoint y: 62, endPoint x: 981, endPoint y: 73, distance: 10.9
click at [980, 68] on div "complete image" at bounding box center [787, 61] width 481 height 64
click at [983, 81] on span "complete image" at bounding box center [986, 79] width 64 height 13
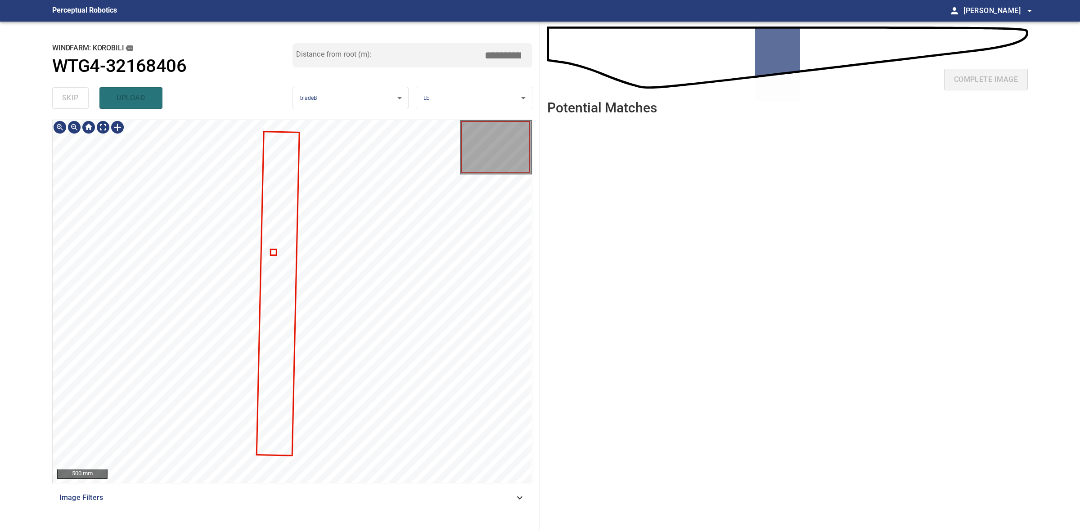
click at [277, 120] on div at bounding box center [292, 120] width 479 height 0
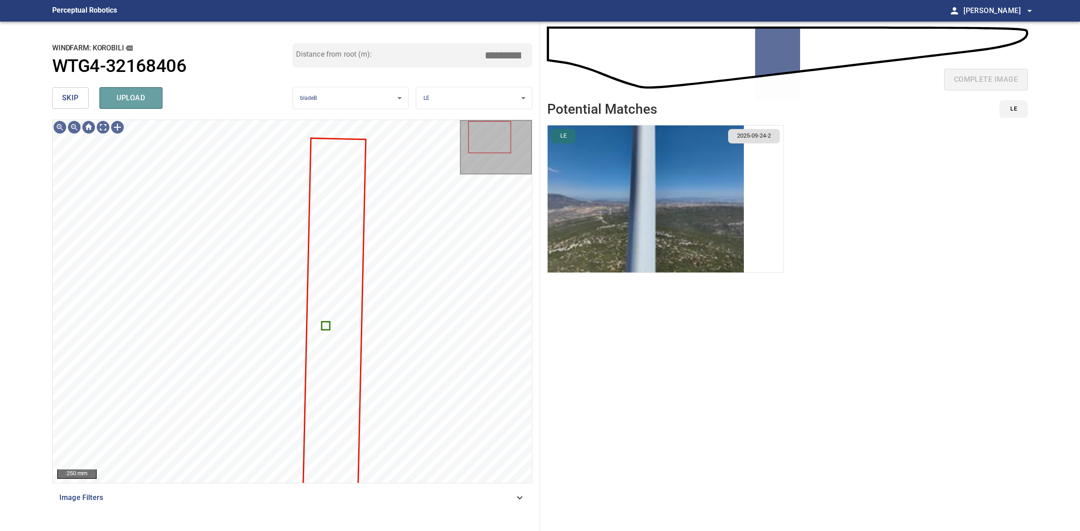
drag, startPoint x: 149, startPoint y: 100, endPoint x: 104, endPoint y: 93, distance: 45.6
click at [149, 100] on span "upload" at bounding box center [130, 98] width 43 height 13
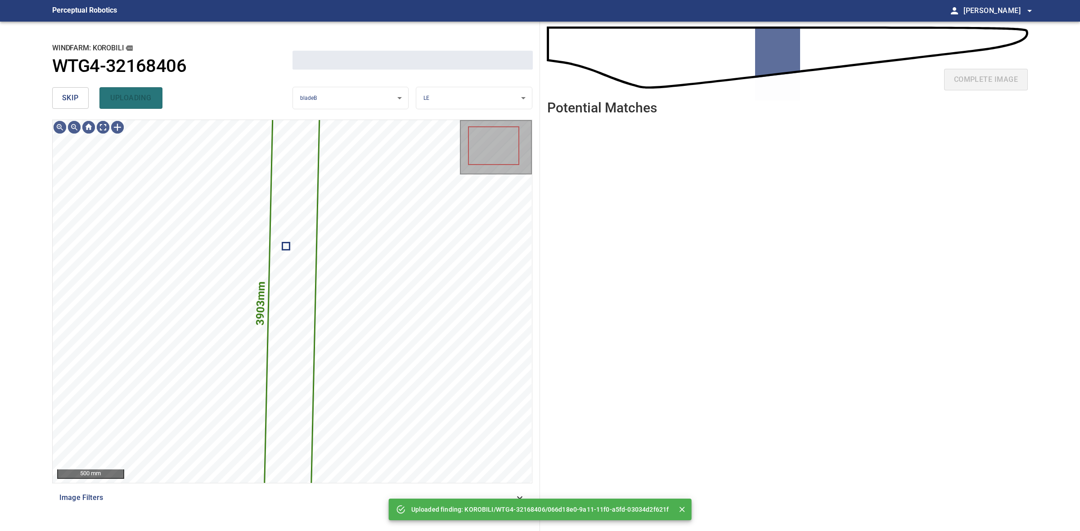
click at [77, 92] on span "skip" at bounding box center [70, 98] width 17 height 13
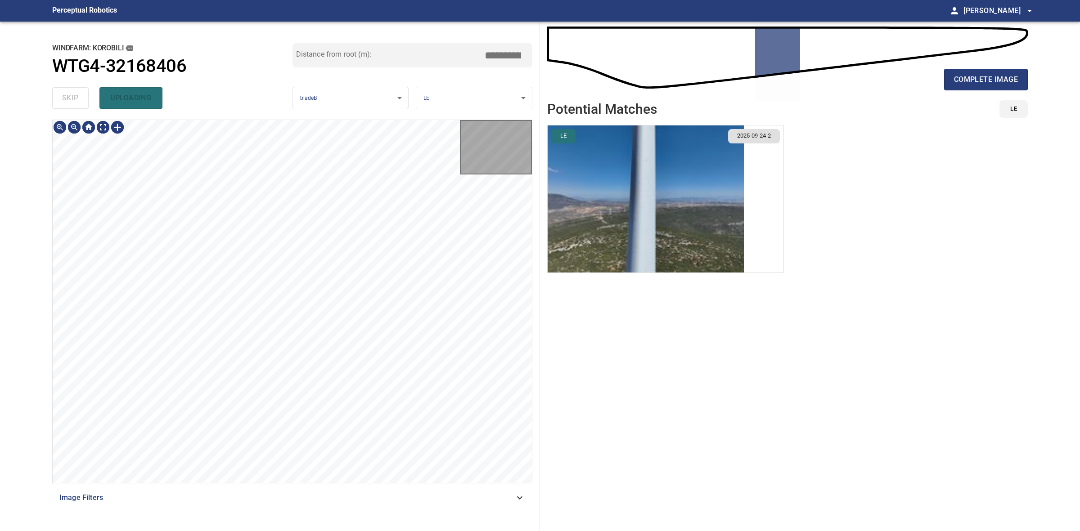
click at [77, 92] on div "skip uploading" at bounding box center [172, 98] width 240 height 29
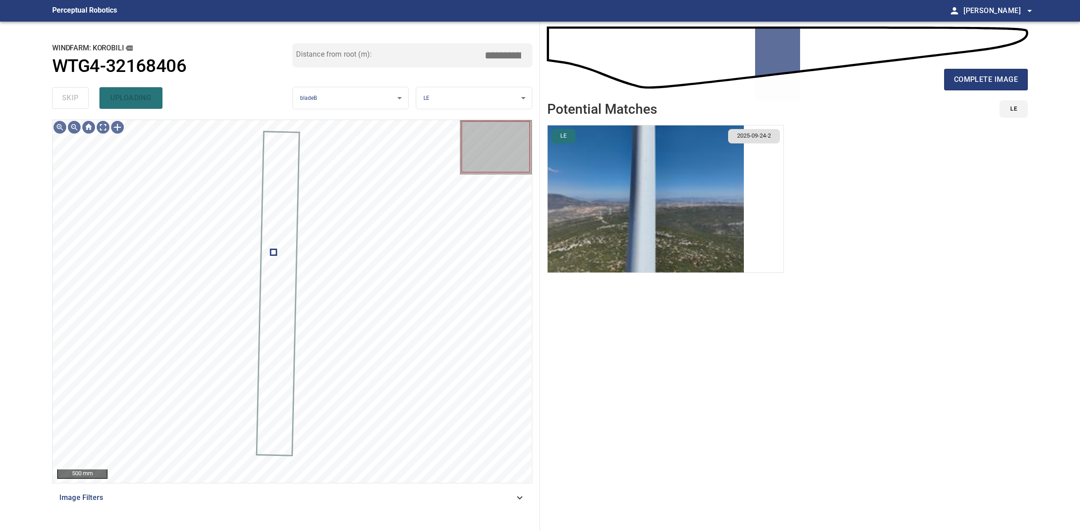
click at [77, 92] on div "skip uploading" at bounding box center [172, 98] width 240 height 29
click at [953, 91] on div "complete image" at bounding box center [787, 83] width 481 height 36
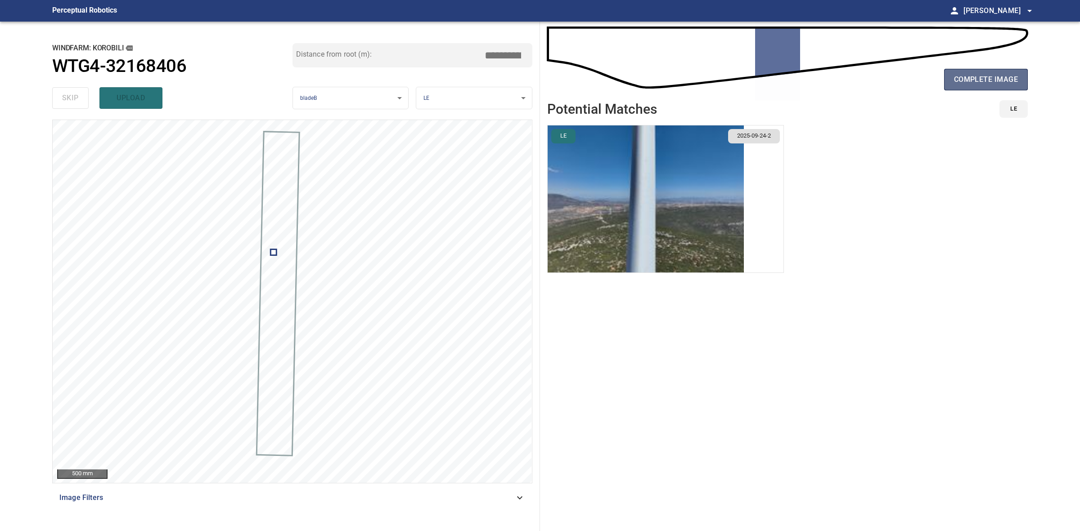
click at [955, 84] on span "complete image" at bounding box center [986, 79] width 64 height 13
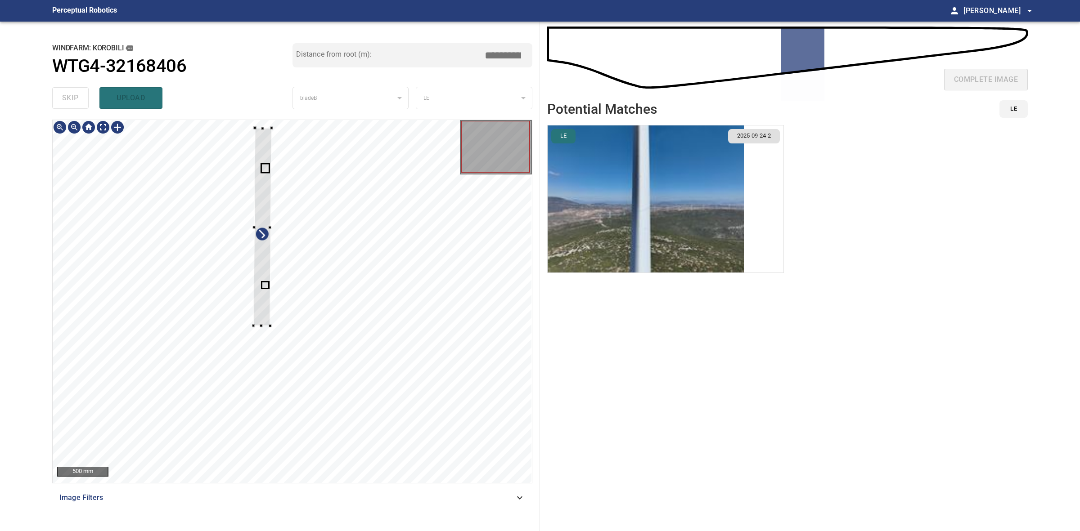
click at [268, 324] on div at bounding box center [262, 227] width 18 height 198
click at [264, 318] on div at bounding box center [265, 229] width 18 height 198
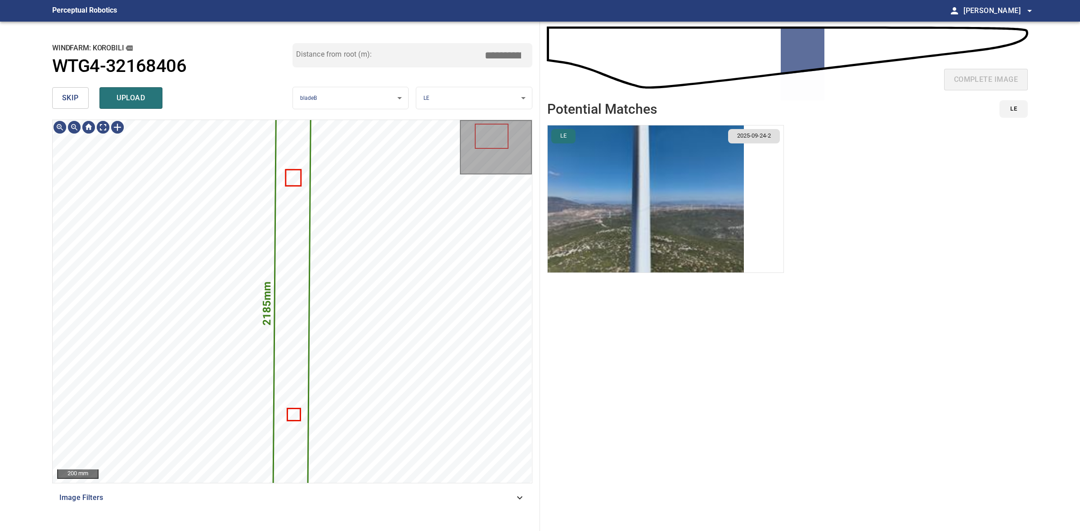
click at [600, 188] on img "button" at bounding box center [646, 199] width 196 height 147
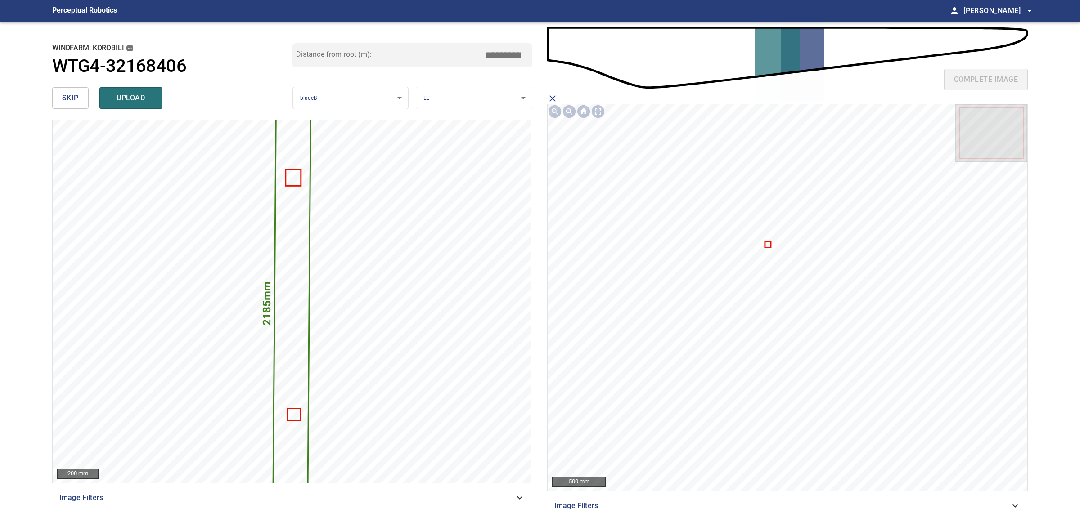
click at [766, 246] on icon at bounding box center [767, 245] width 4 height 4
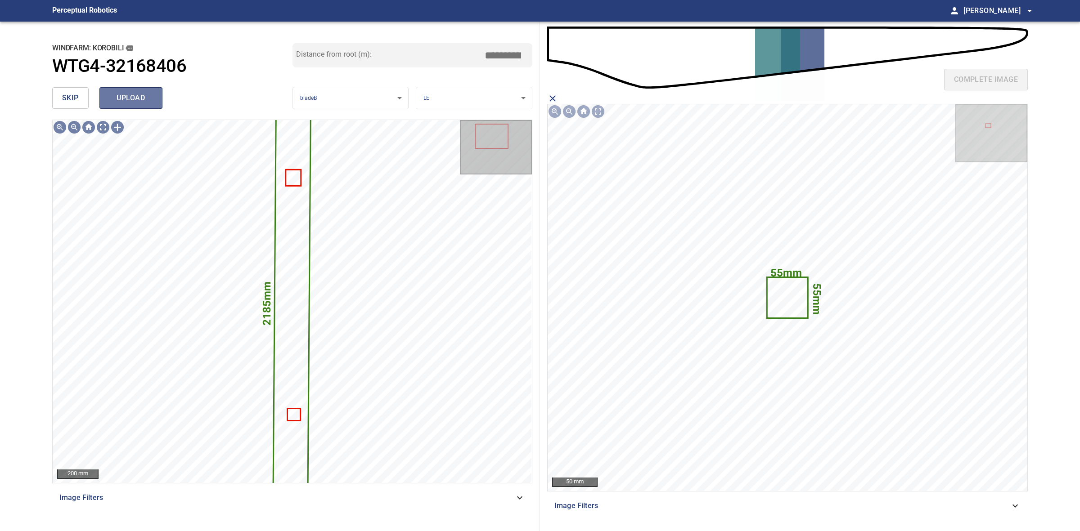
click at [150, 95] on span "upload" at bounding box center [130, 98] width 43 height 13
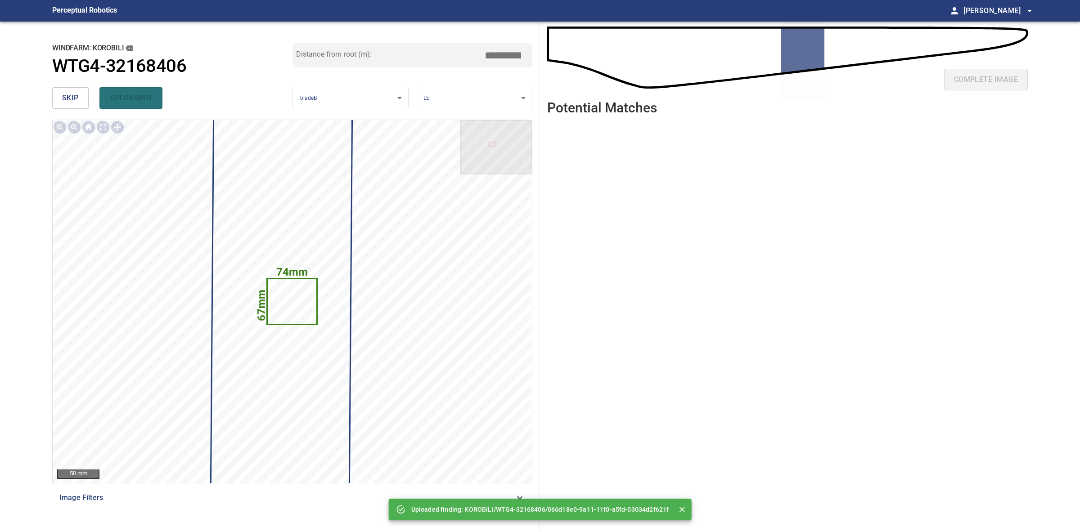
click at [73, 98] on span "skip" at bounding box center [70, 98] width 17 height 13
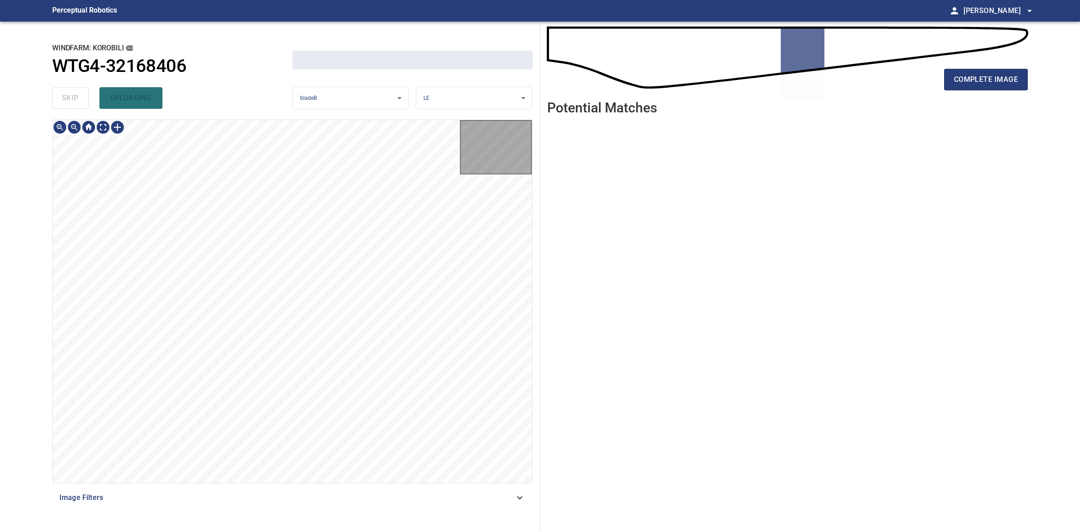
click at [73, 98] on div "skip uploading" at bounding box center [172, 98] width 240 height 29
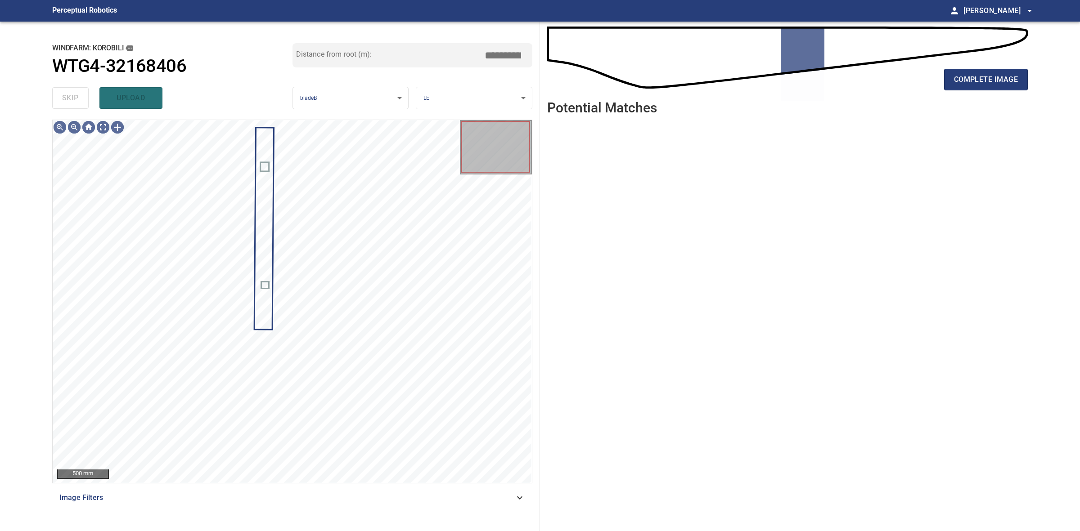
drag, startPoint x: 73, startPoint y: 98, endPoint x: 116, endPoint y: 99, distance: 42.8
click at [80, 99] on div "skip upload" at bounding box center [172, 98] width 240 height 29
click at [1034, 82] on div "complete image Potential Matches" at bounding box center [787, 277] width 495 height 510
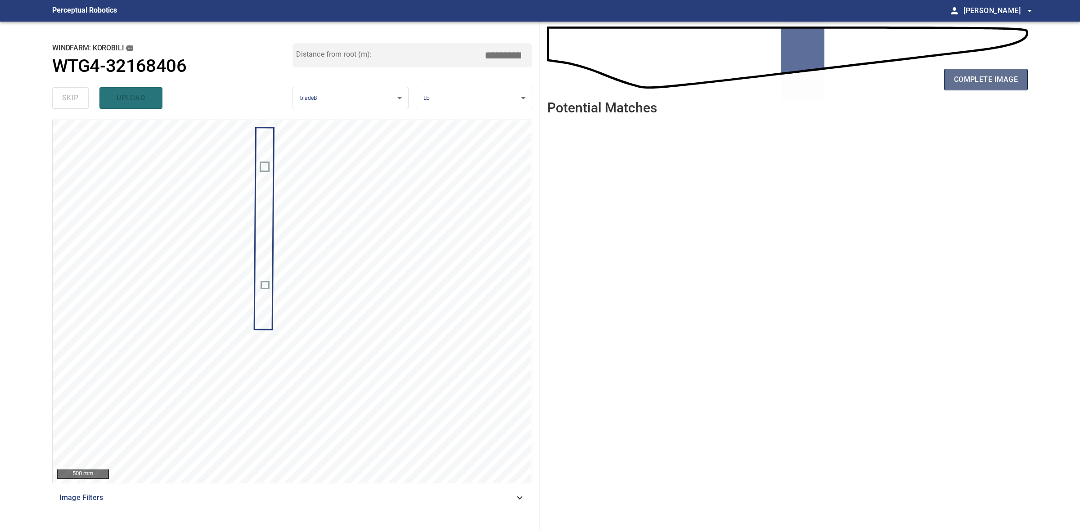
click at [1026, 82] on button "complete image" at bounding box center [986, 80] width 84 height 22
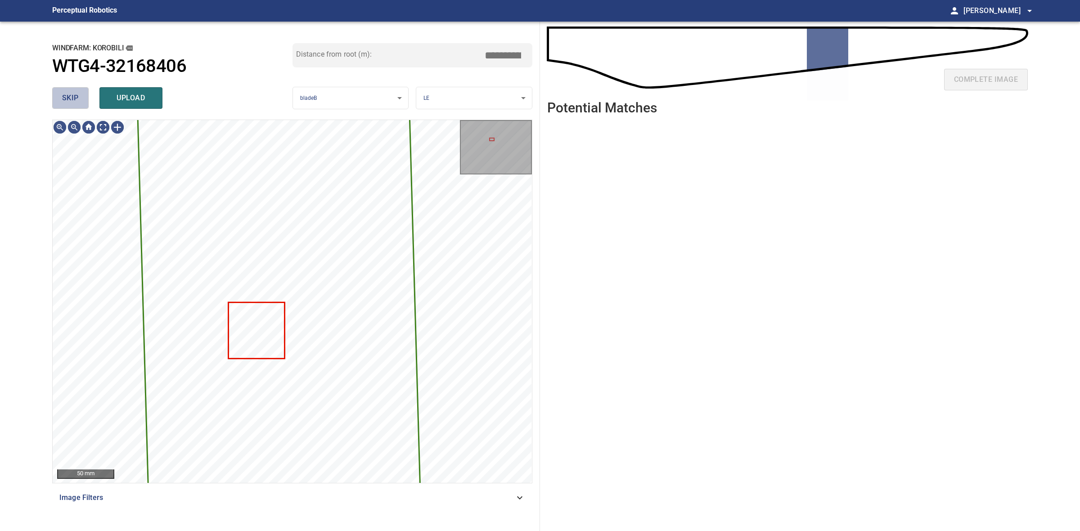
click at [63, 99] on span "skip" at bounding box center [70, 98] width 17 height 13
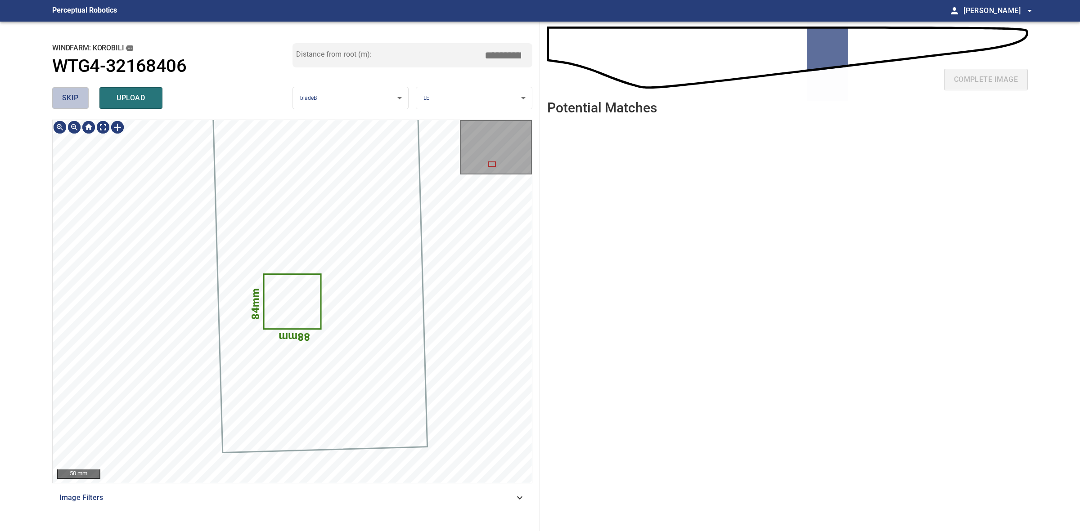
click at [63, 99] on span "skip" at bounding box center [70, 98] width 17 height 13
type input "*****"
click at [63, 99] on div "skip upload" at bounding box center [172, 98] width 240 height 29
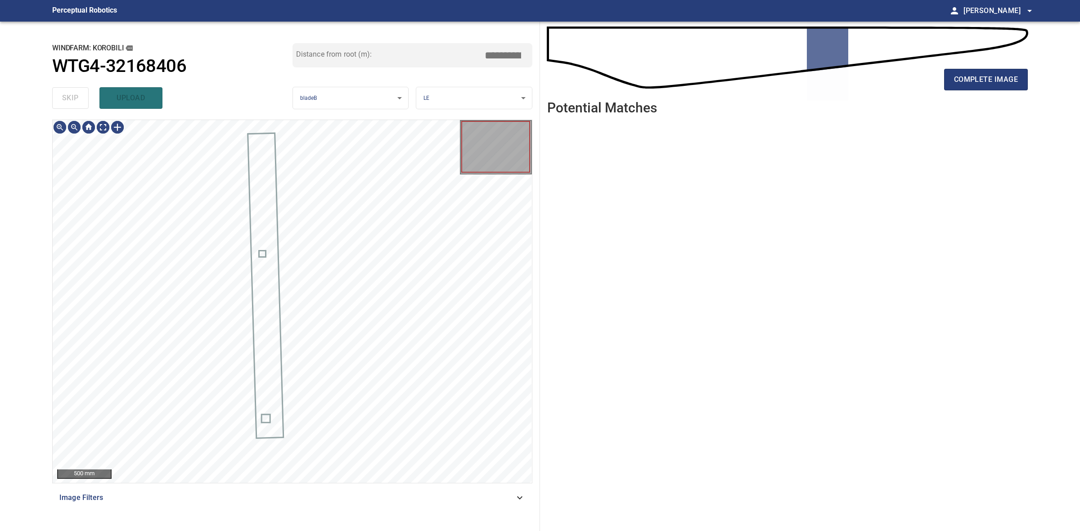
click at [63, 99] on div "skip upload" at bounding box center [172, 98] width 240 height 29
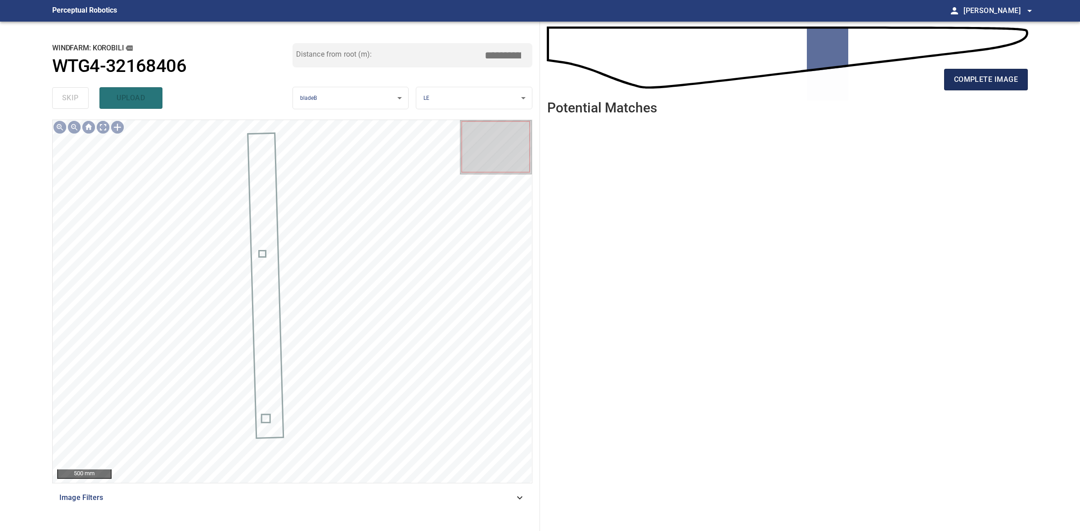
click at [966, 85] on span "complete image" at bounding box center [986, 79] width 64 height 13
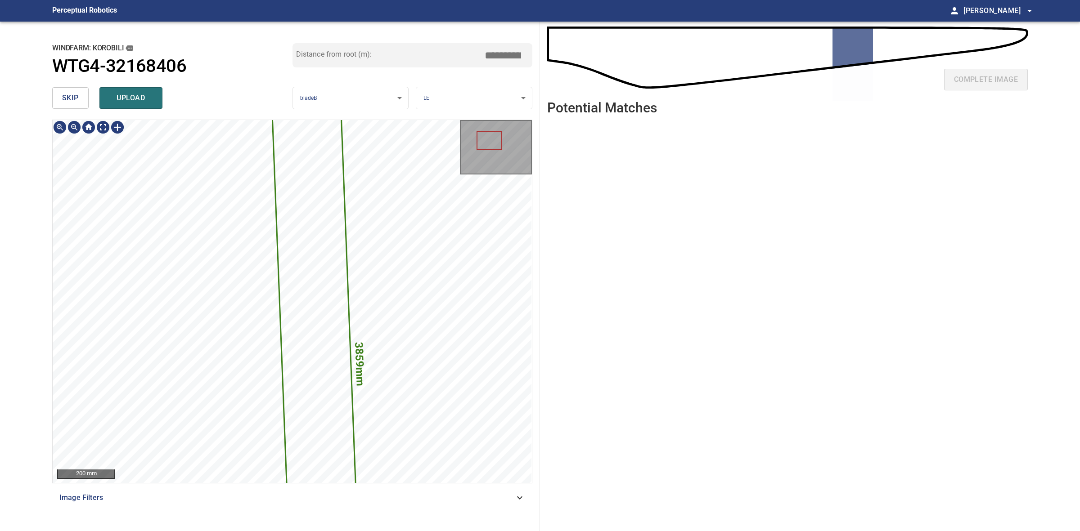
click at [70, 99] on span "skip" at bounding box center [70, 98] width 17 height 13
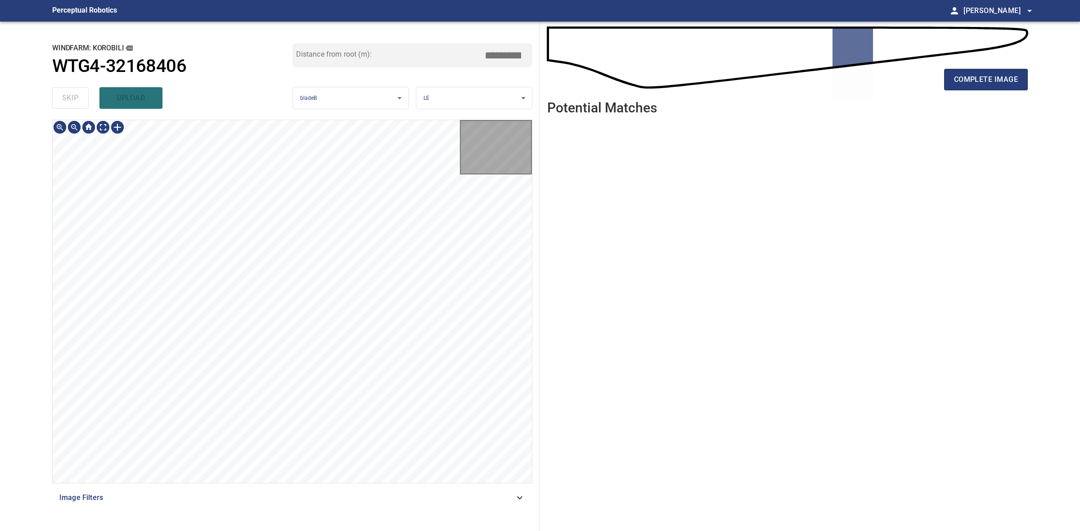
click at [71, 99] on div "skip upload" at bounding box center [172, 98] width 240 height 29
click at [73, 98] on div "skip upload" at bounding box center [172, 98] width 240 height 29
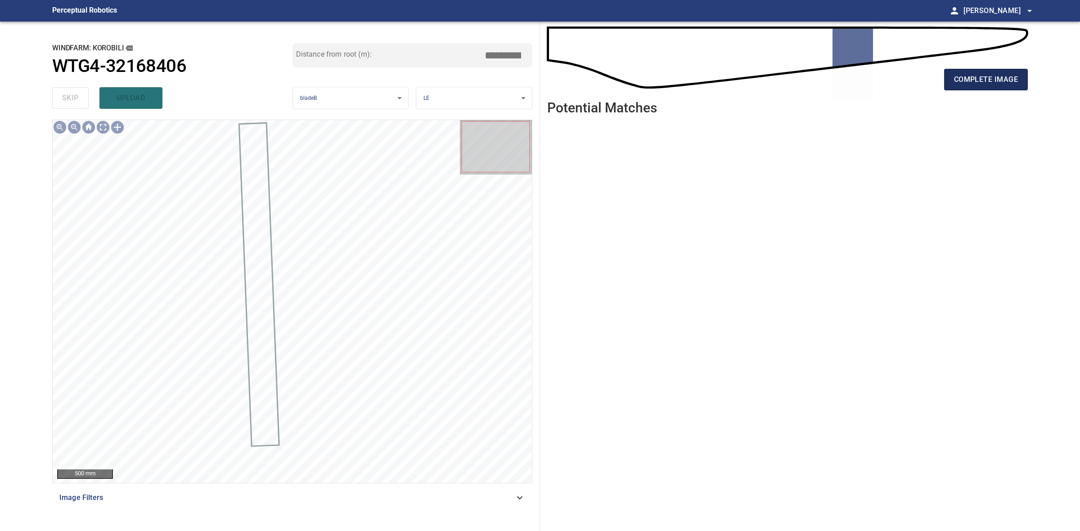
click at [1021, 80] on button "complete image" at bounding box center [986, 80] width 84 height 22
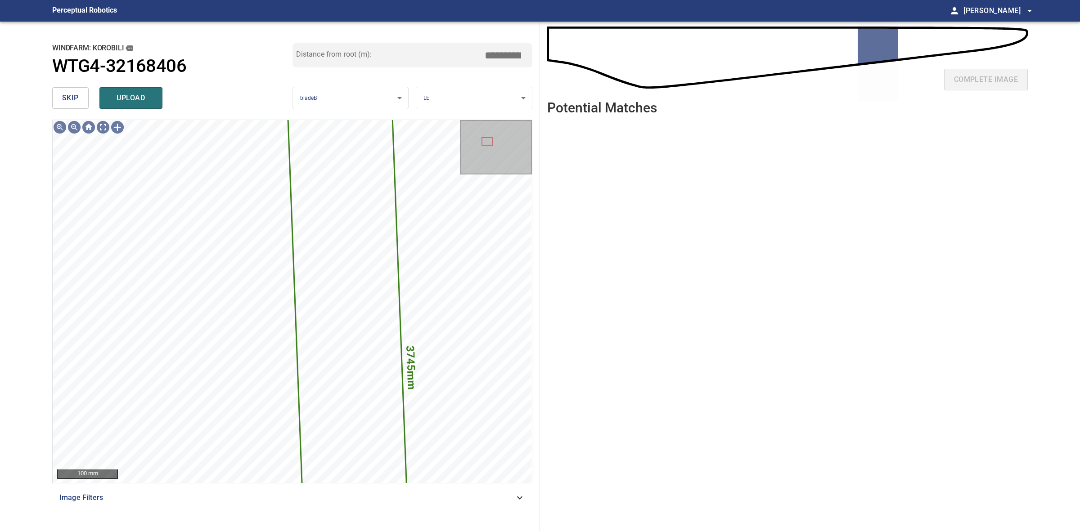
click at [77, 106] on button "skip" at bounding box center [70, 98] width 36 height 22
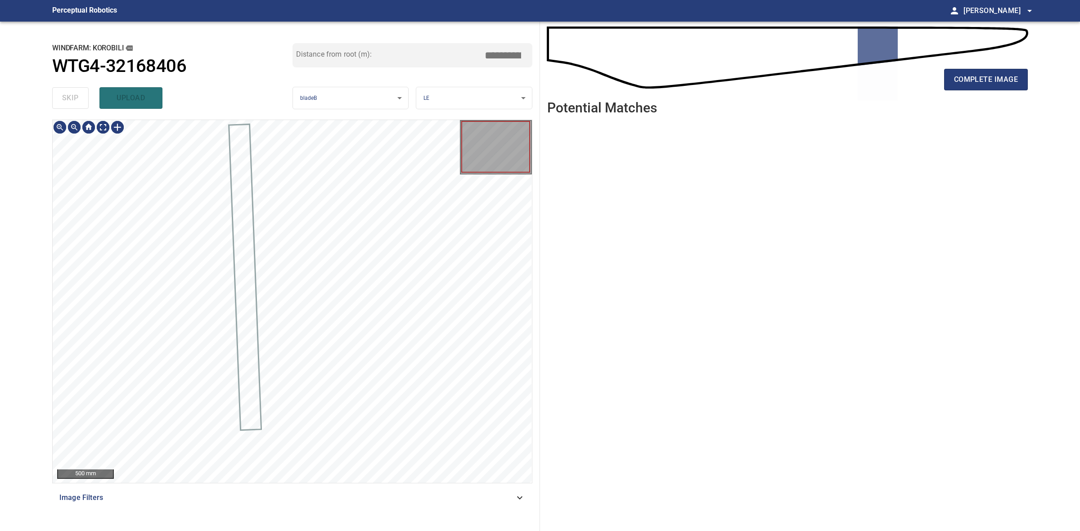
click at [77, 105] on div "skip upload" at bounding box center [172, 98] width 240 height 29
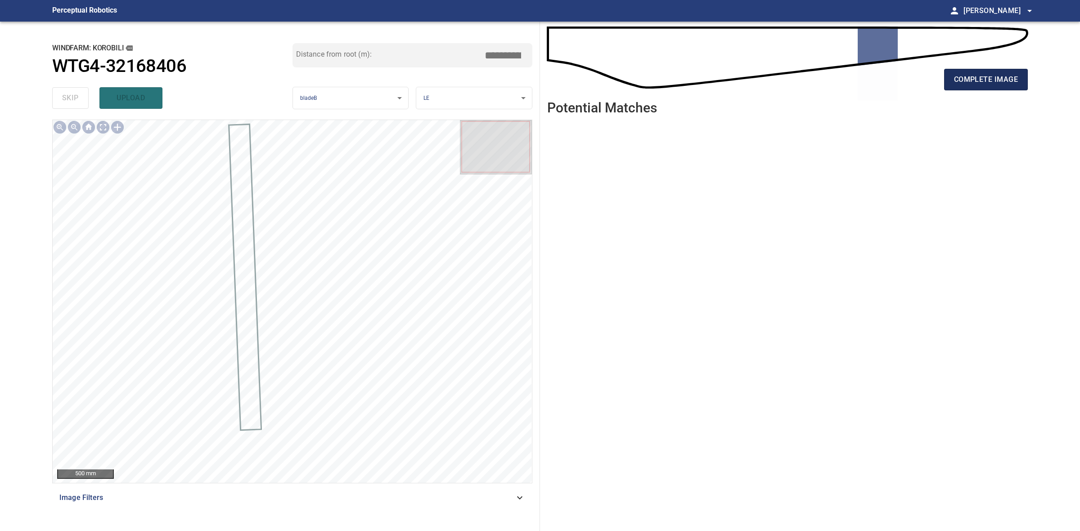
click at [1008, 88] on button "complete image" at bounding box center [986, 80] width 84 height 22
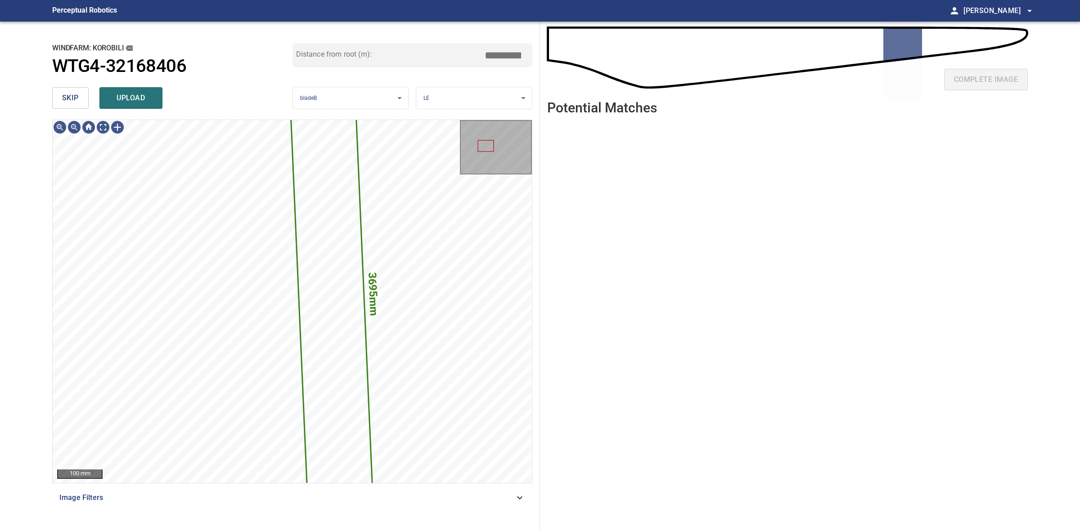
click at [123, 93] on span "upload" at bounding box center [130, 98] width 43 height 13
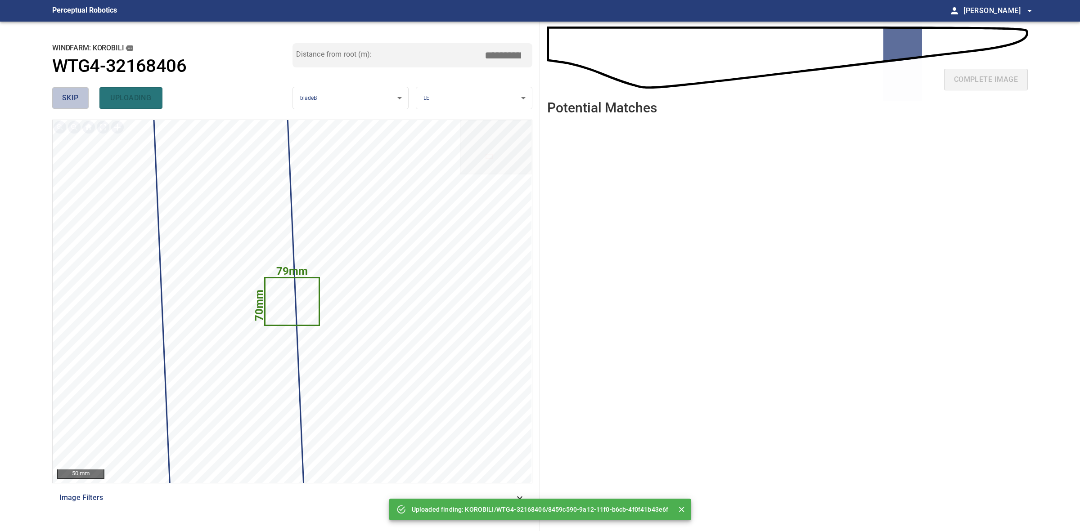
drag, startPoint x: 75, startPoint y: 100, endPoint x: 85, endPoint y: 99, distance: 10.0
click at [77, 100] on span "skip" at bounding box center [70, 98] width 17 height 13
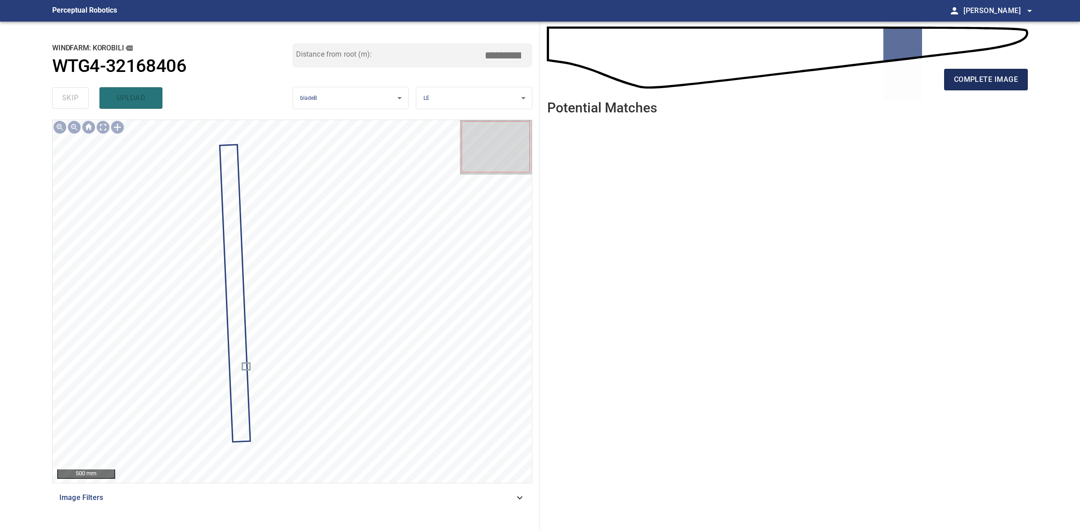
click at [944, 84] on button "complete image" at bounding box center [986, 80] width 84 height 22
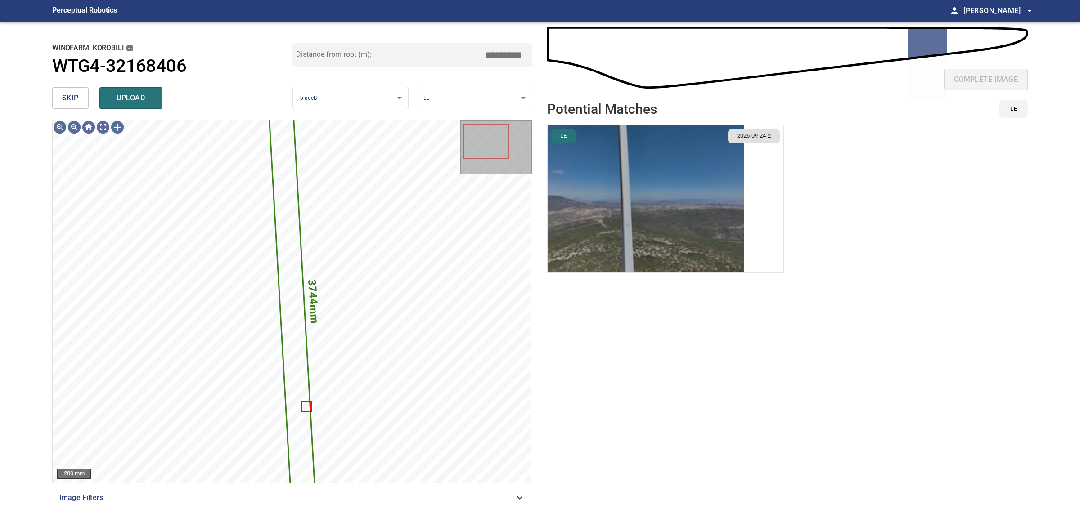
click at [713, 180] on img "button" at bounding box center [646, 199] width 196 height 147
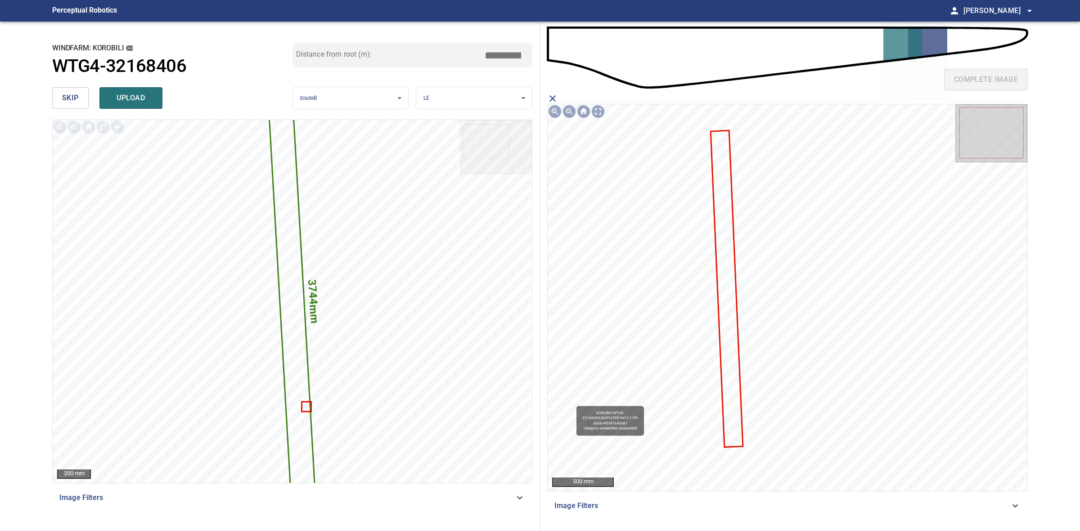
click at [732, 253] on icon at bounding box center [726, 288] width 31 height 315
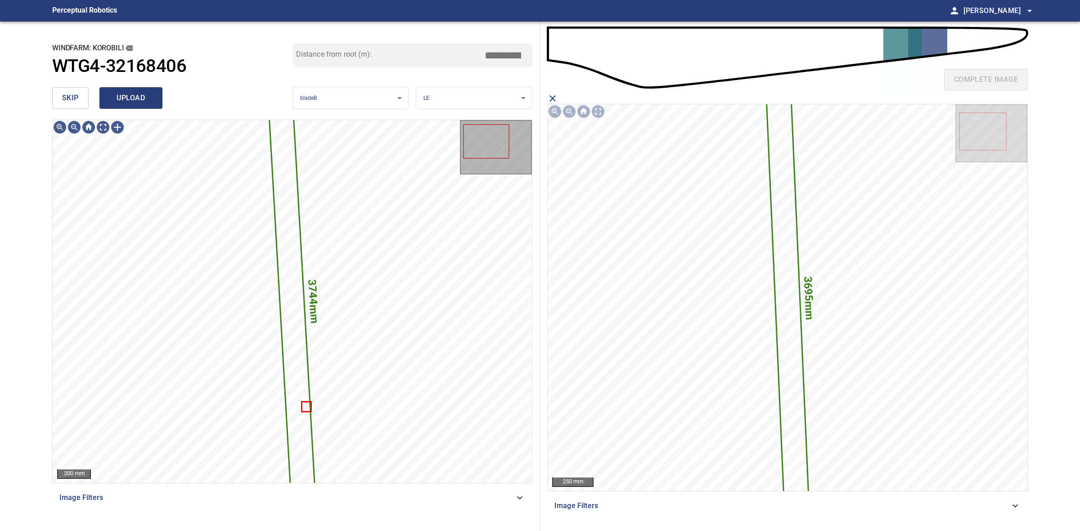
click at [141, 95] on span "upload" at bounding box center [130, 98] width 43 height 13
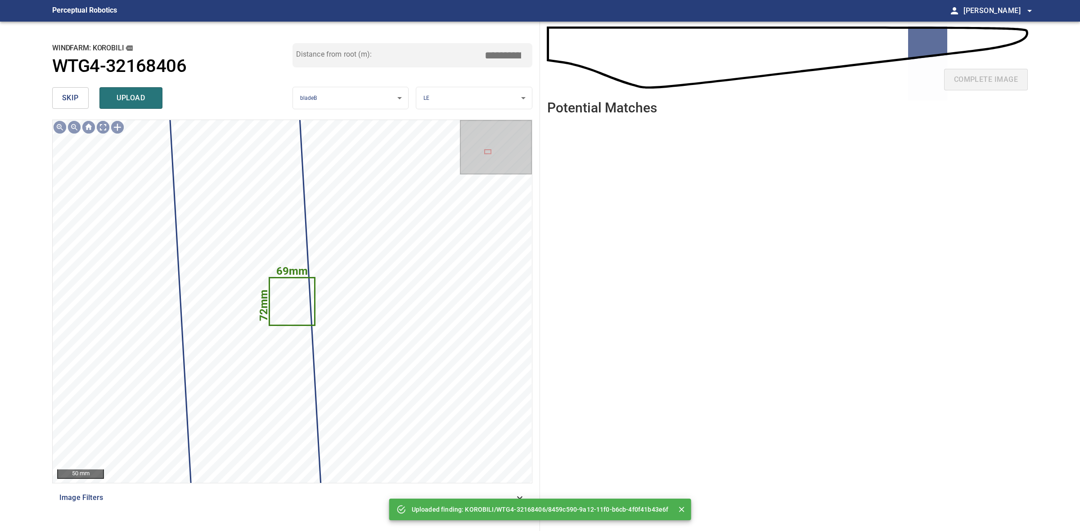
click at [77, 102] on span "skip" at bounding box center [70, 98] width 17 height 13
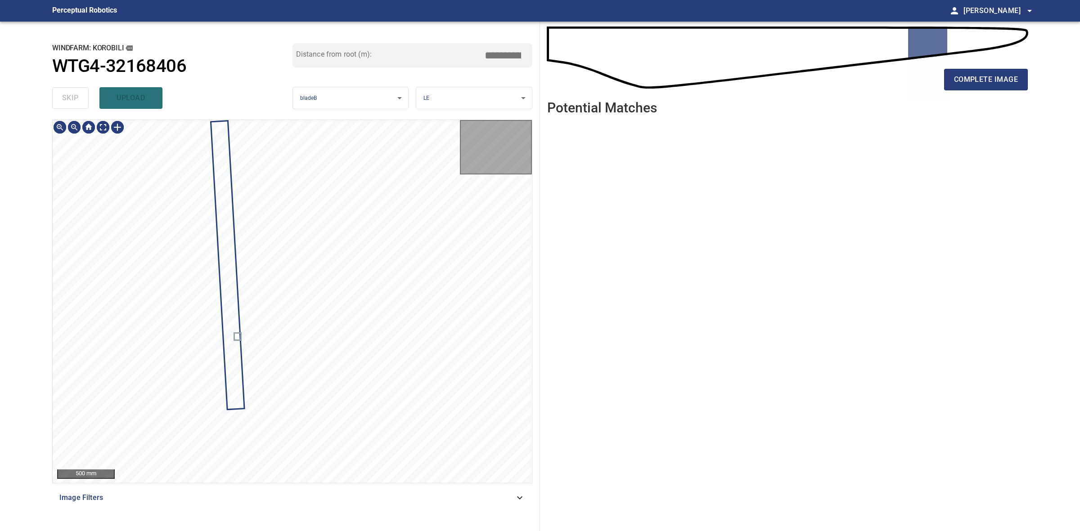
click at [77, 102] on div "skip upload" at bounding box center [172, 98] width 240 height 29
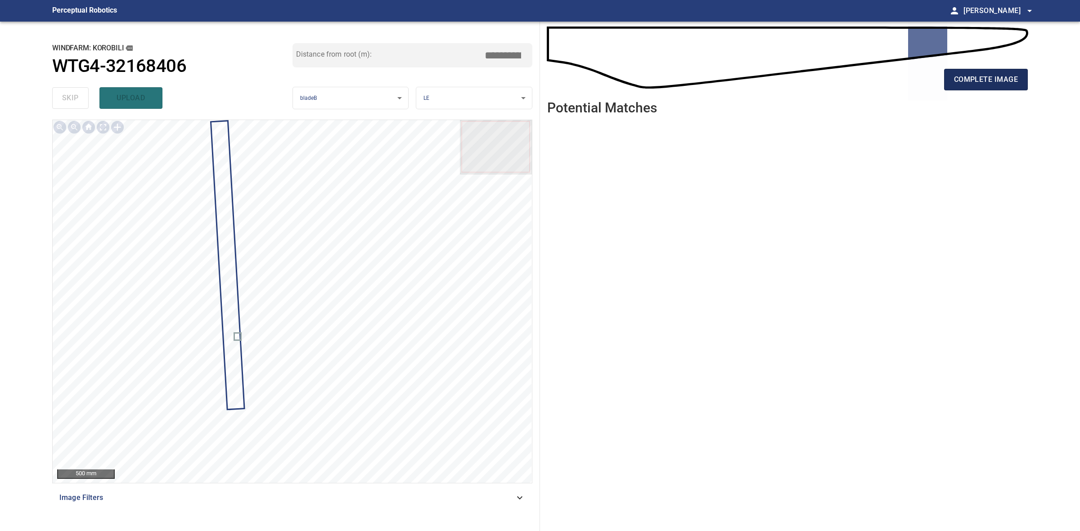
click at [970, 86] on button "complete image" at bounding box center [986, 80] width 84 height 22
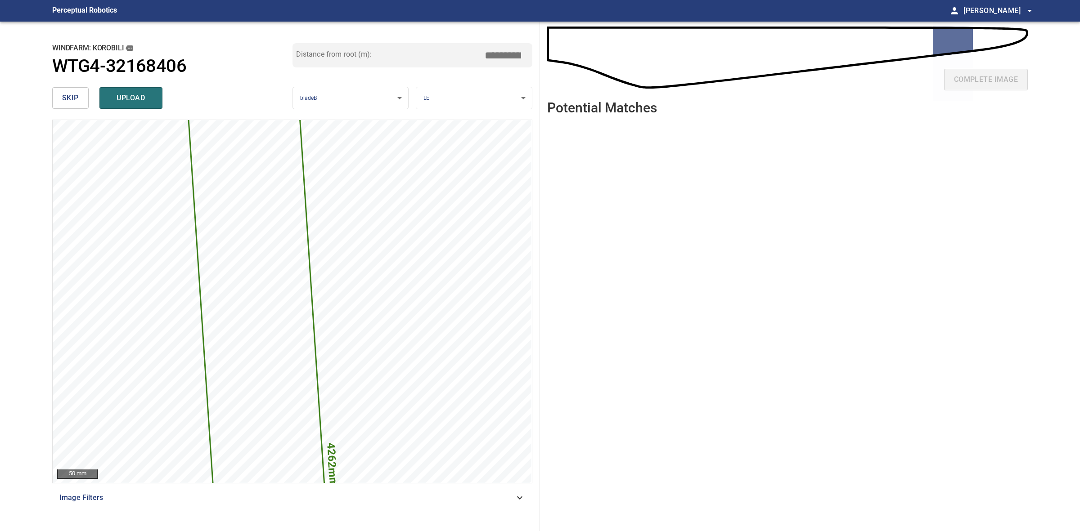
click at [503, 55] on input "*****" at bounding box center [506, 55] width 45 height 17
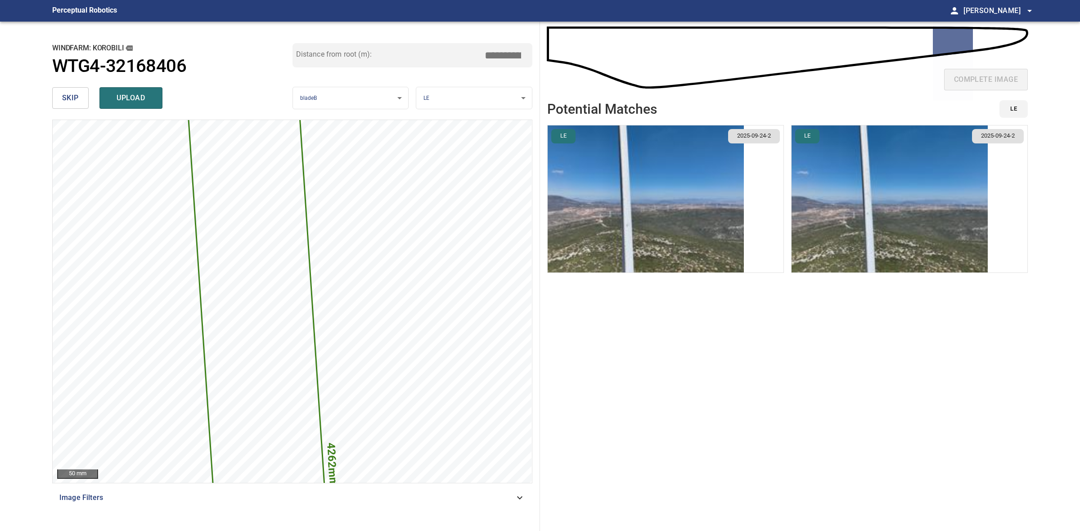
type input "*****"
click at [976, 209] on img "button" at bounding box center [889, 199] width 196 height 147
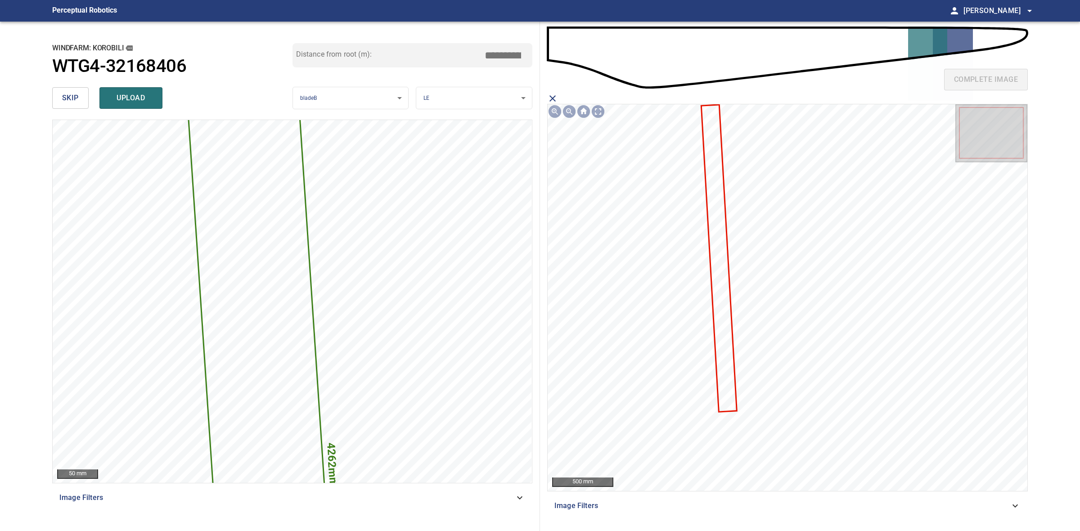
click at [724, 223] on icon at bounding box center [719, 259] width 34 height 306
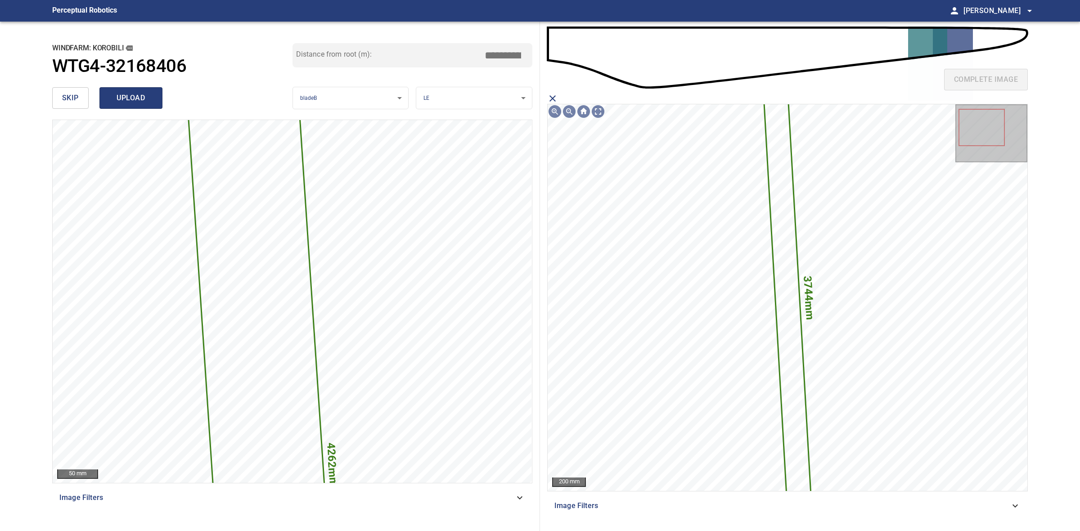
click at [136, 93] on span "upload" at bounding box center [130, 98] width 43 height 13
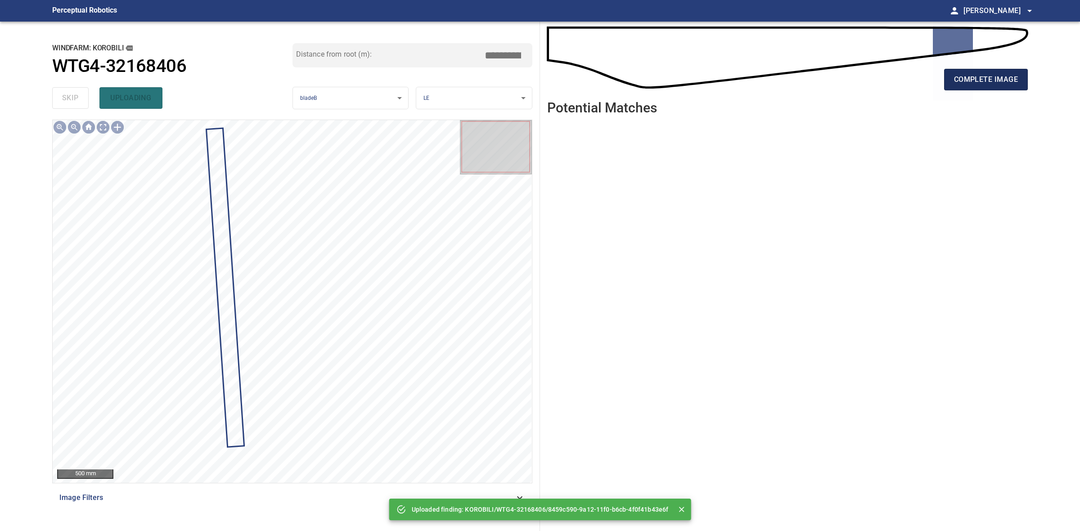
click at [964, 79] on span "complete image" at bounding box center [986, 79] width 64 height 13
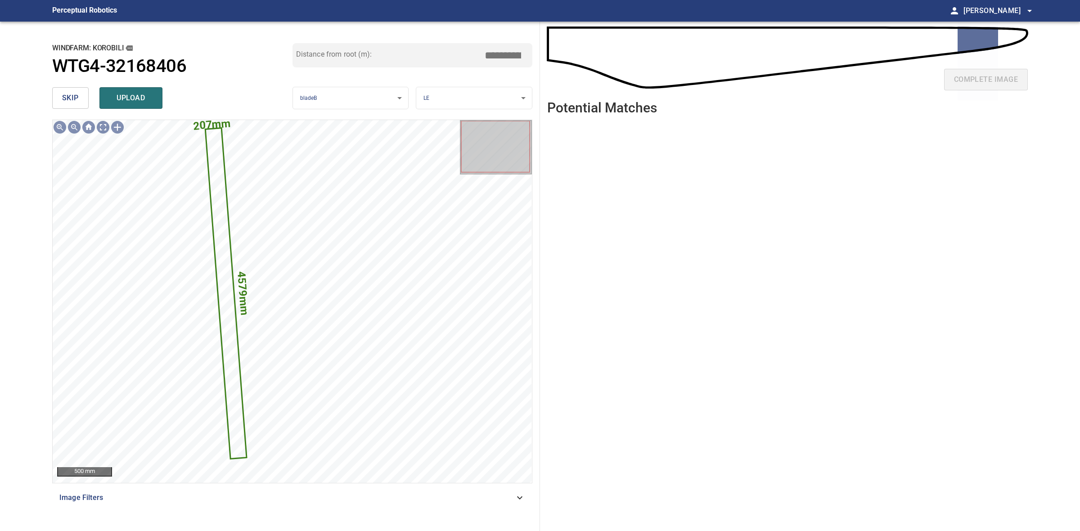
click at [502, 55] on input "*****" at bounding box center [506, 55] width 45 height 17
click at [499, 53] on input "*****" at bounding box center [506, 55] width 45 height 17
click at [500, 51] on input "*****" at bounding box center [506, 55] width 45 height 17
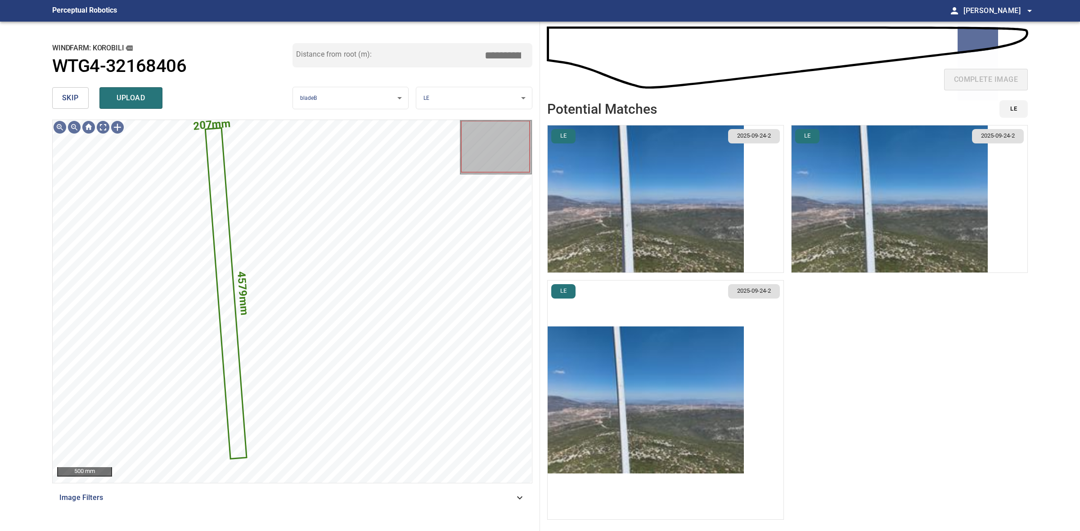
type input "*****"
click at [672, 381] on img "button" at bounding box center [646, 400] width 196 height 147
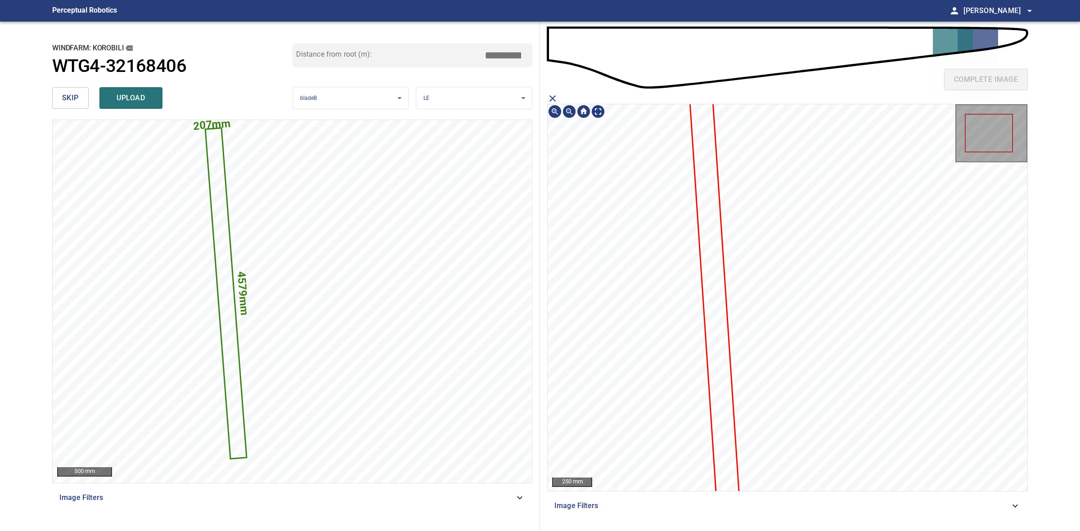
click at [718, 304] on icon at bounding box center [713, 275] width 52 height 453
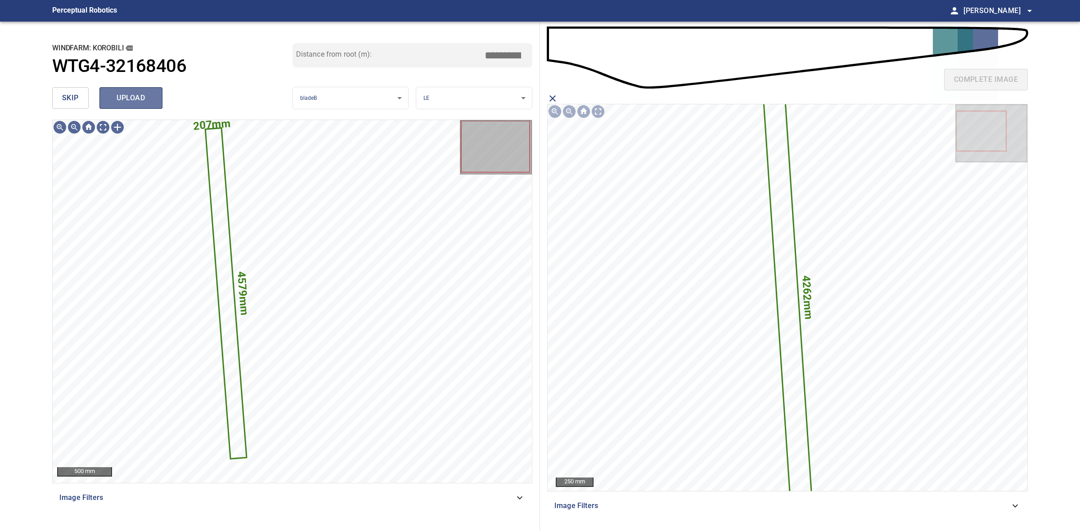
click at [144, 105] on button "upload" at bounding box center [130, 98] width 63 height 22
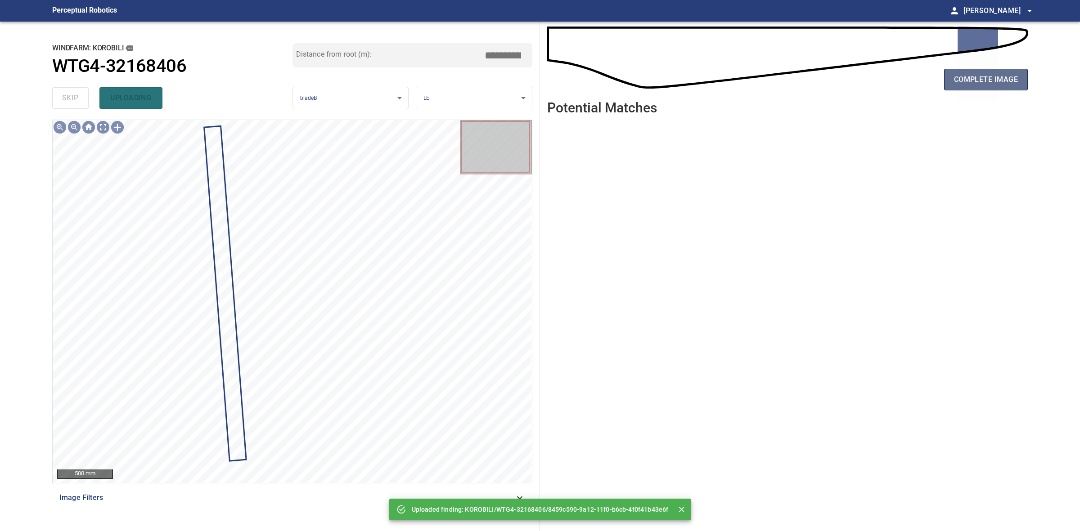
click at [989, 76] on span "complete image" at bounding box center [986, 79] width 64 height 13
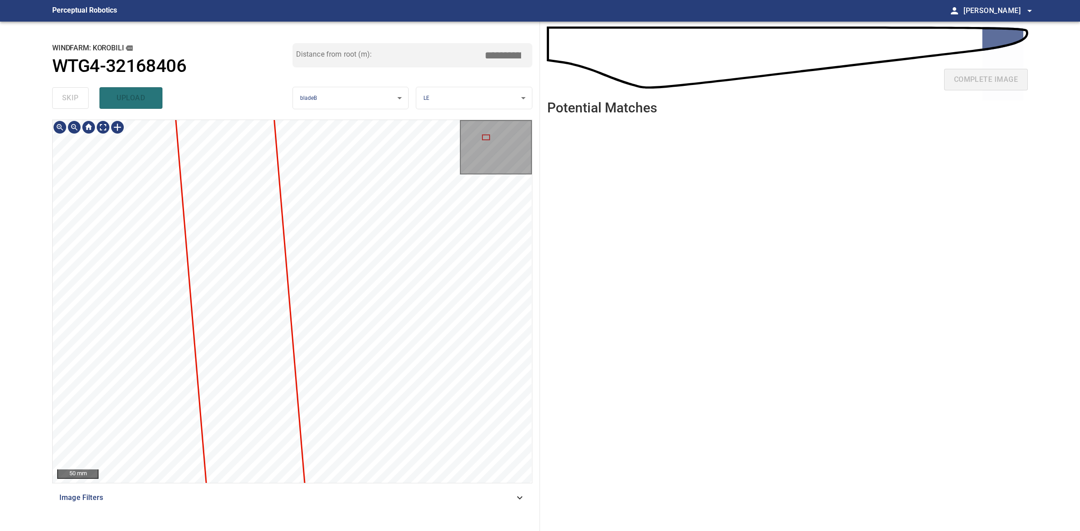
click at [392, 509] on div "50 mm Image Filters" at bounding box center [292, 322] width 480 height 405
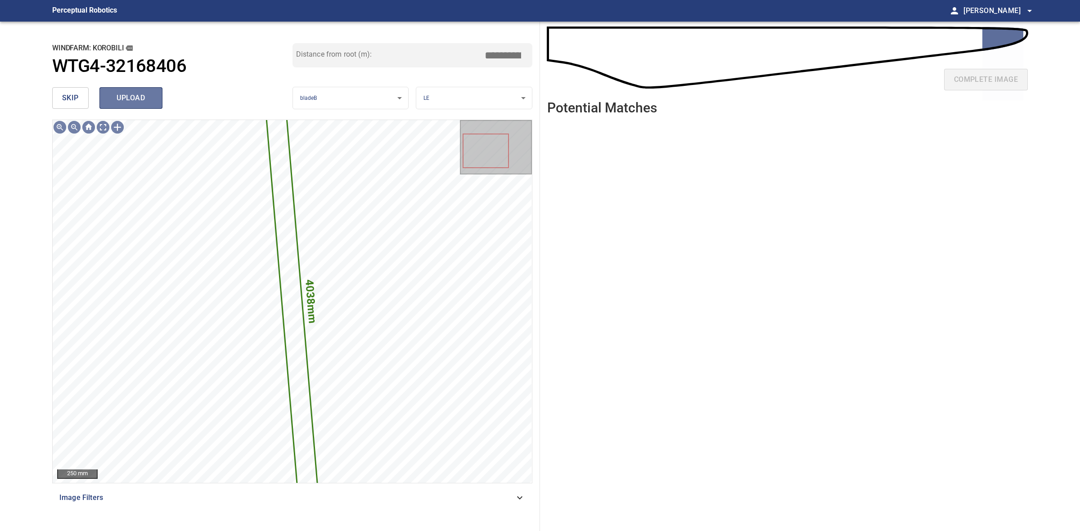
click at [142, 102] on span "upload" at bounding box center [130, 98] width 43 height 13
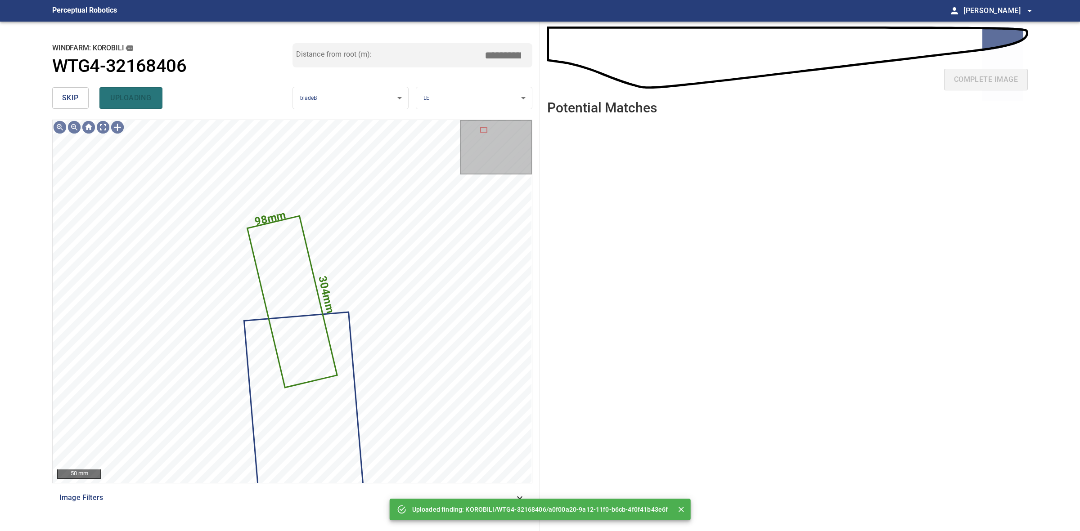
click at [76, 99] on span "skip" at bounding box center [70, 98] width 17 height 13
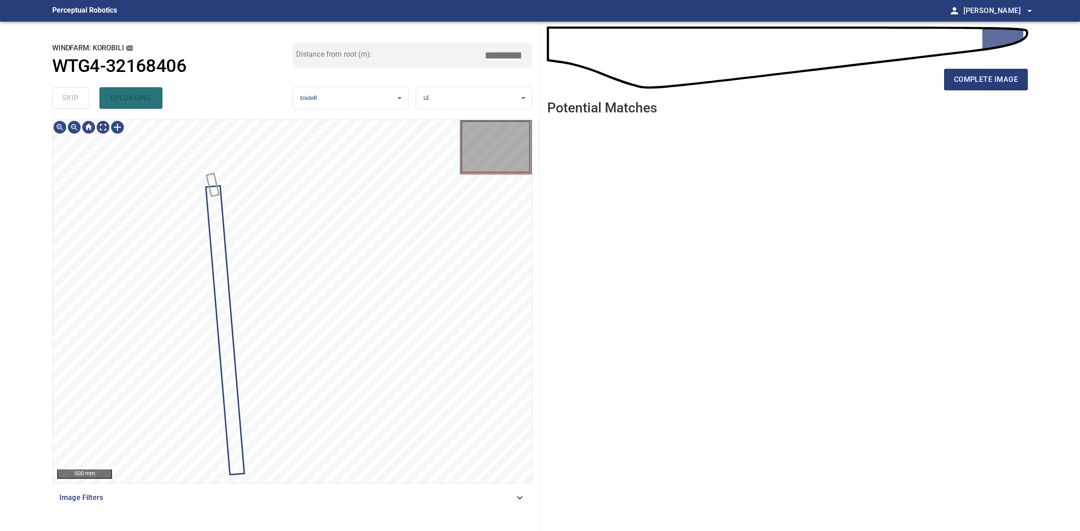
click at [76, 99] on div "skip uploading" at bounding box center [172, 98] width 240 height 29
click at [76, 98] on div "skip uploading" at bounding box center [172, 98] width 240 height 29
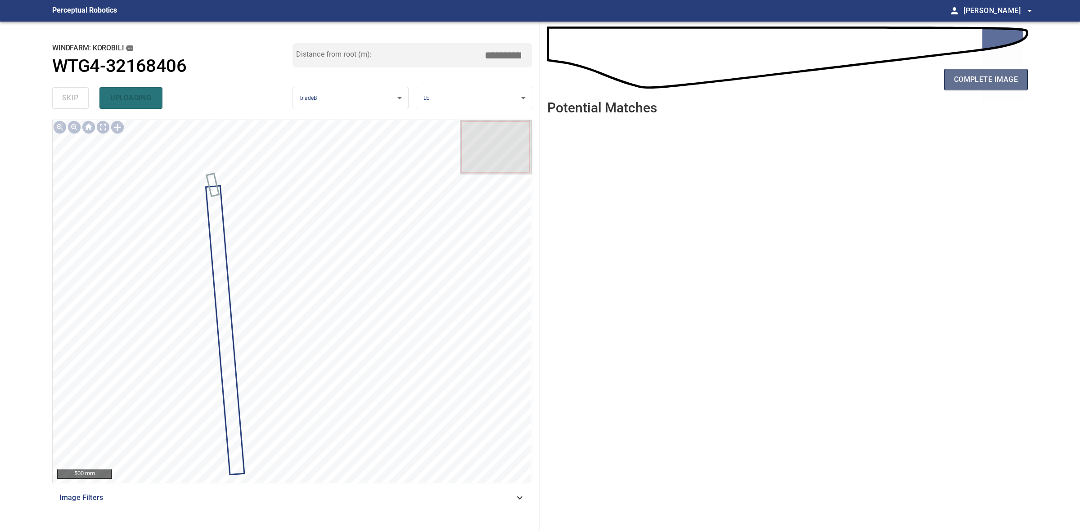
click at [975, 72] on button "complete image" at bounding box center [986, 80] width 84 height 22
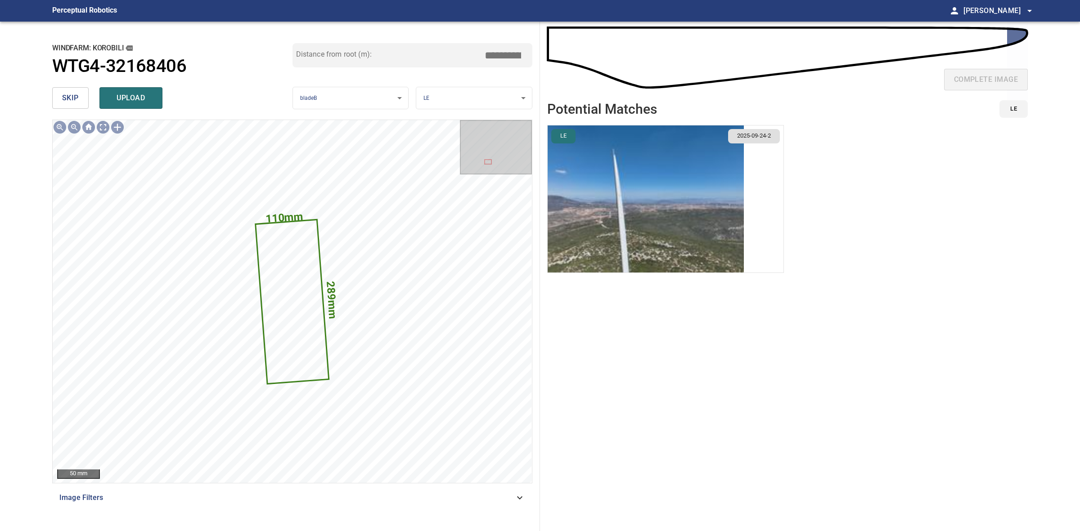
click at [641, 199] on img "button" at bounding box center [646, 199] width 196 height 147
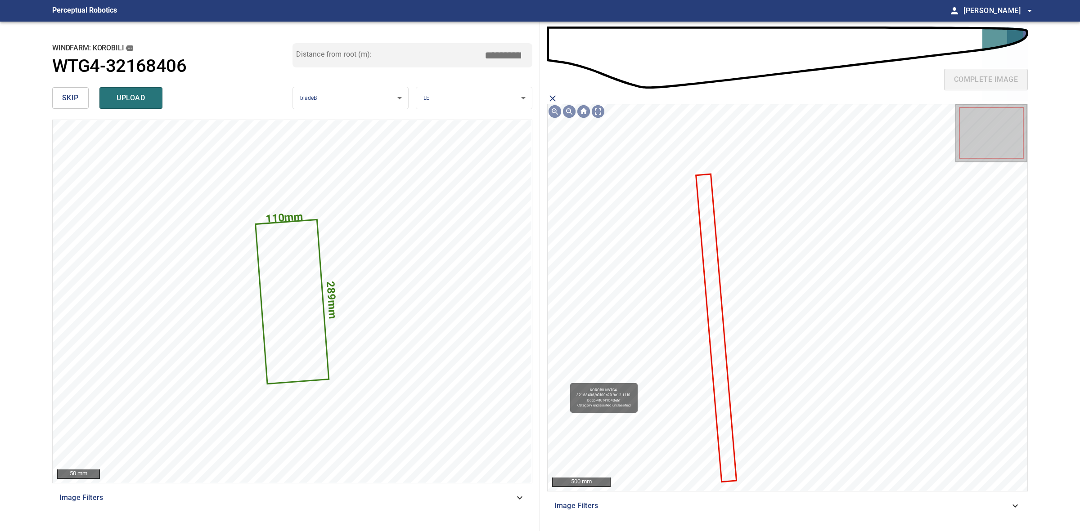
click at [713, 233] on icon at bounding box center [716, 328] width 39 height 306
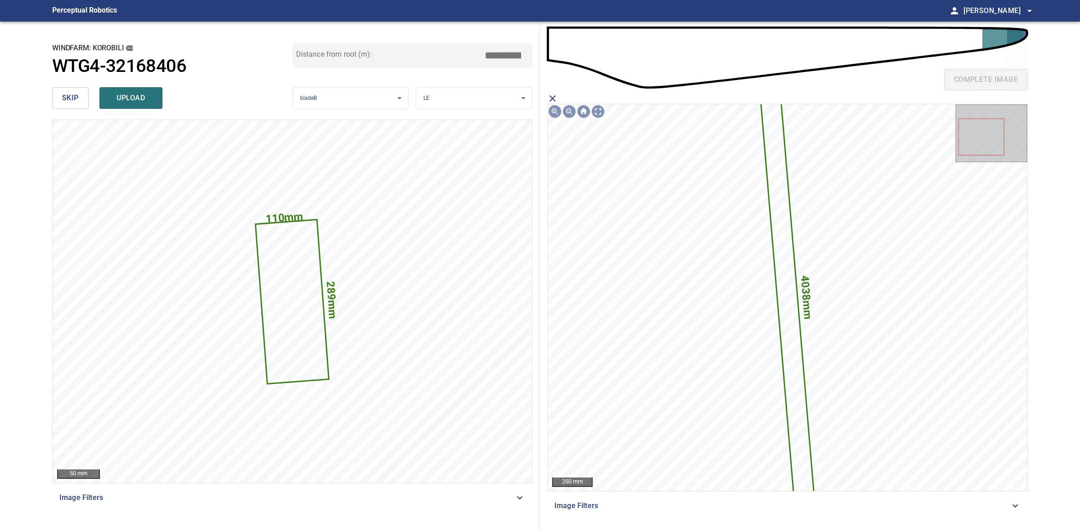
click at [135, 112] on div "skip upload" at bounding box center [172, 98] width 240 height 29
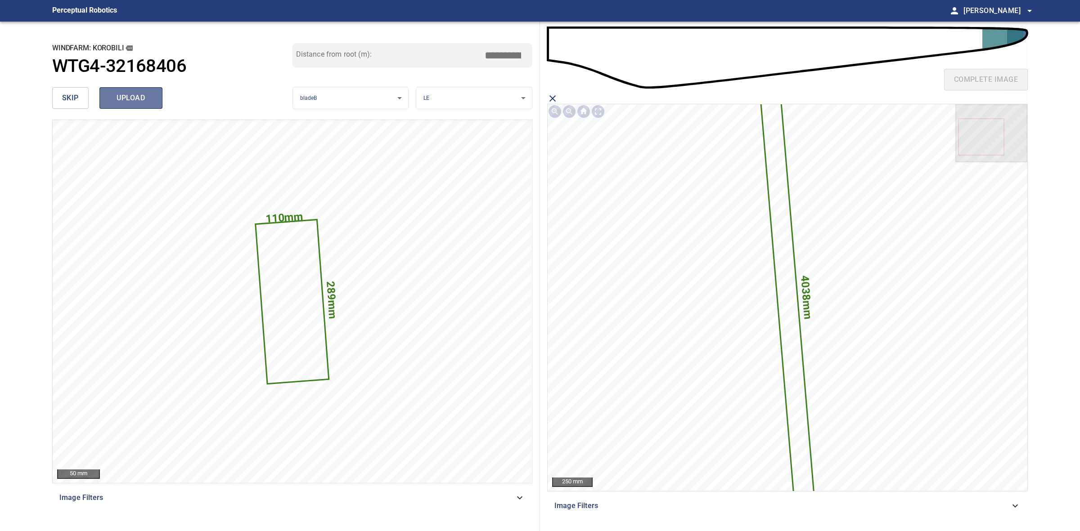
click at [136, 108] on button "upload" at bounding box center [130, 98] width 63 height 22
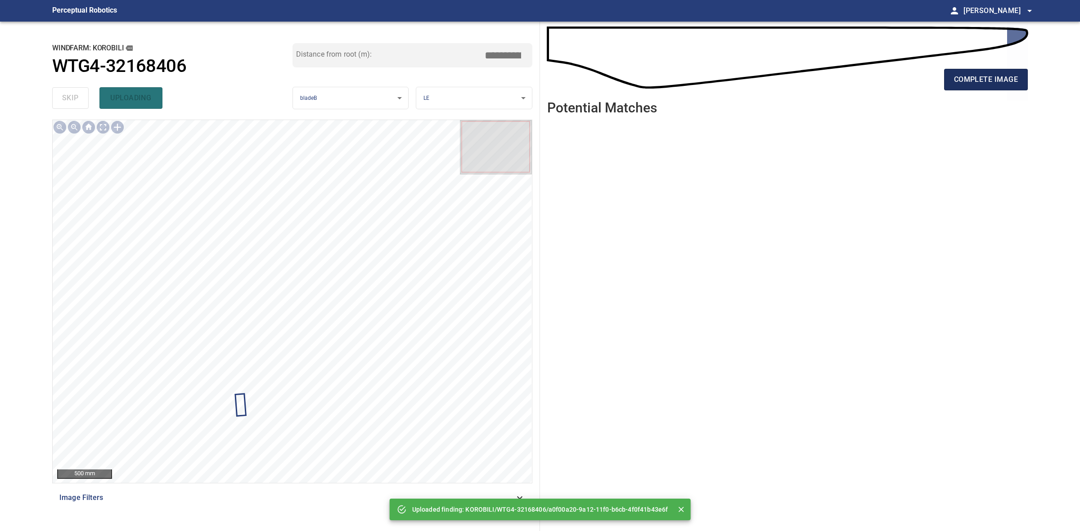
click at [943, 82] on div "complete image" at bounding box center [787, 83] width 481 height 36
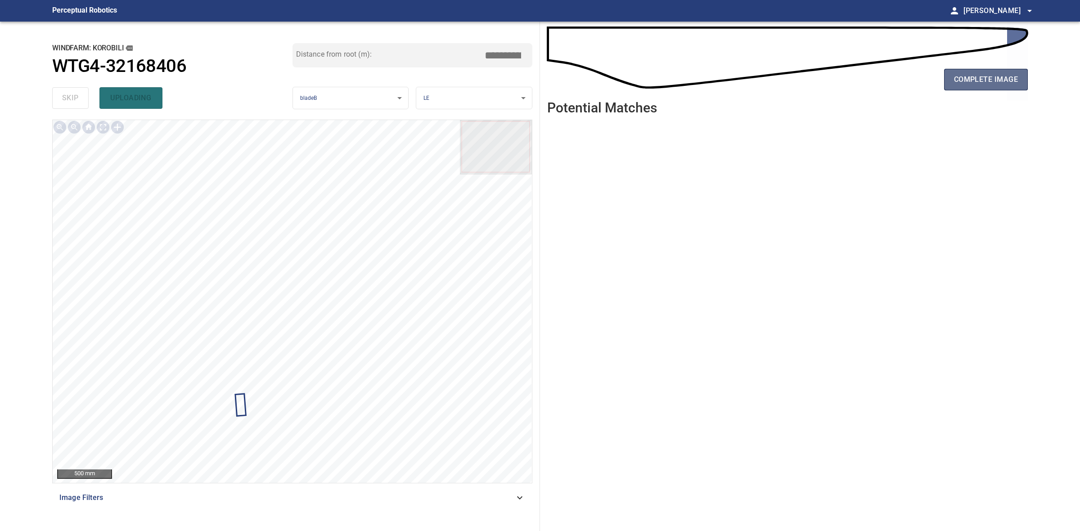
click at [946, 81] on button "complete image" at bounding box center [986, 80] width 84 height 22
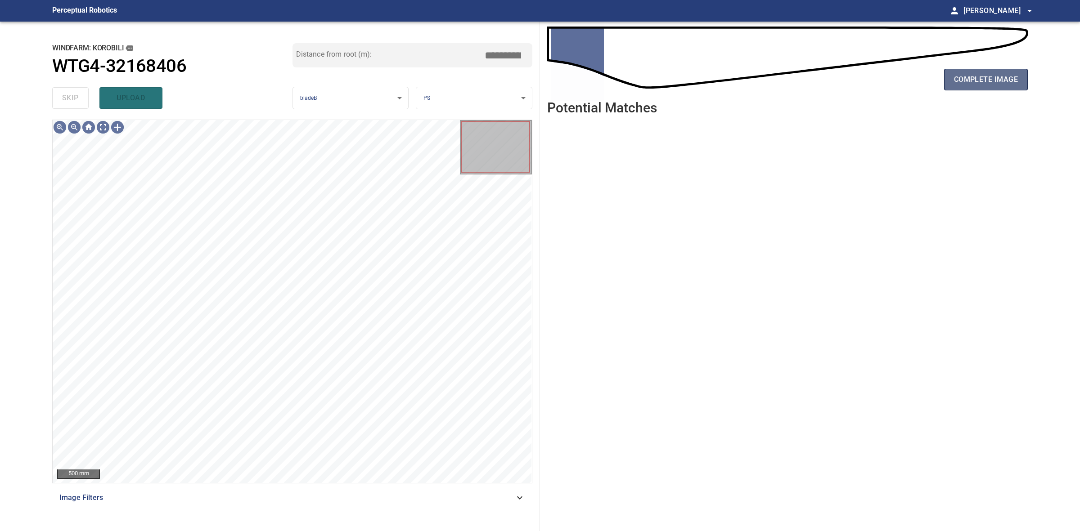
click at [990, 81] on span "complete image" at bounding box center [986, 79] width 64 height 13
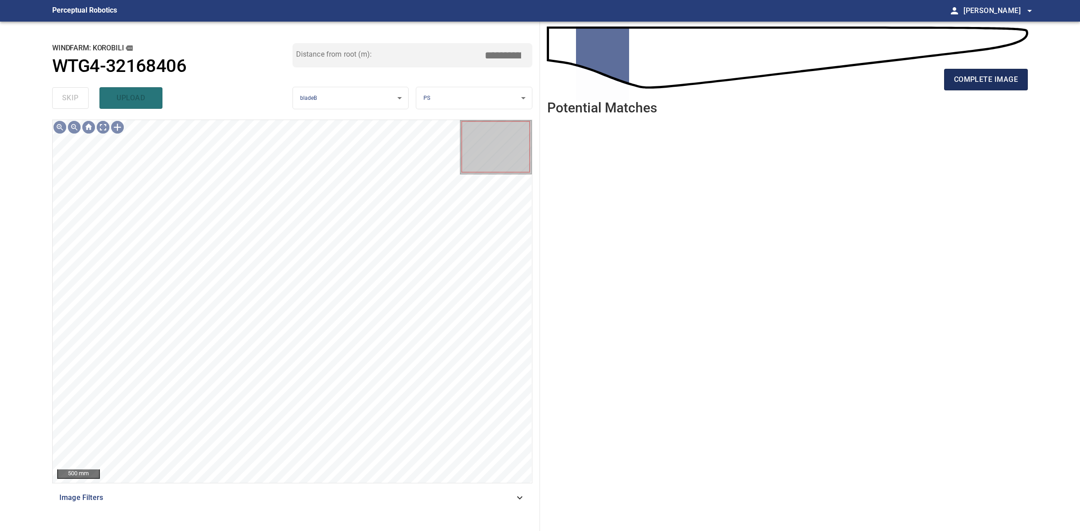
click at [1003, 77] on span "complete image" at bounding box center [986, 79] width 64 height 13
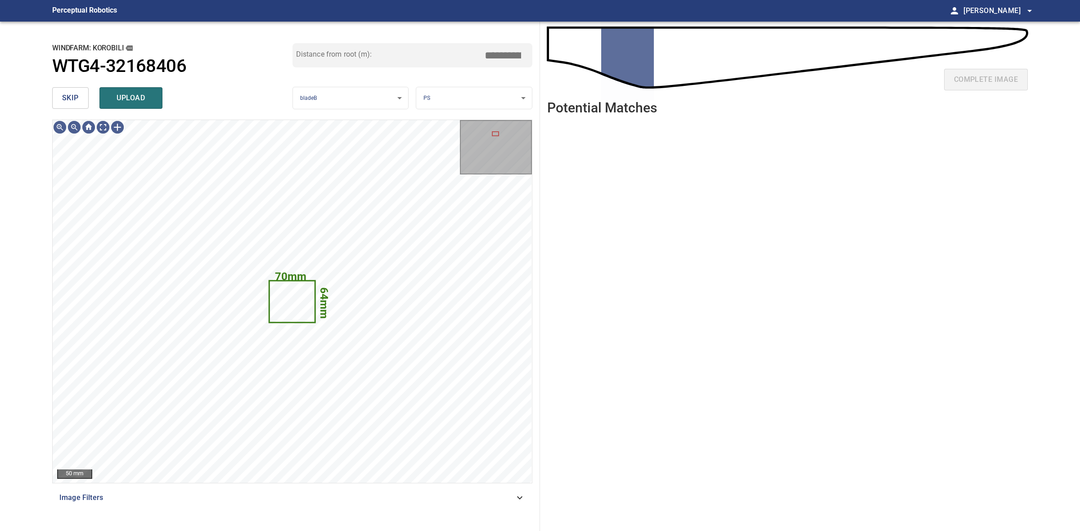
click at [76, 97] on span "skip" at bounding box center [70, 98] width 17 height 13
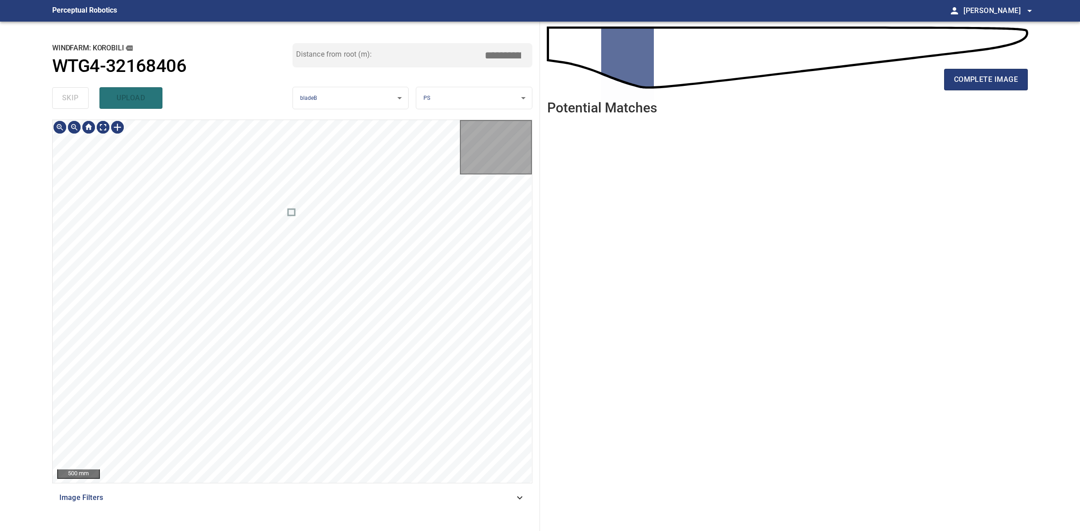
click at [76, 97] on div "skip upload" at bounding box center [172, 98] width 240 height 29
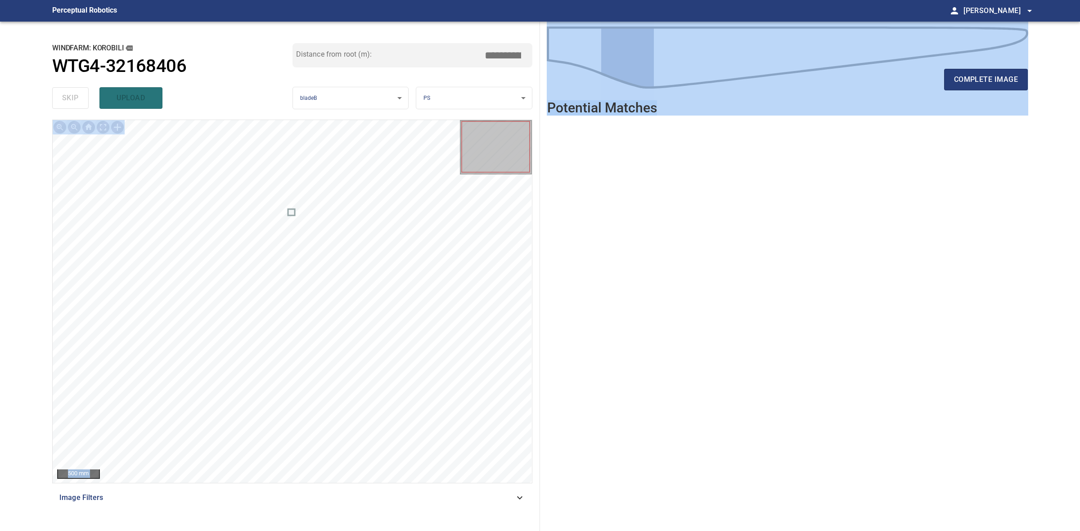
drag, startPoint x: 76, startPoint y: 97, endPoint x: 963, endPoint y: 102, distance: 887.4
click at [963, 102] on div "**********" at bounding box center [540, 277] width 990 height 510
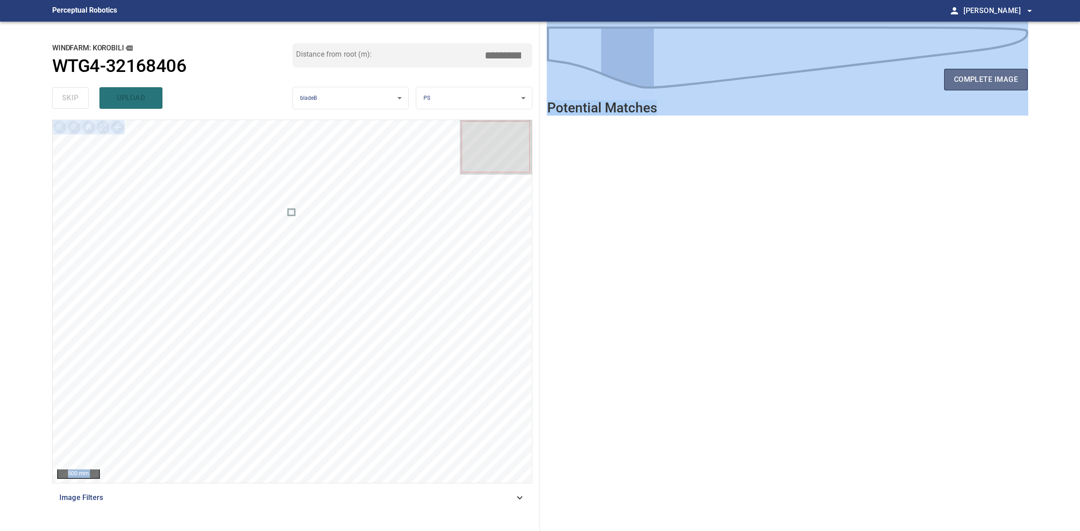
click at [974, 69] on button "complete image" at bounding box center [986, 80] width 84 height 22
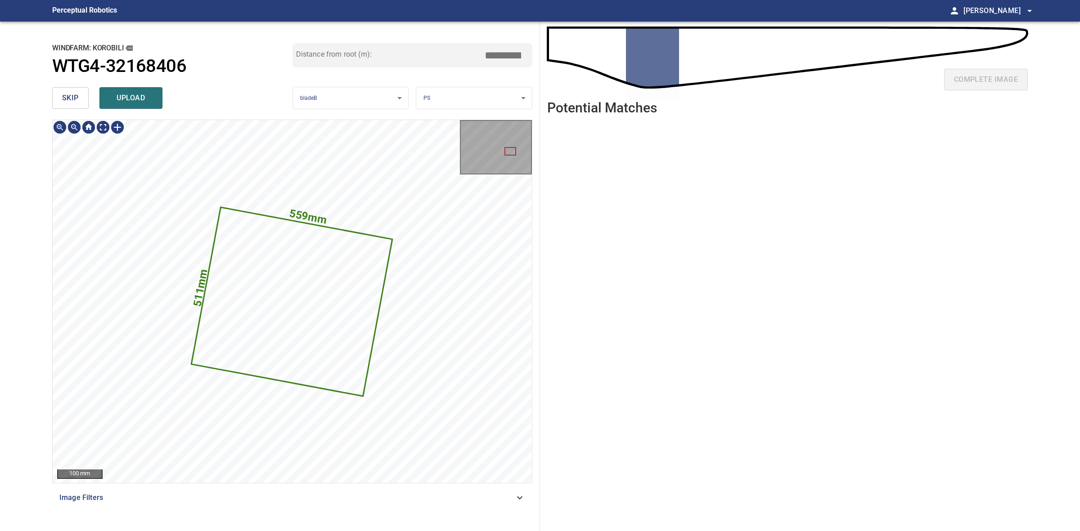
click at [66, 104] on span "skip" at bounding box center [70, 98] width 17 height 13
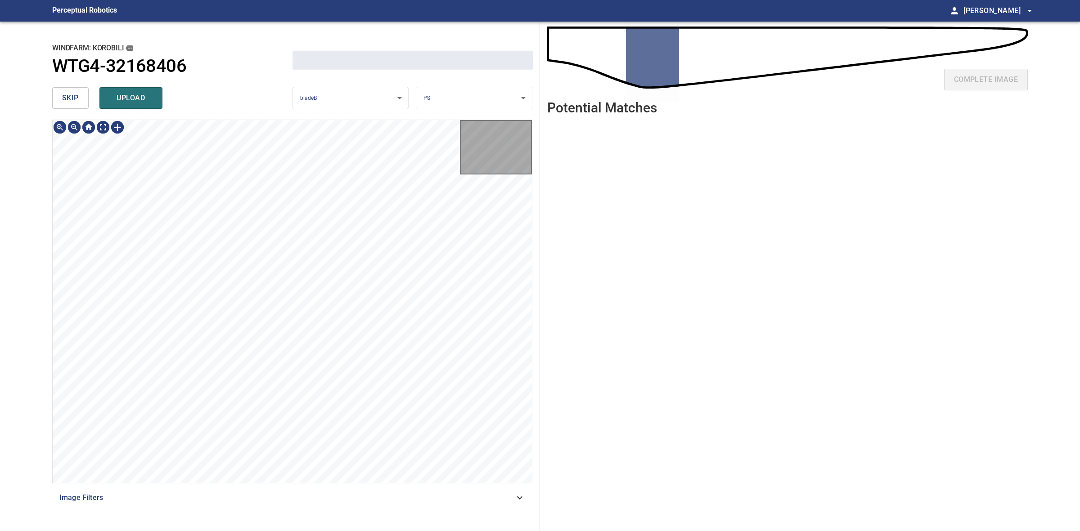
click at [66, 103] on span "skip" at bounding box center [70, 98] width 17 height 13
click at [67, 102] on div "skip upload" at bounding box center [172, 98] width 240 height 29
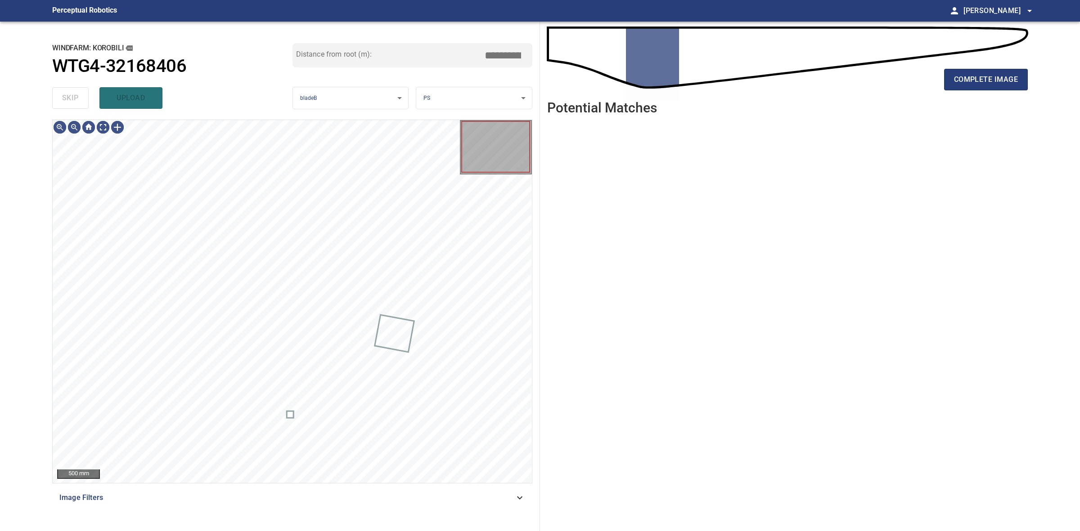
drag, startPoint x: 68, startPoint y: 102, endPoint x: 385, endPoint y: 102, distance: 316.8
click at [94, 102] on div "skip upload" at bounding box center [172, 98] width 240 height 29
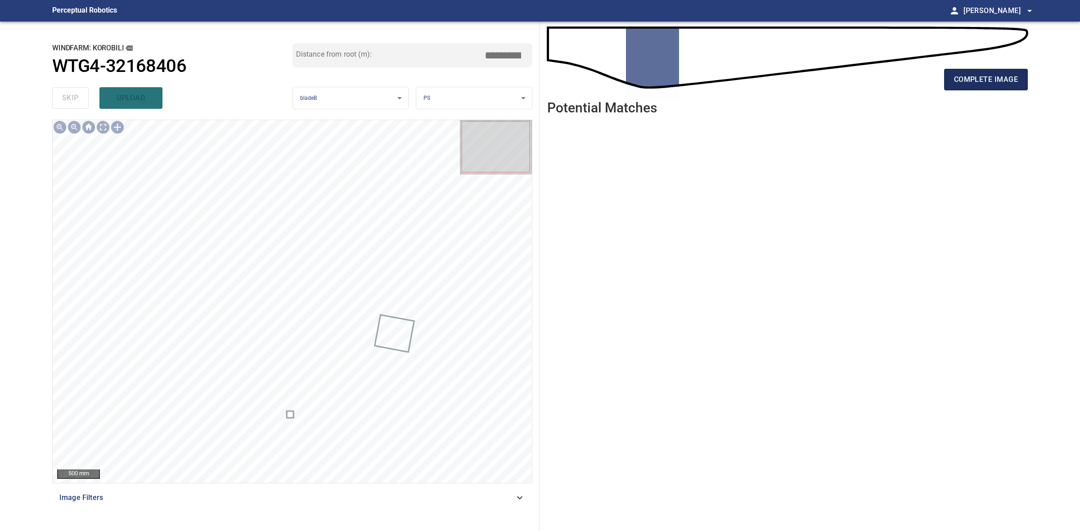
click at [984, 88] on button "complete image" at bounding box center [986, 80] width 84 height 22
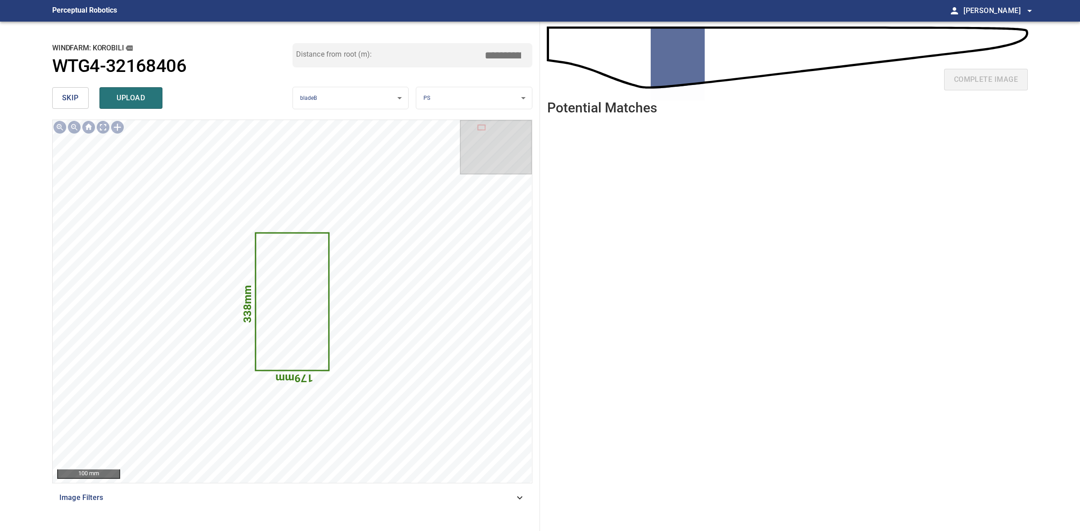
click at [61, 88] on button "skip" at bounding box center [70, 98] width 36 height 22
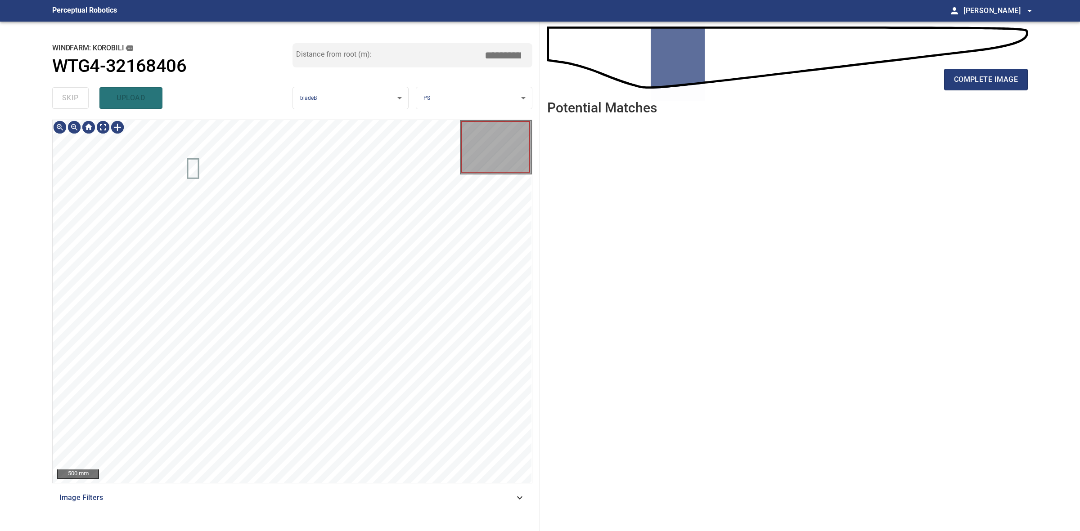
click at [61, 88] on div "skip upload" at bounding box center [172, 98] width 240 height 29
drag, startPoint x: 61, startPoint y: 88, endPoint x: 144, endPoint y: 97, distance: 83.7
click at [63, 89] on div "skip upload" at bounding box center [172, 98] width 240 height 29
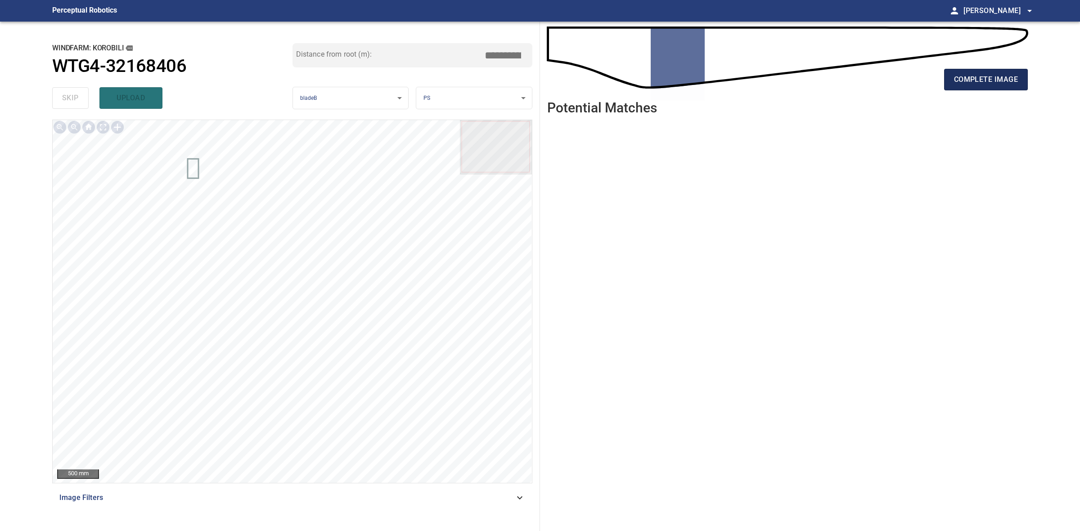
click at [982, 87] on button "complete image" at bounding box center [986, 80] width 84 height 22
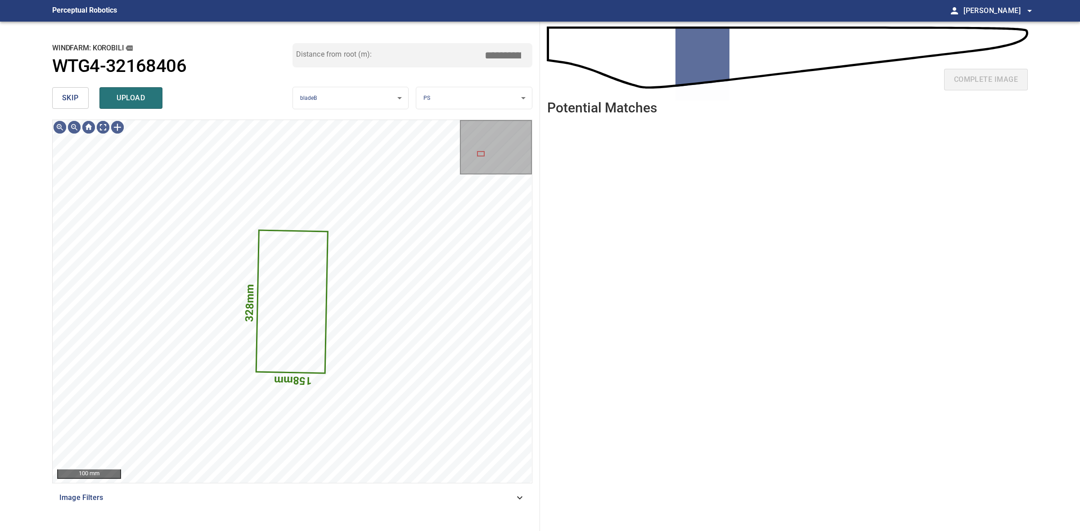
click at [80, 90] on button "skip" at bounding box center [70, 98] width 36 height 22
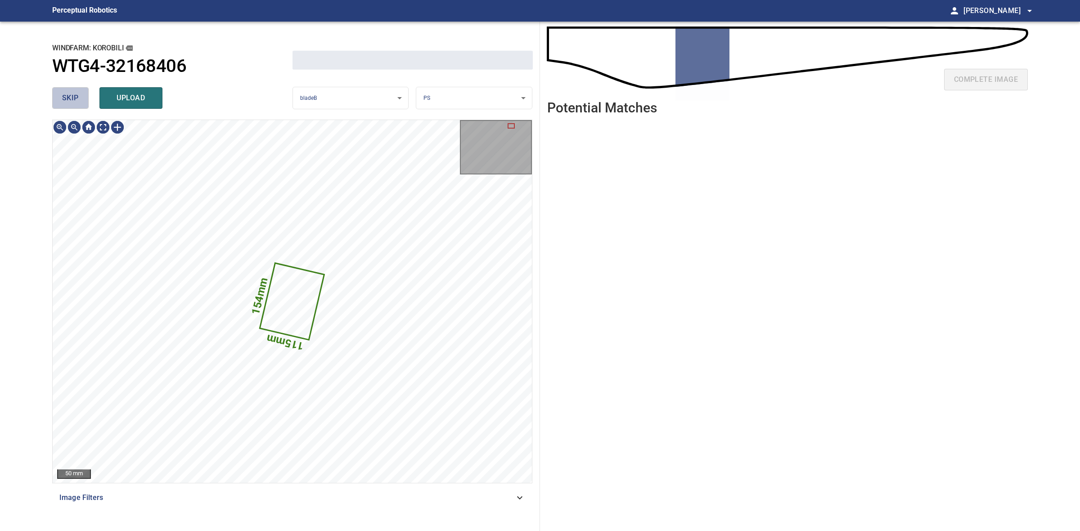
click at [80, 90] on button "skip" at bounding box center [70, 98] width 36 height 22
click at [80, 90] on div "skip upload" at bounding box center [172, 98] width 240 height 29
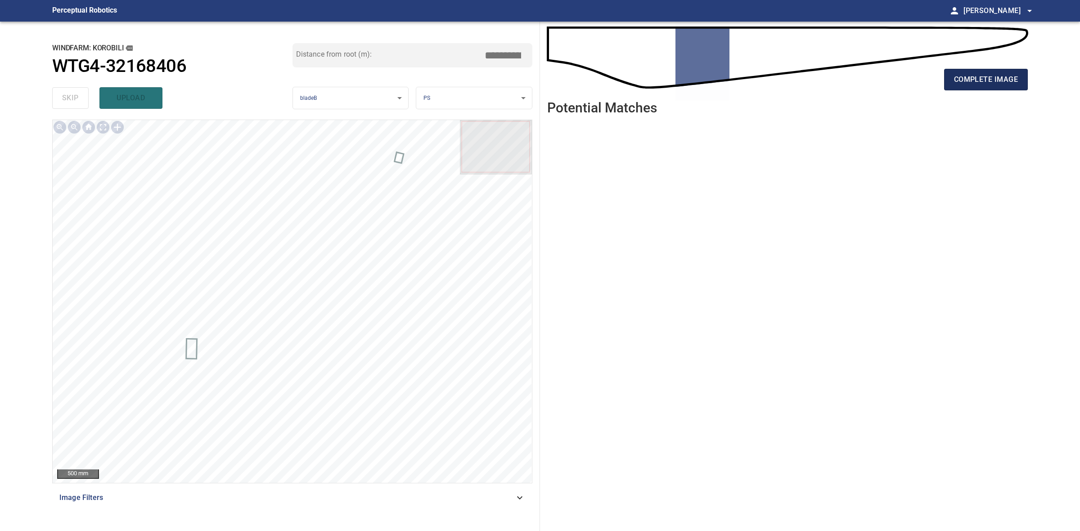
click at [998, 72] on button "complete image" at bounding box center [986, 80] width 84 height 22
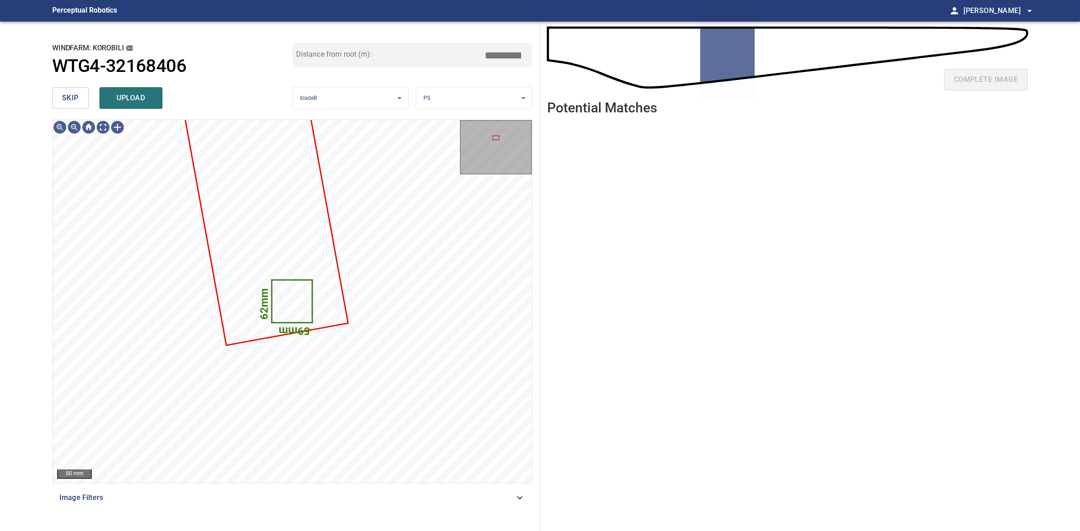
click at [71, 100] on span "skip" at bounding box center [70, 98] width 17 height 13
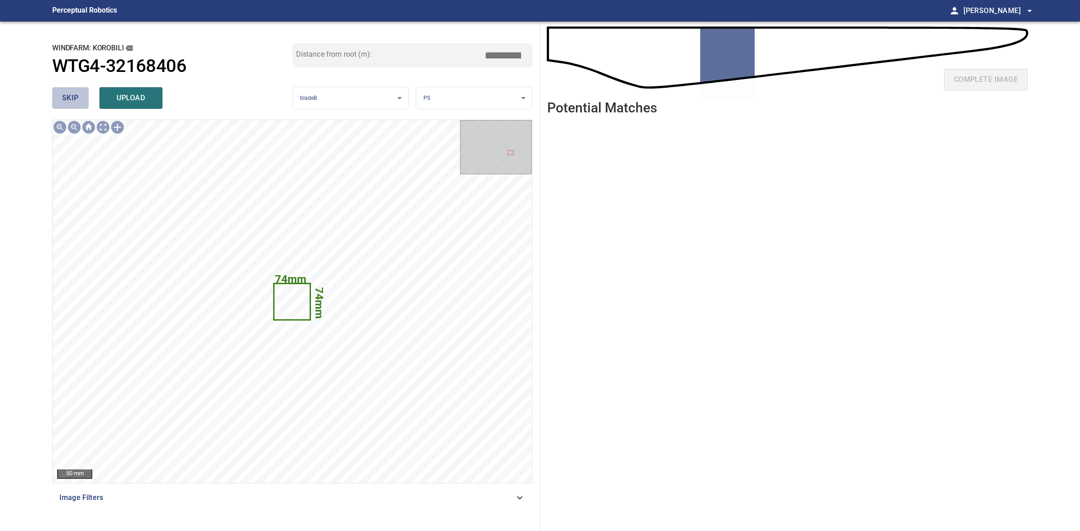
click at [71, 100] on span "skip" at bounding box center [70, 98] width 17 height 13
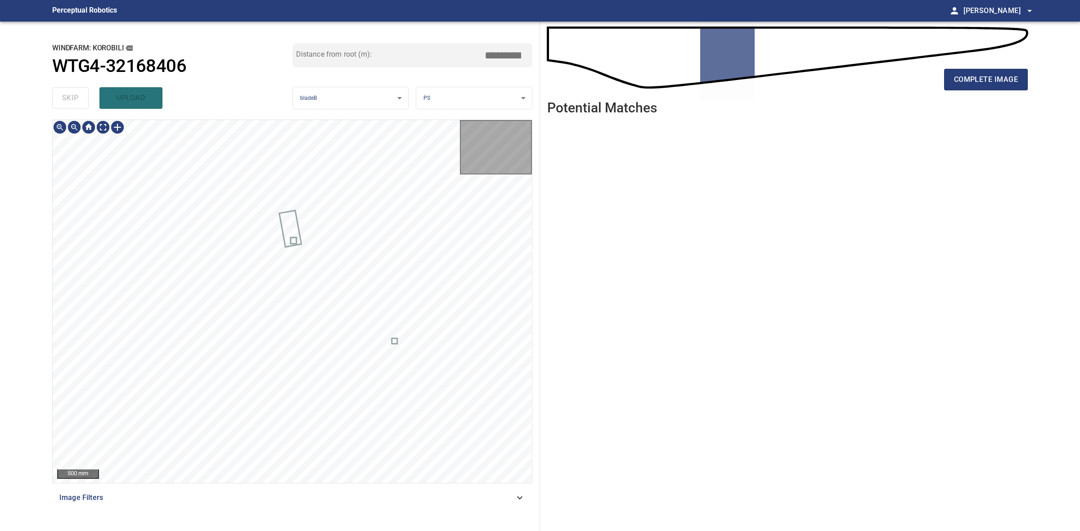
click at [71, 100] on div "skip upload" at bounding box center [172, 98] width 240 height 29
click at [972, 91] on div "complete image" at bounding box center [787, 83] width 481 height 36
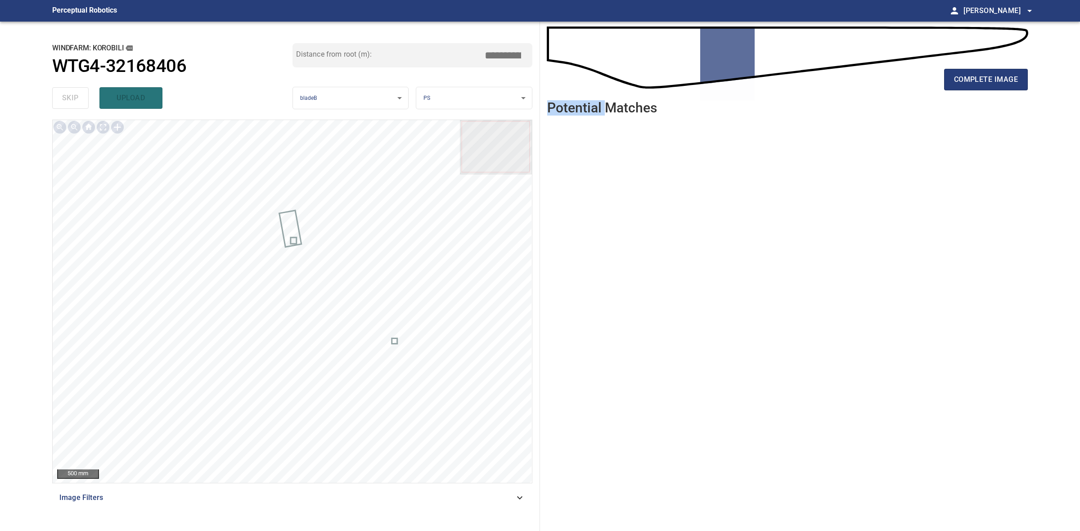
click at [972, 91] on div "complete image" at bounding box center [787, 83] width 481 height 36
click at [972, 84] on span "complete image" at bounding box center [986, 79] width 64 height 13
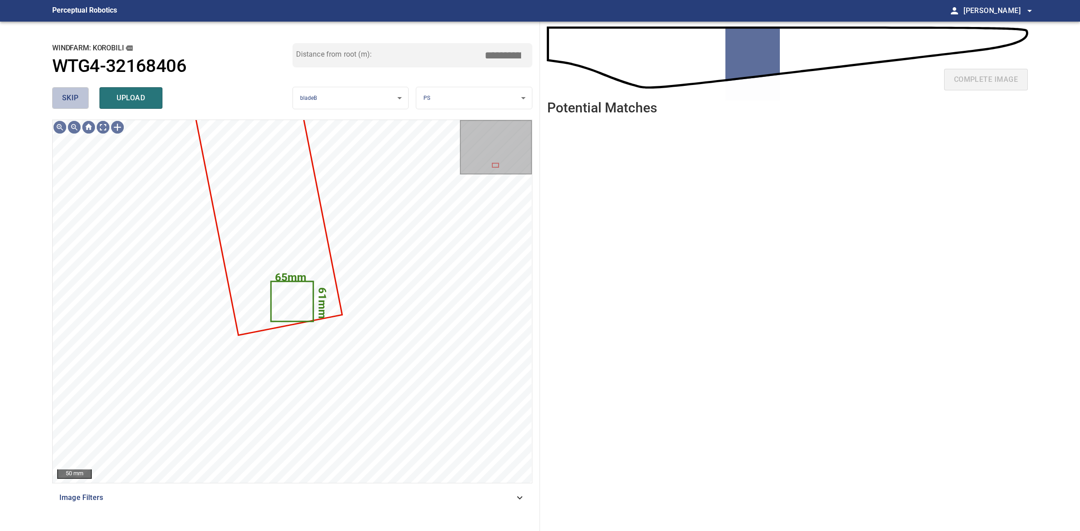
click at [78, 105] on button "skip" at bounding box center [70, 98] width 36 height 22
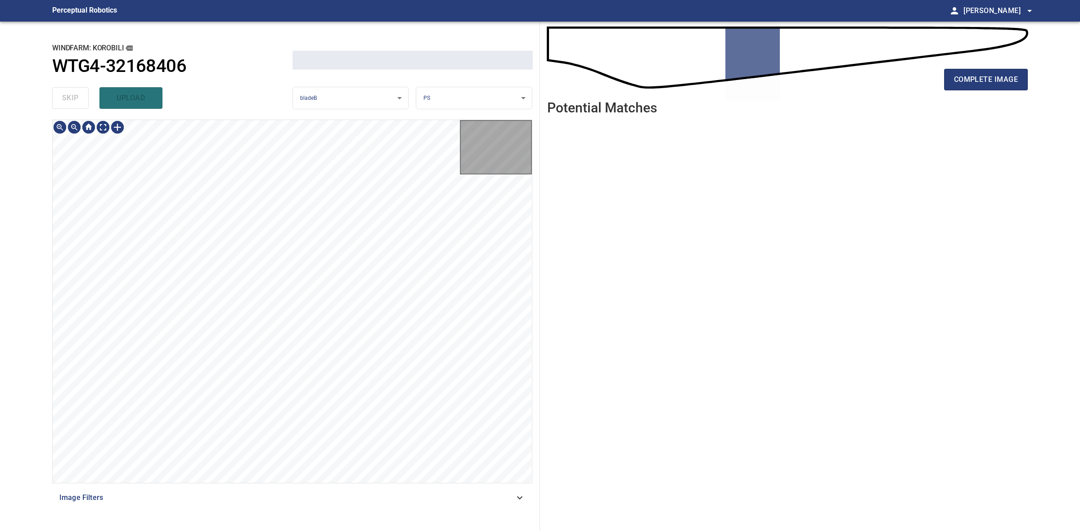
click at [78, 105] on div "skip upload" at bounding box center [172, 98] width 240 height 29
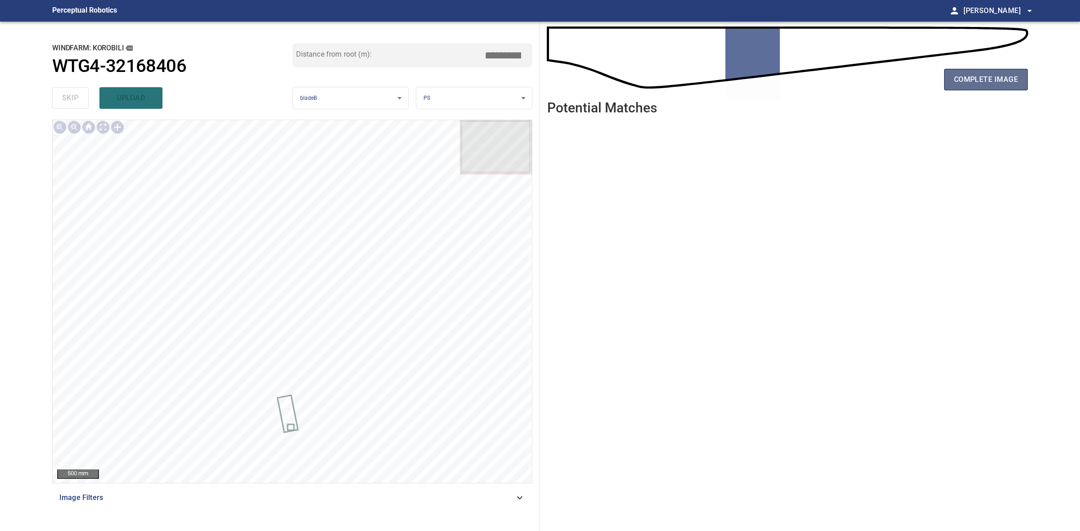
click at [984, 77] on span "complete image" at bounding box center [986, 79] width 64 height 13
click at [989, 79] on span "complete image" at bounding box center [986, 79] width 64 height 13
click at [988, 79] on span "complete image" at bounding box center [986, 79] width 64 height 13
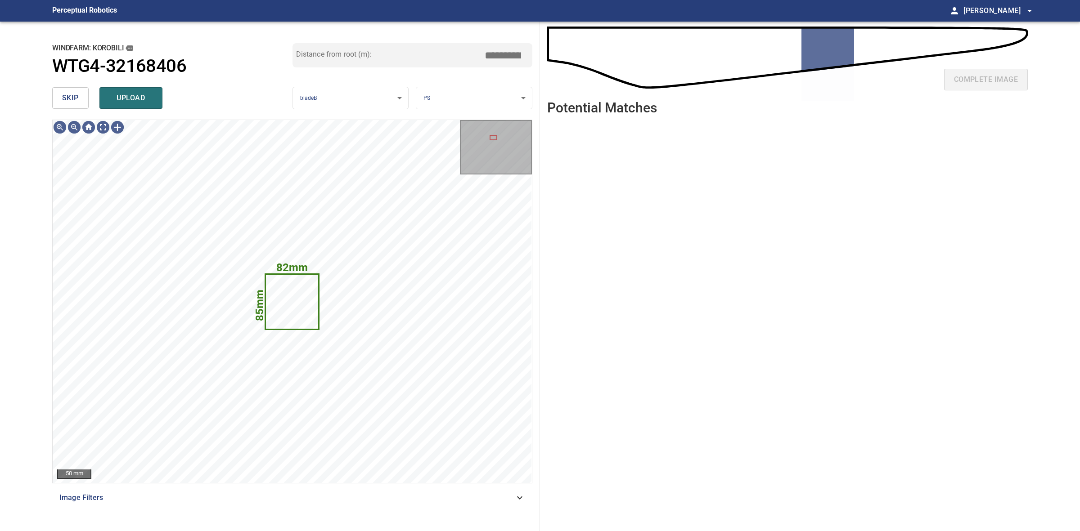
click at [62, 95] on span "skip" at bounding box center [70, 98] width 17 height 13
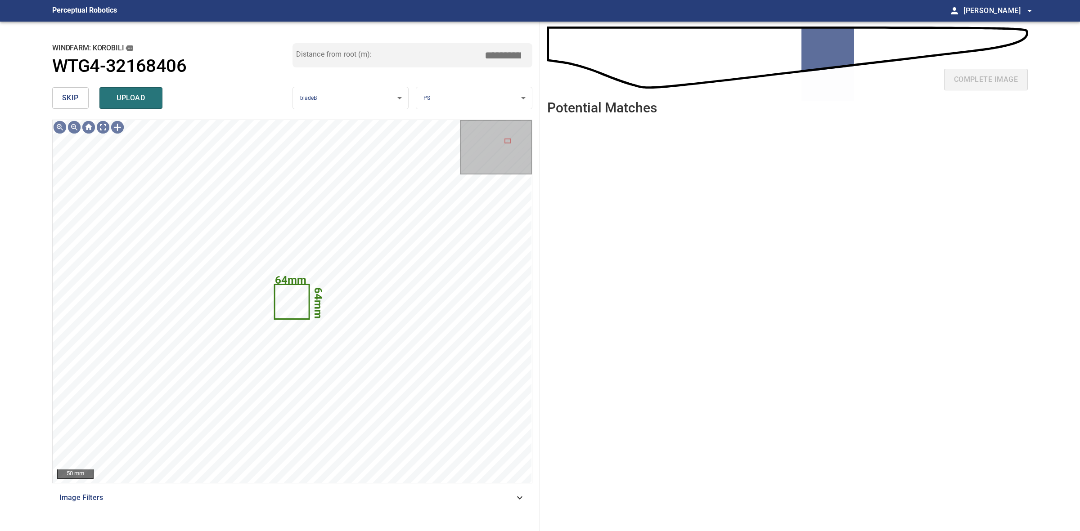
click at [58, 101] on button "skip" at bounding box center [70, 98] width 36 height 22
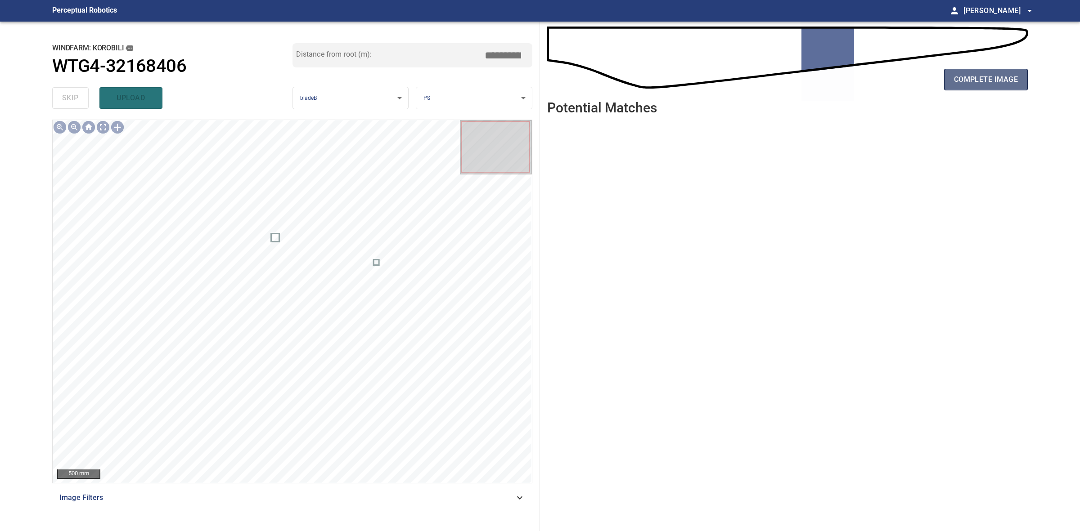
click at [955, 85] on span "complete image" at bounding box center [986, 79] width 64 height 13
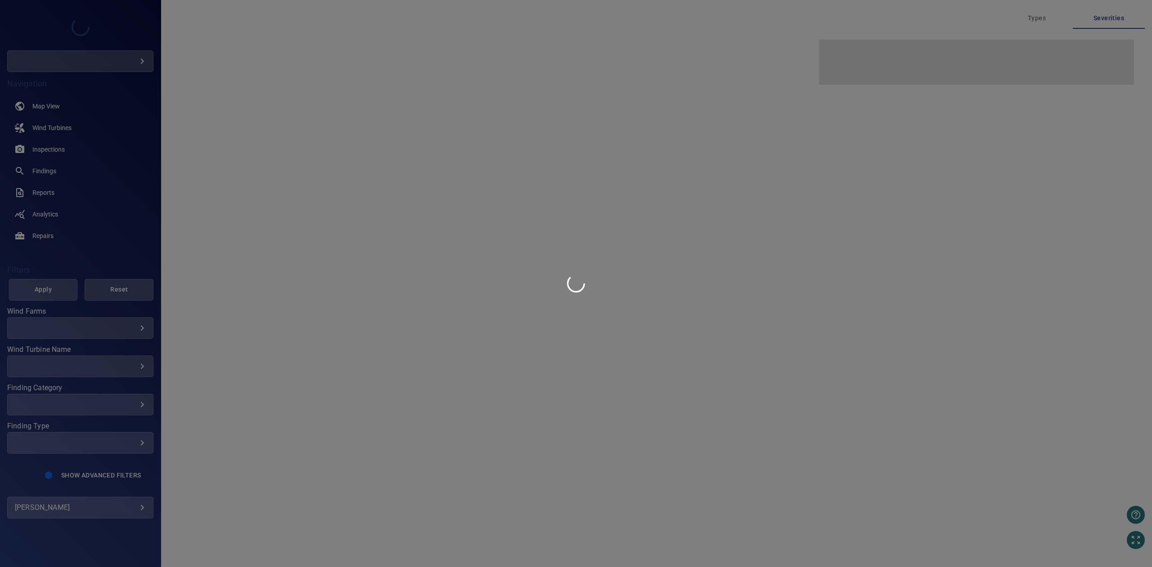
type input "****"
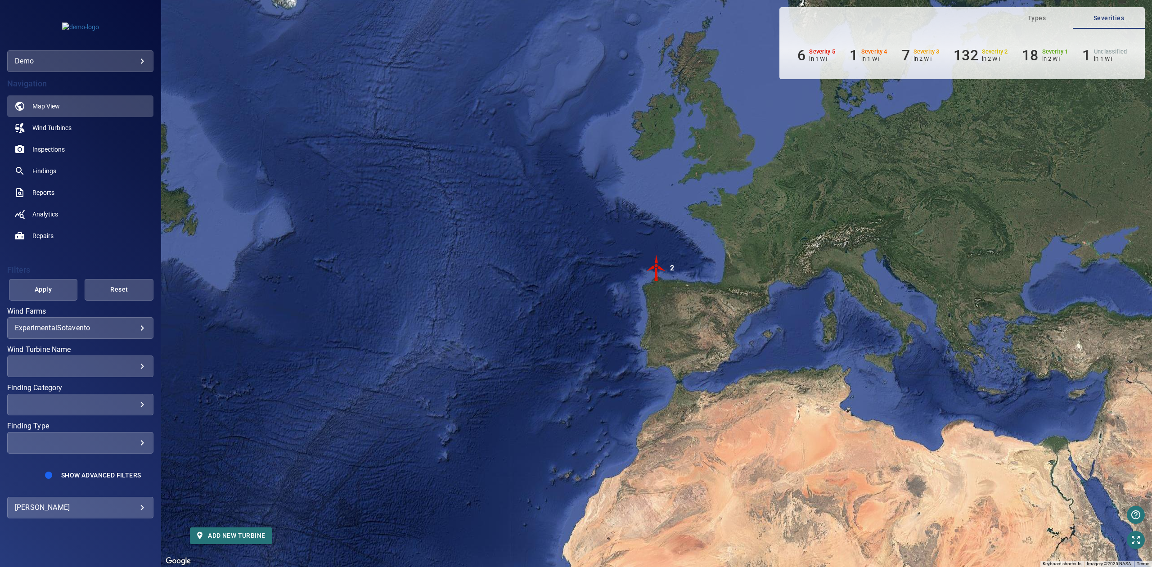
click at [153, 497] on div "**********" at bounding box center [80, 283] width 161 height 567
click at [148, 504] on div "**********" at bounding box center [80, 508] width 146 height 22
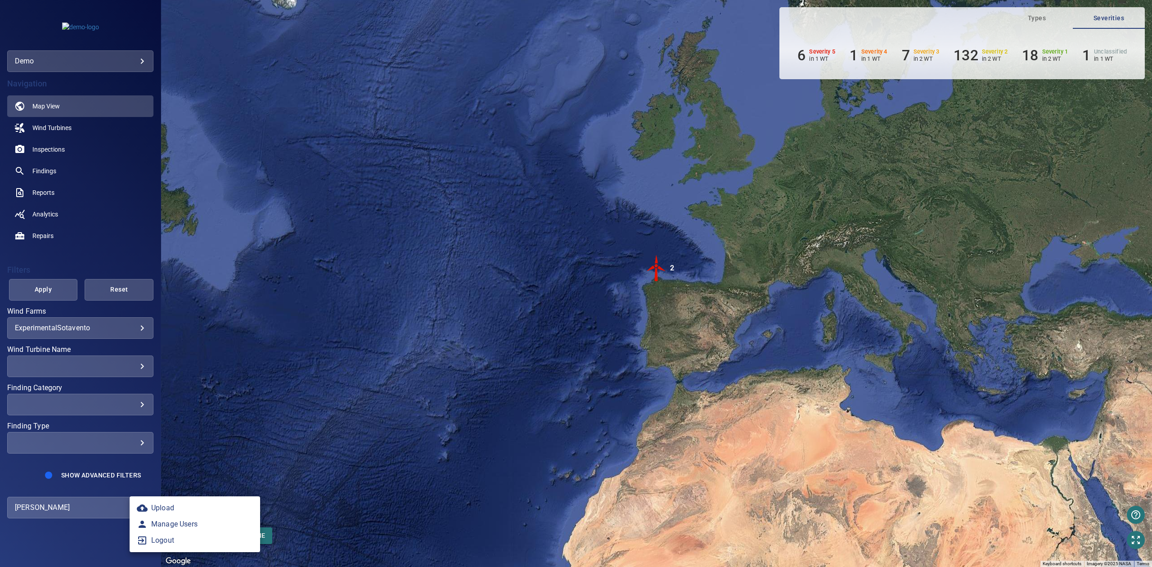
click at [138, 512] on body "**********" at bounding box center [576, 283] width 1152 height 567
click at [156, 528] on link "Manage Users" at bounding box center [195, 524] width 130 height 16
